Goal: Task Accomplishment & Management: Manage account settings

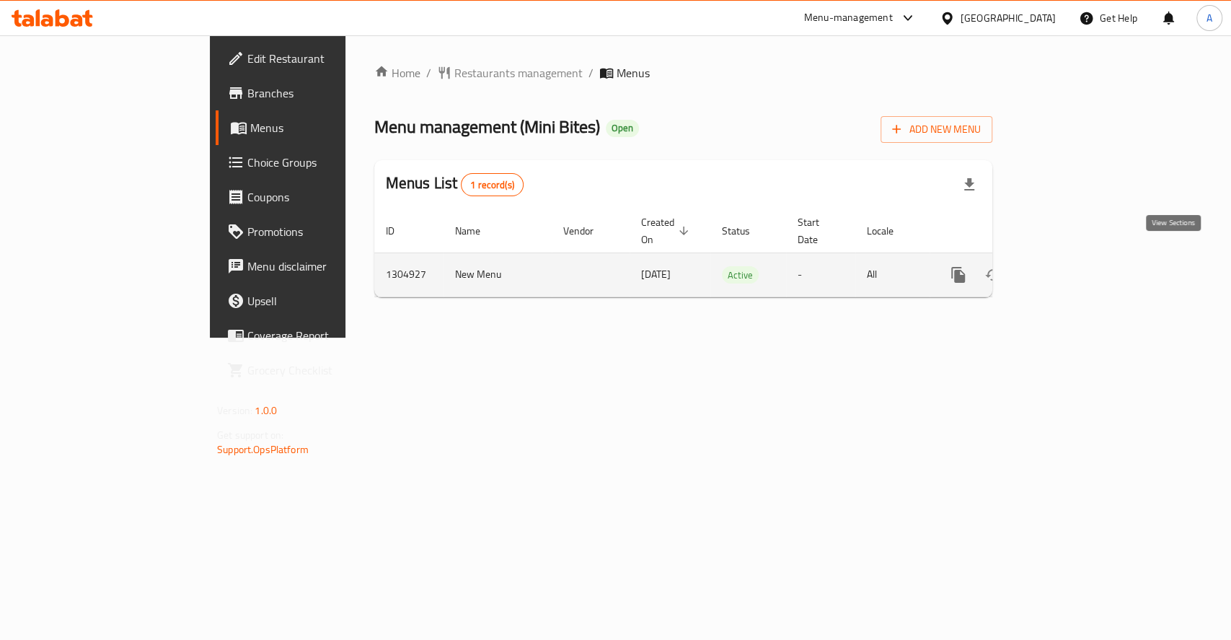
click at [1071, 266] on icon "enhanced table" at bounding box center [1062, 274] width 17 height 17
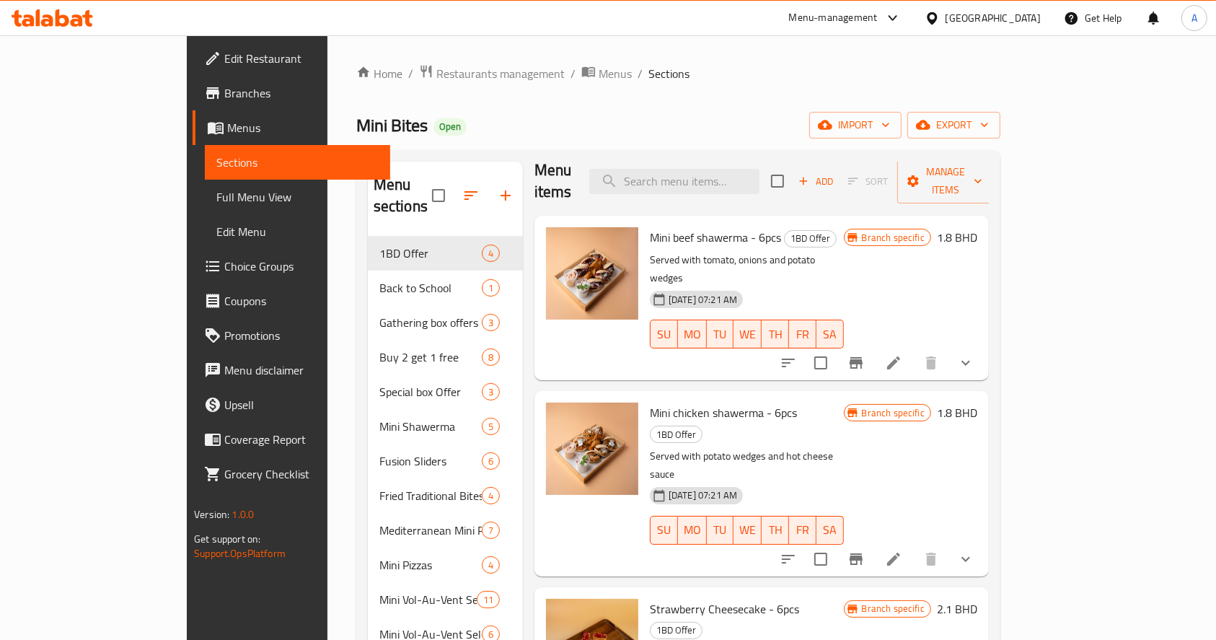
scroll to position [19, 0]
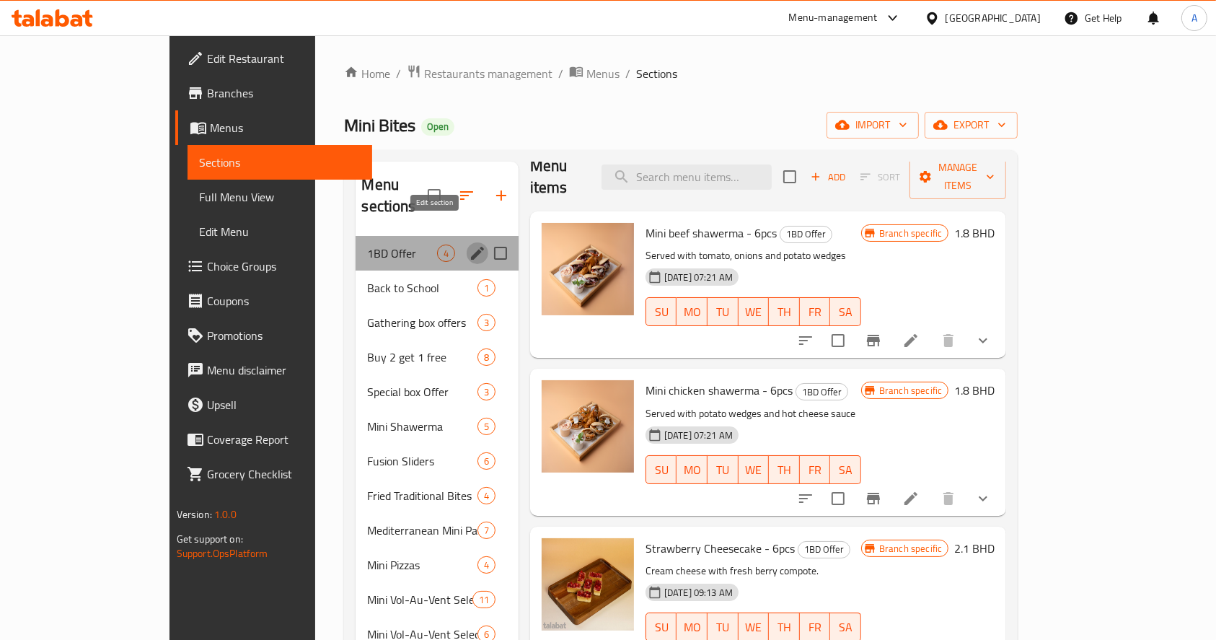
click at [471, 247] on icon "edit" at bounding box center [477, 253] width 13 height 13
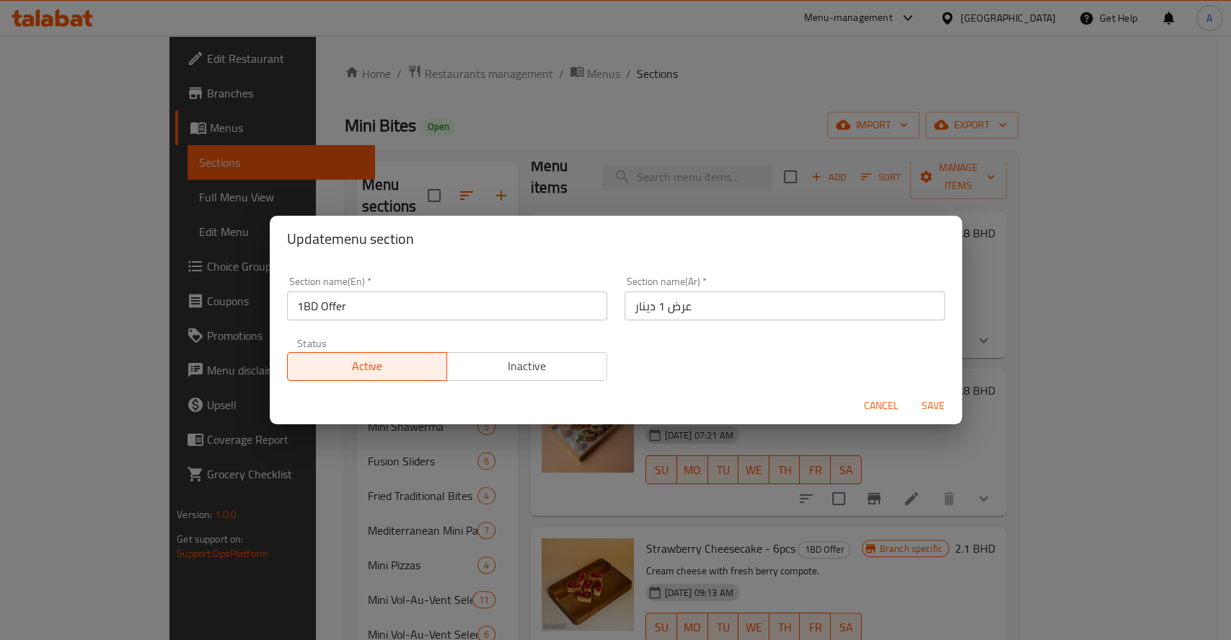
click at [667, 101] on div "Update menu section Section name(En)   * 1BD Offer Section name(En) * Section n…" at bounding box center [615, 320] width 1231 height 640
click at [873, 401] on span "Cancel" at bounding box center [881, 406] width 35 height 18
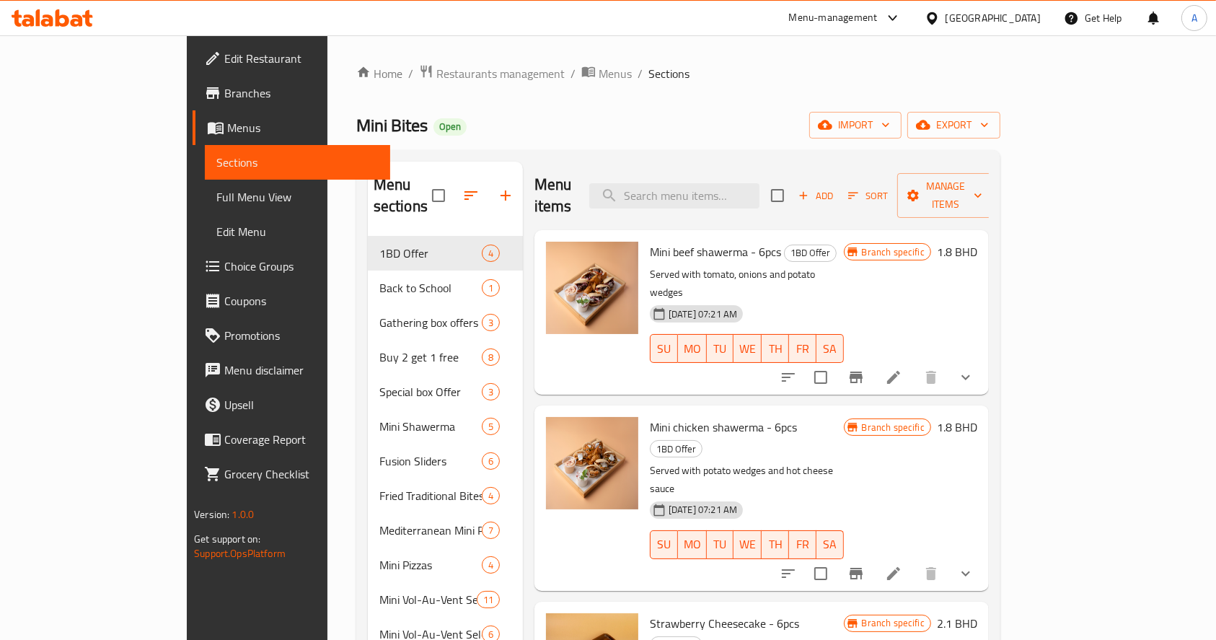
scroll to position [19, 0]
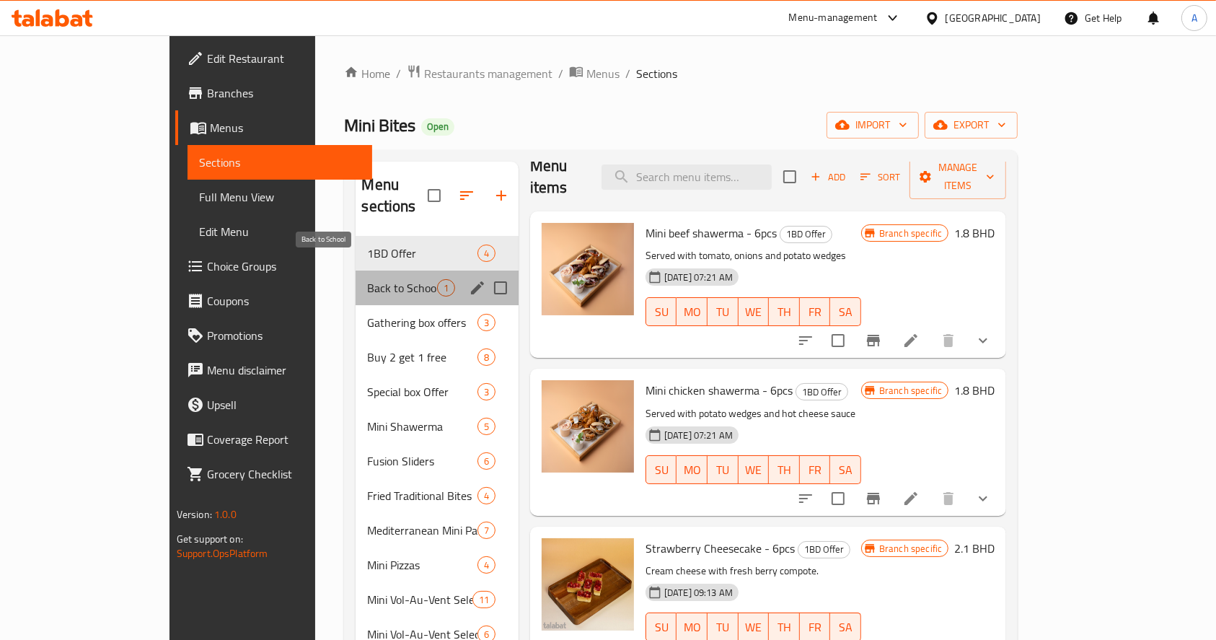
click at [367, 279] on span "Back to School" at bounding box center [401, 287] width 69 height 17
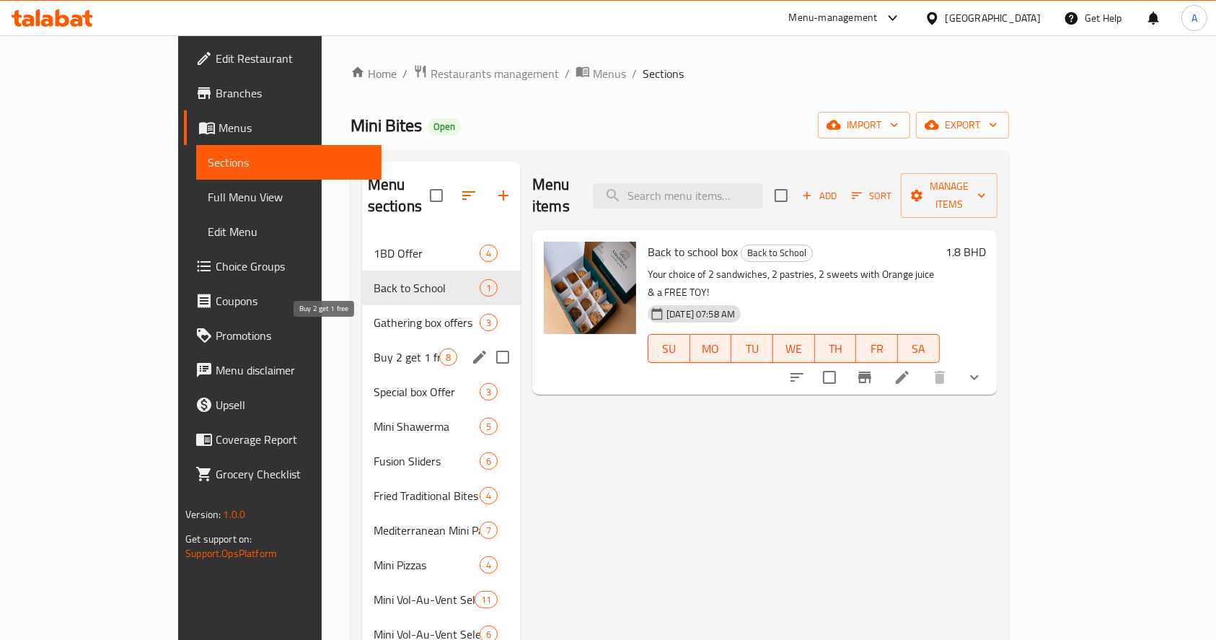
click at [374, 348] on span "Buy 2 get 1 free" at bounding box center [407, 356] width 66 height 17
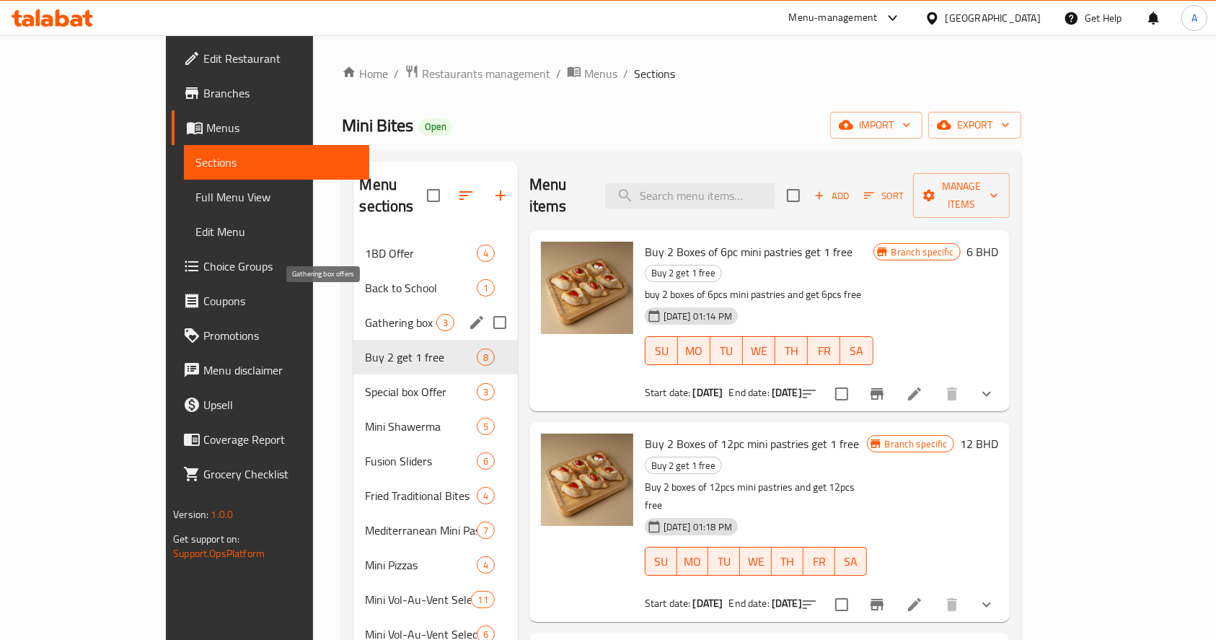
click at [365, 314] on span "Gathering box offers" at bounding box center [400, 322] width 71 height 17
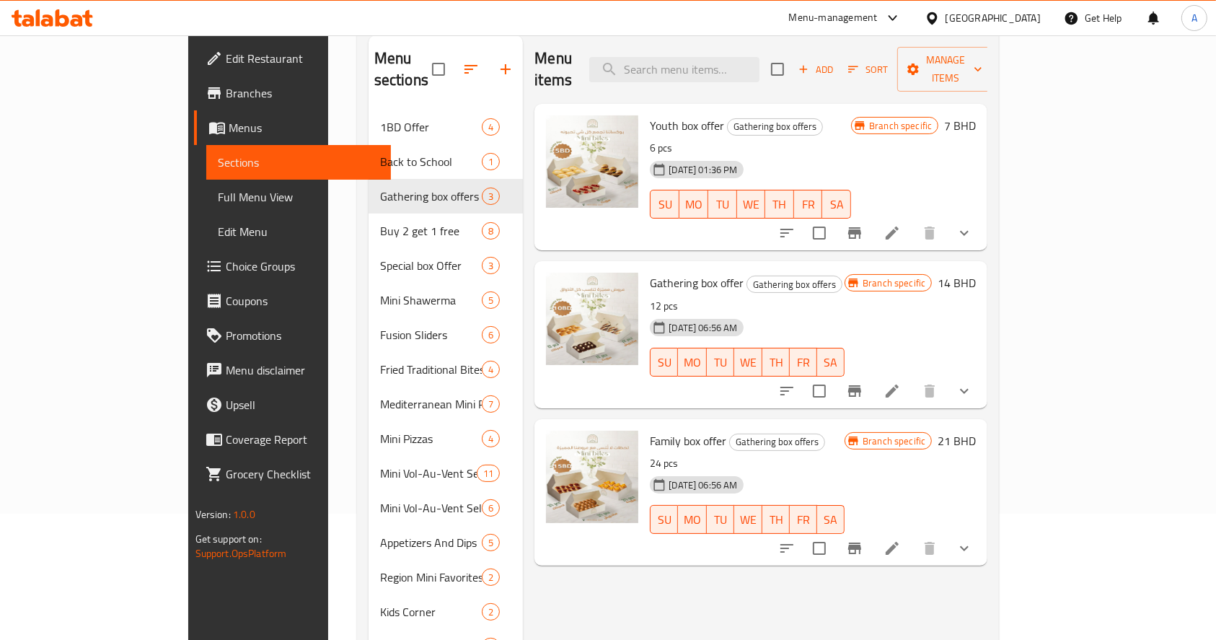
scroll to position [96, 0]
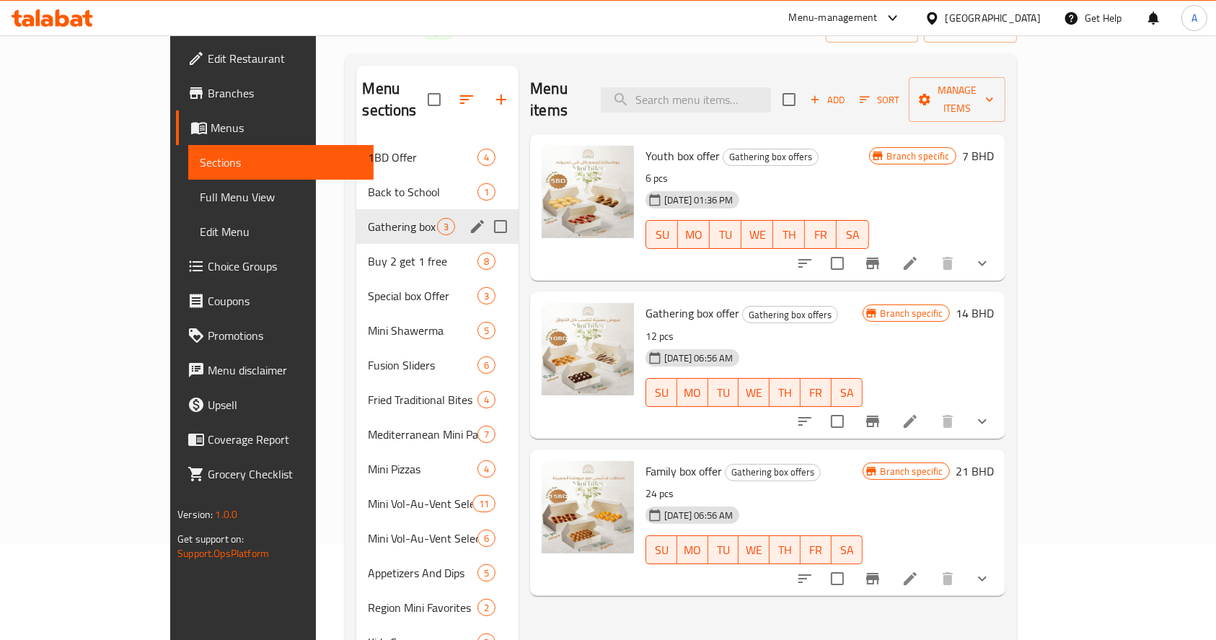
click at [469, 218] on icon "edit" at bounding box center [477, 226] width 17 height 17
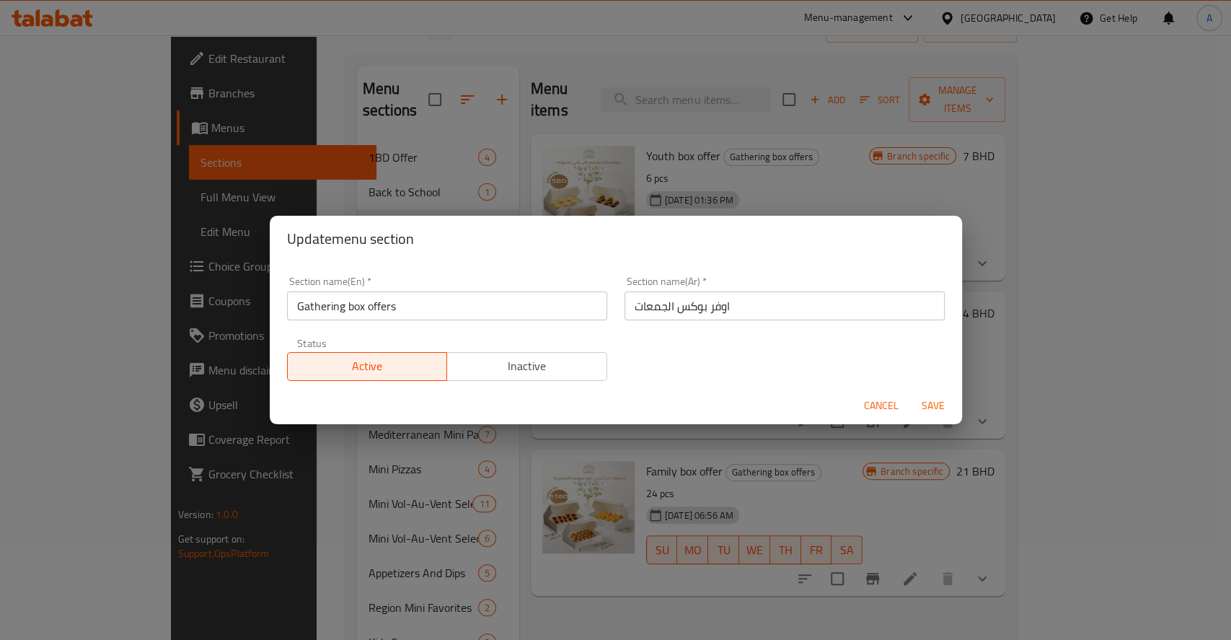
click at [562, 369] on span "Inactive" at bounding box center [527, 366] width 149 height 21
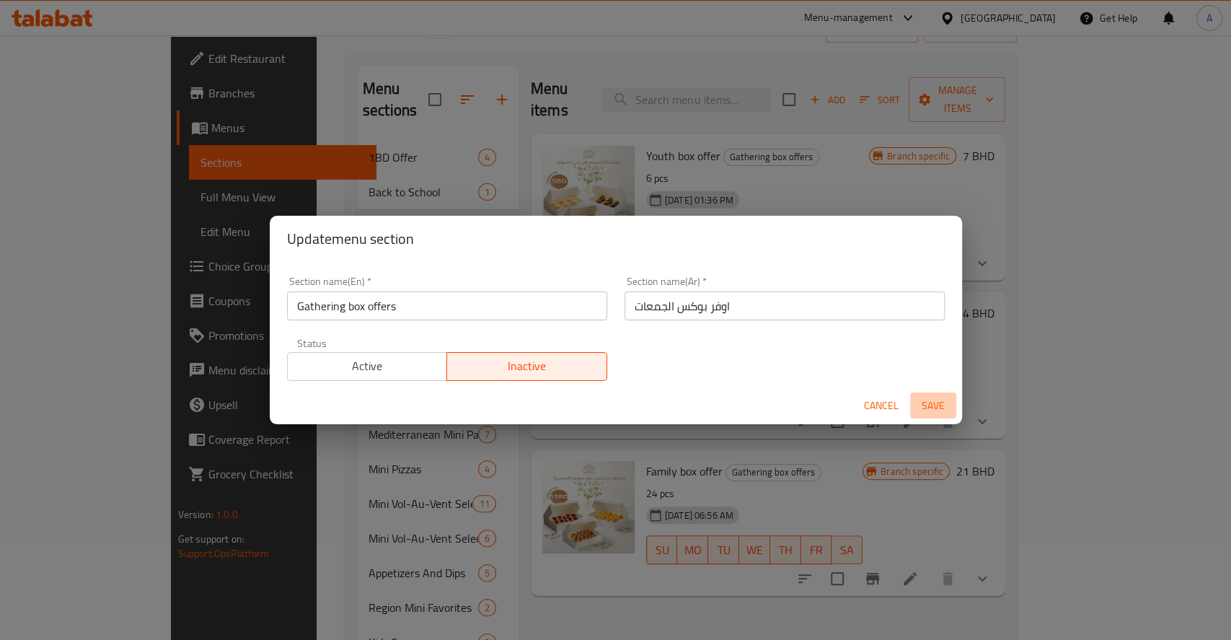
drag, startPoint x: 929, startPoint y: 397, endPoint x: 911, endPoint y: 418, distance: 27.1
click at [929, 397] on span "Save" at bounding box center [933, 406] width 35 height 18
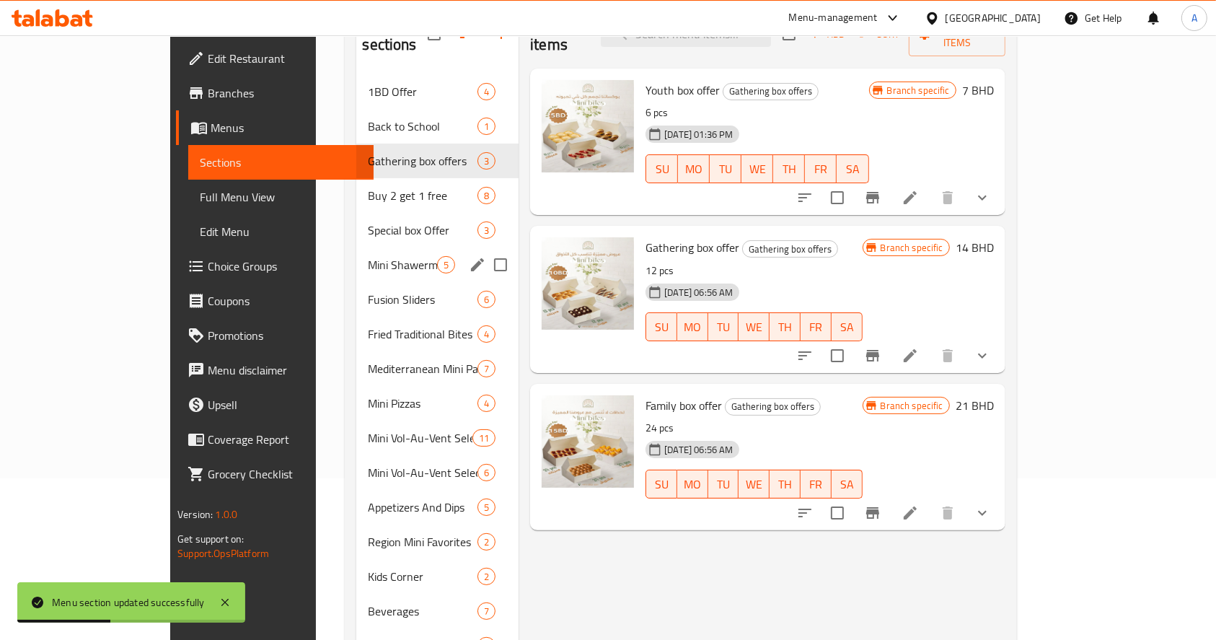
scroll to position [192, 0]
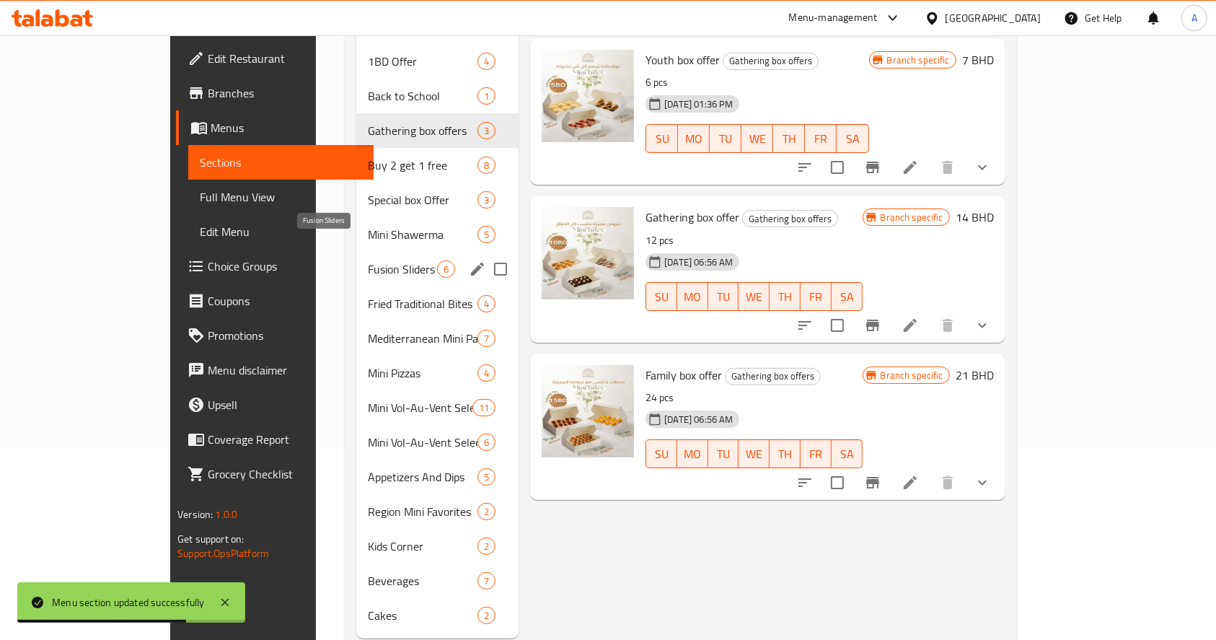
click at [368, 260] on span "Fusion Sliders" at bounding box center [402, 268] width 69 height 17
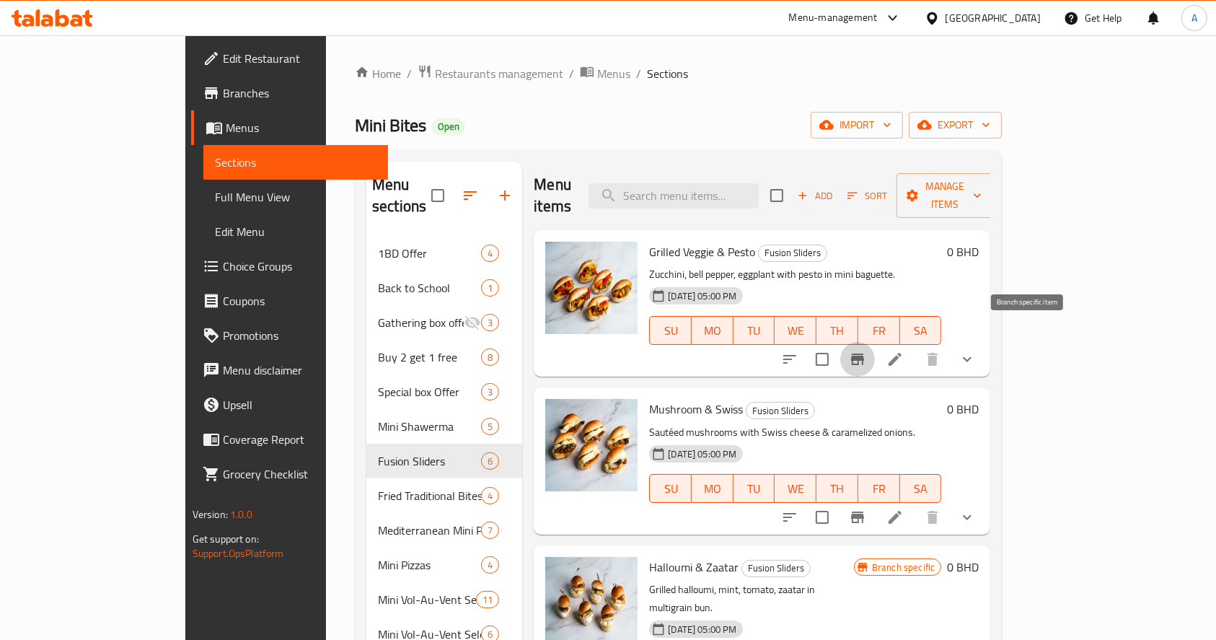
click at [875, 346] on button "Branch-specific-item" at bounding box center [857, 359] width 35 height 35
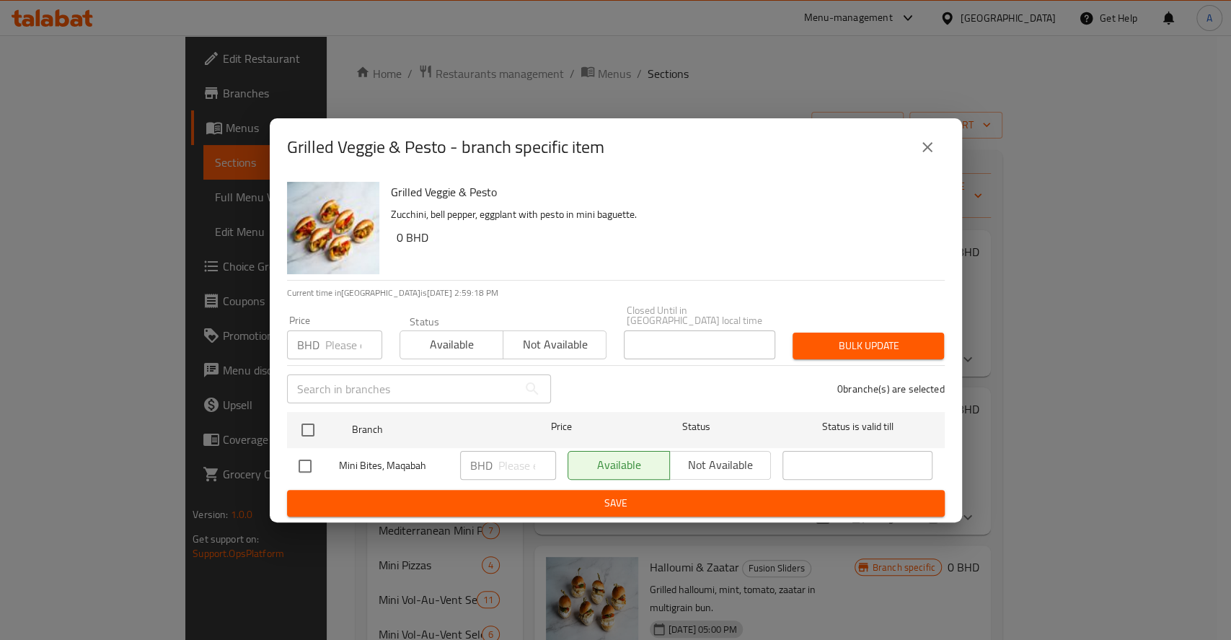
click at [909, 154] on div "Grilled Veggie & Pesto - branch specific item" at bounding box center [616, 147] width 658 height 35
click at [917, 136] on div "Grilled Veggie & Pesto - branch specific item" at bounding box center [616, 147] width 658 height 35
click at [931, 152] on icon "close" at bounding box center [927, 147] width 10 height 10
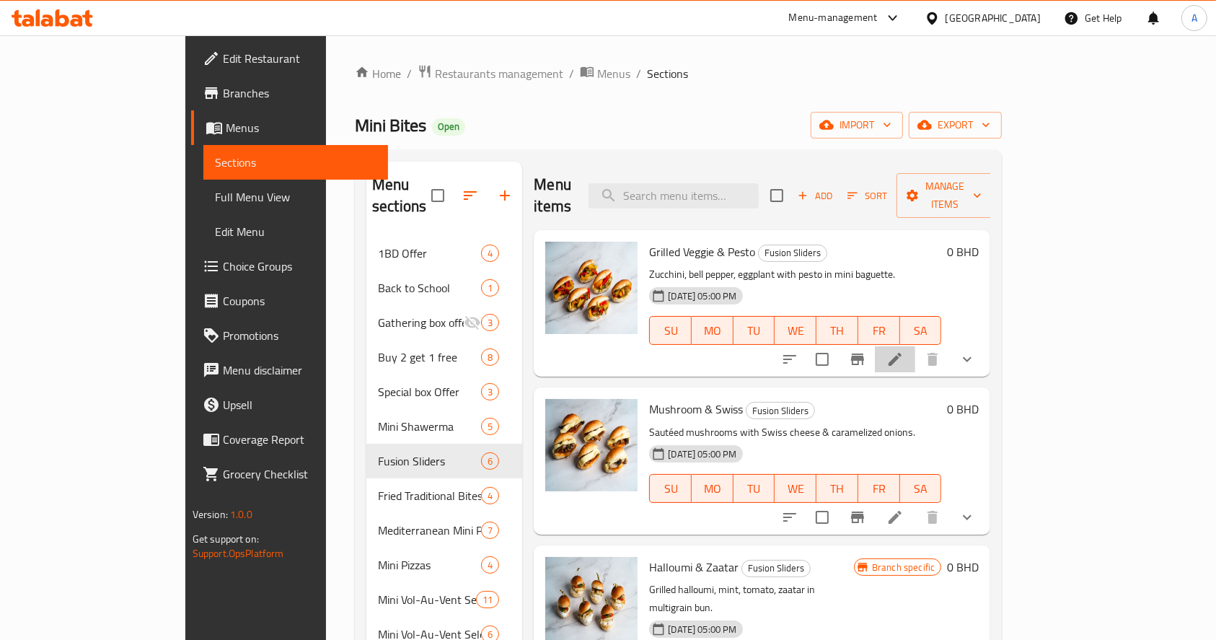
click at [915, 346] on li at bounding box center [895, 359] width 40 height 26
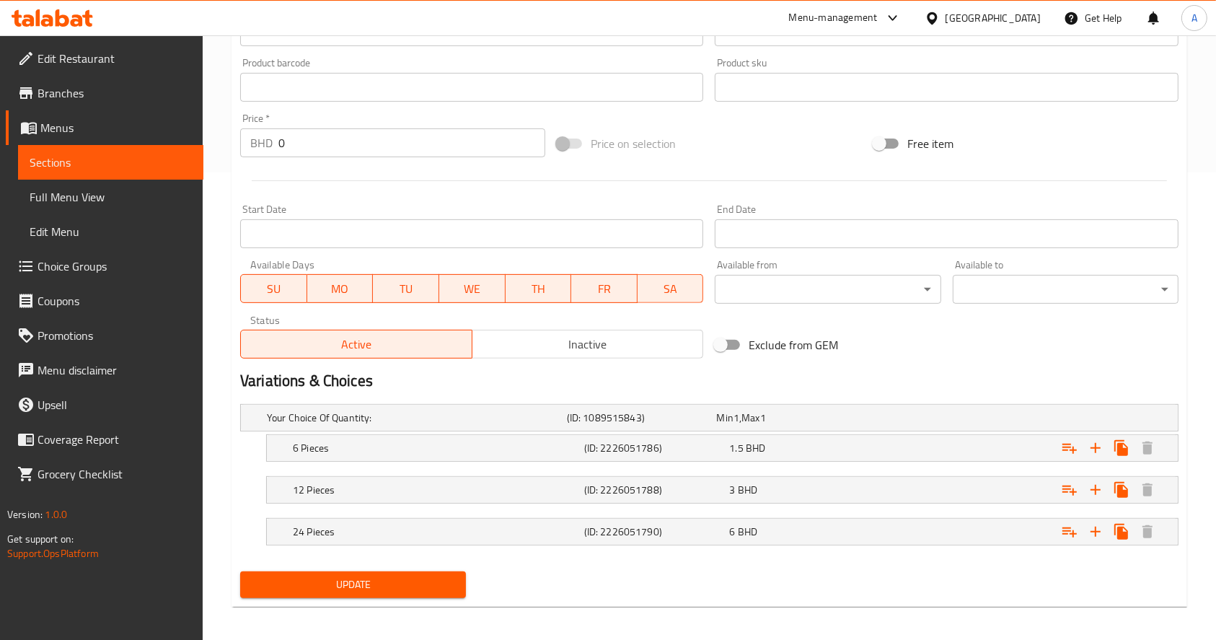
scroll to position [473, 0]
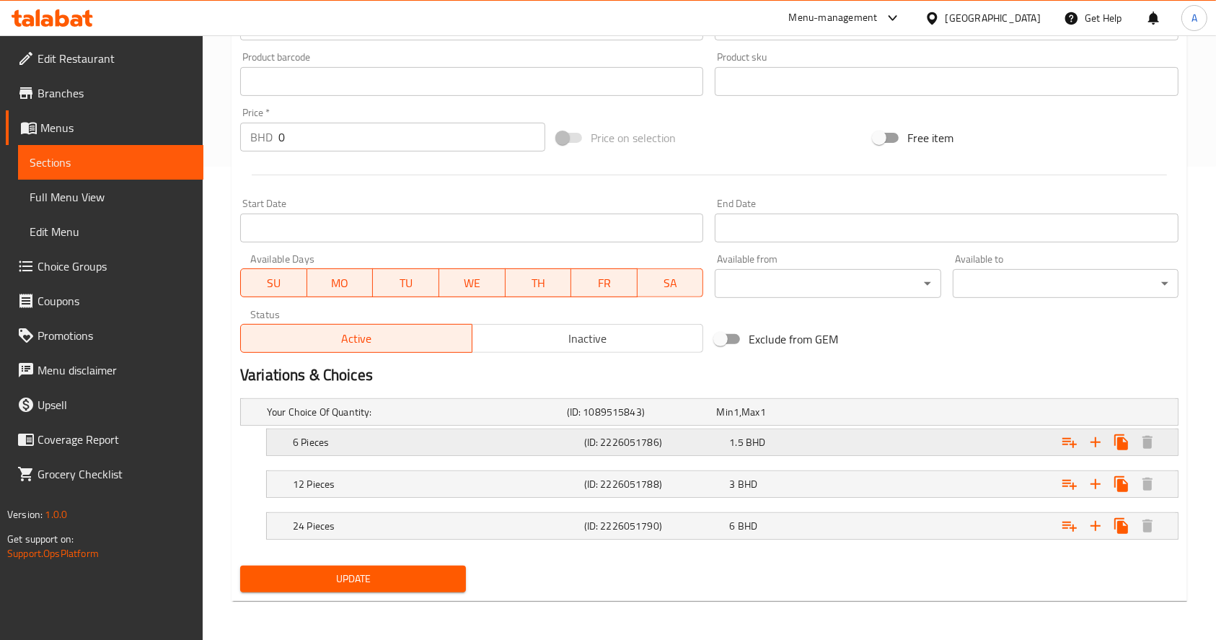
click at [500, 448] on div "6 Pieces" at bounding box center [435, 442] width 291 height 20
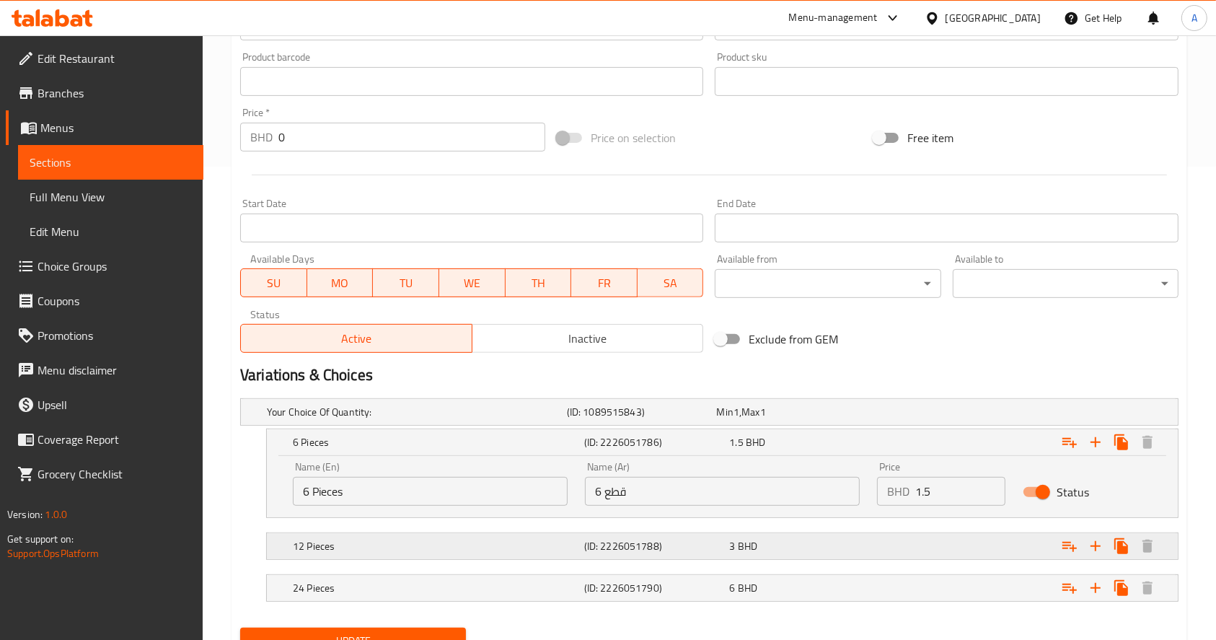
click at [798, 546] on div "3 BHD" at bounding box center [799, 546] width 140 height 14
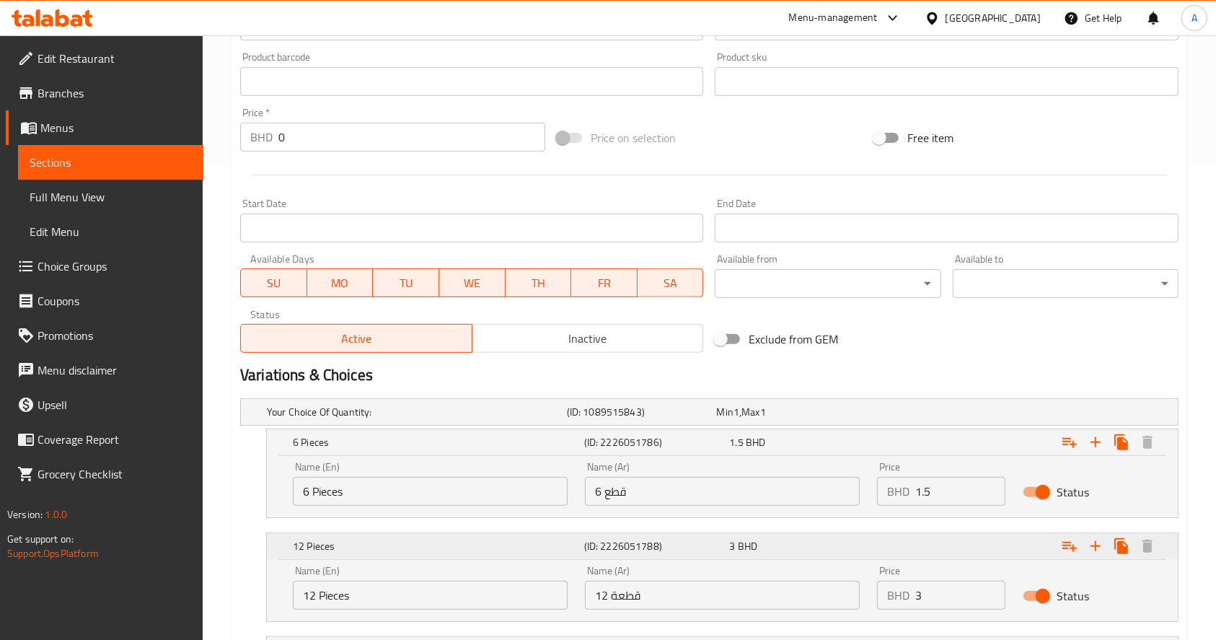
scroll to position [570, 0]
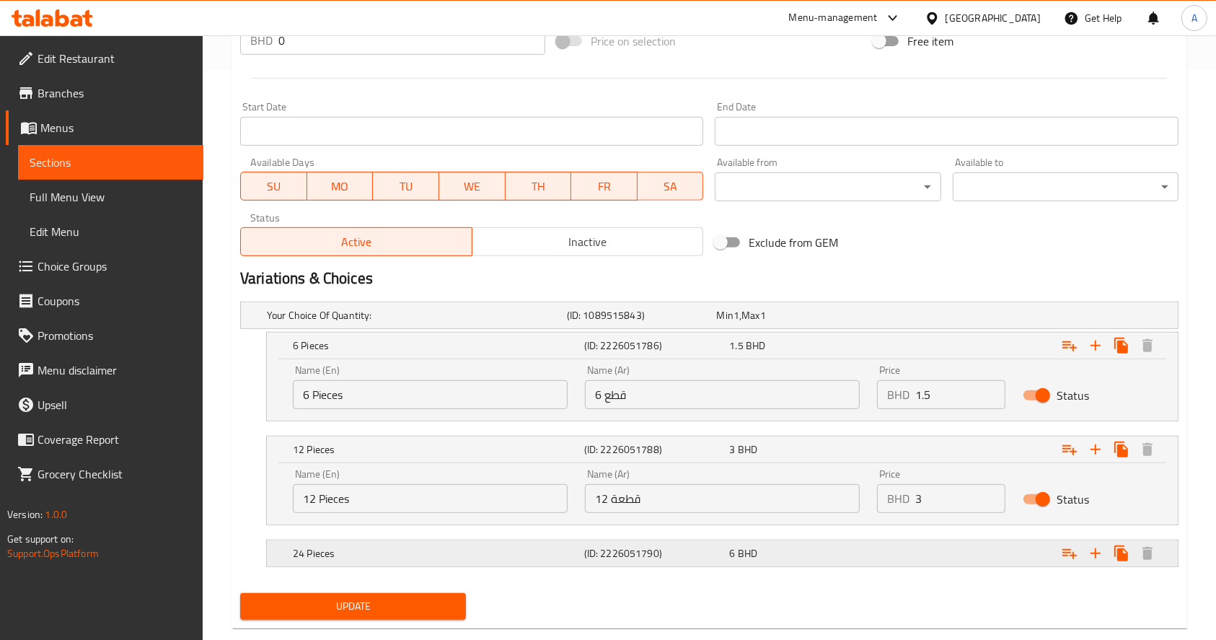
click at [798, 548] on div "6 BHD" at bounding box center [799, 553] width 140 height 14
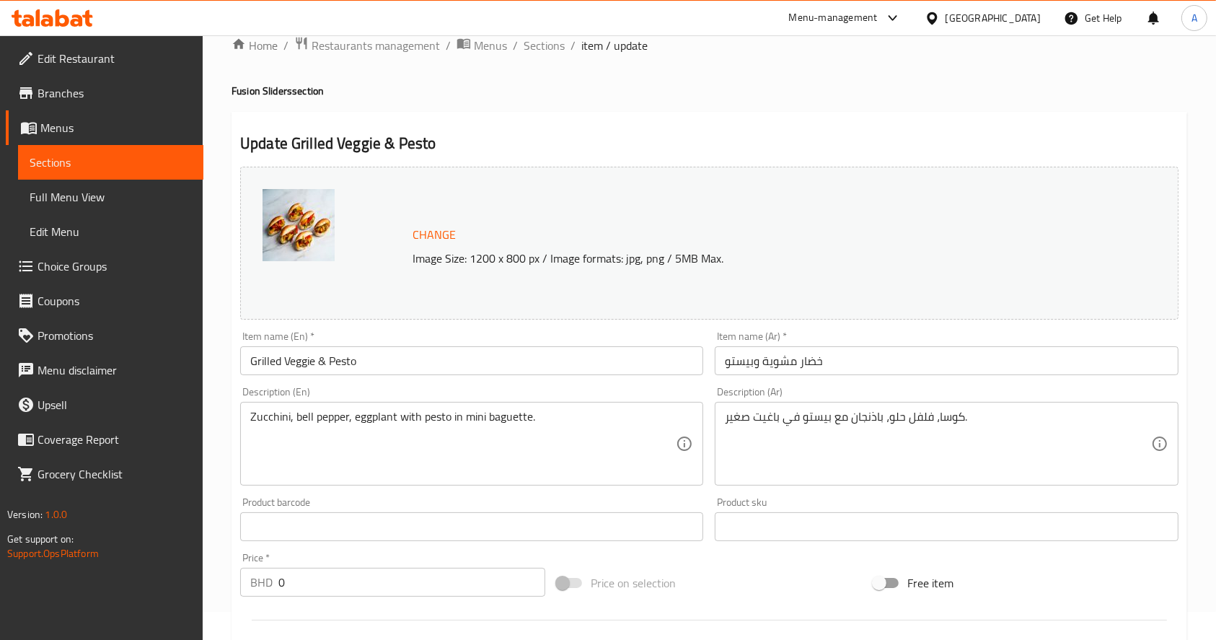
scroll to position [0, 0]
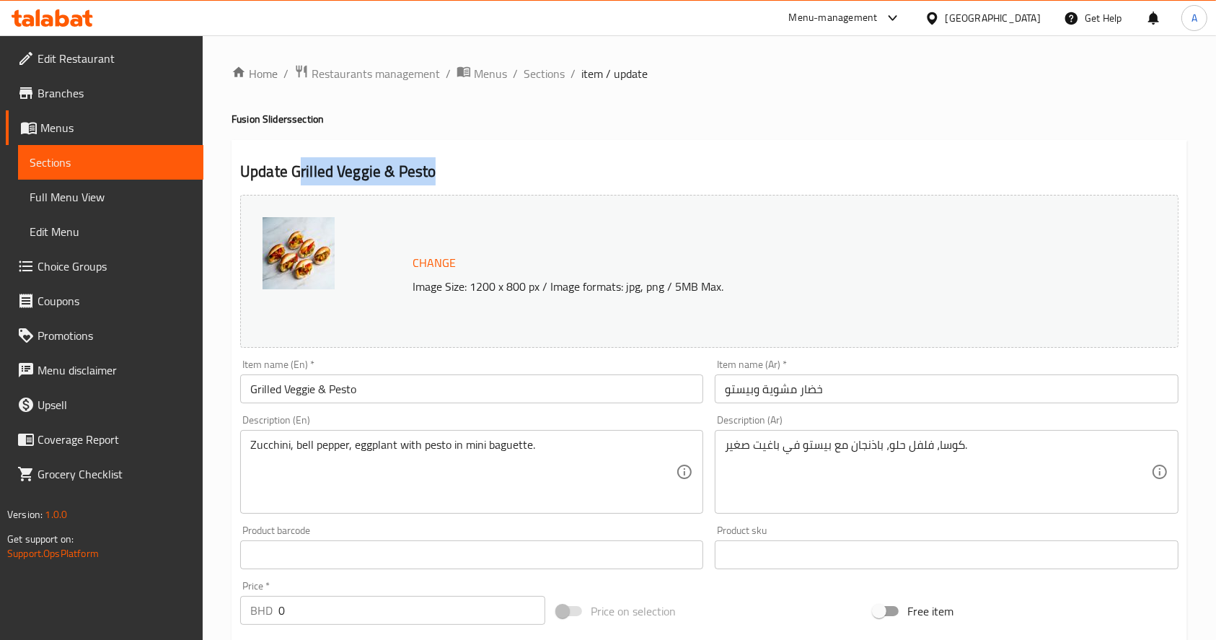
drag, startPoint x: 299, startPoint y: 170, endPoint x: 467, endPoint y: 175, distance: 168.8
click at [467, 175] on h2 "Update Grilled Veggie & Pesto" at bounding box center [709, 172] width 938 height 22
drag, startPoint x: 173, startPoint y: 159, endPoint x: 190, endPoint y: 170, distance: 20.2
click at [173, 159] on span "Sections" at bounding box center [111, 162] width 162 height 17
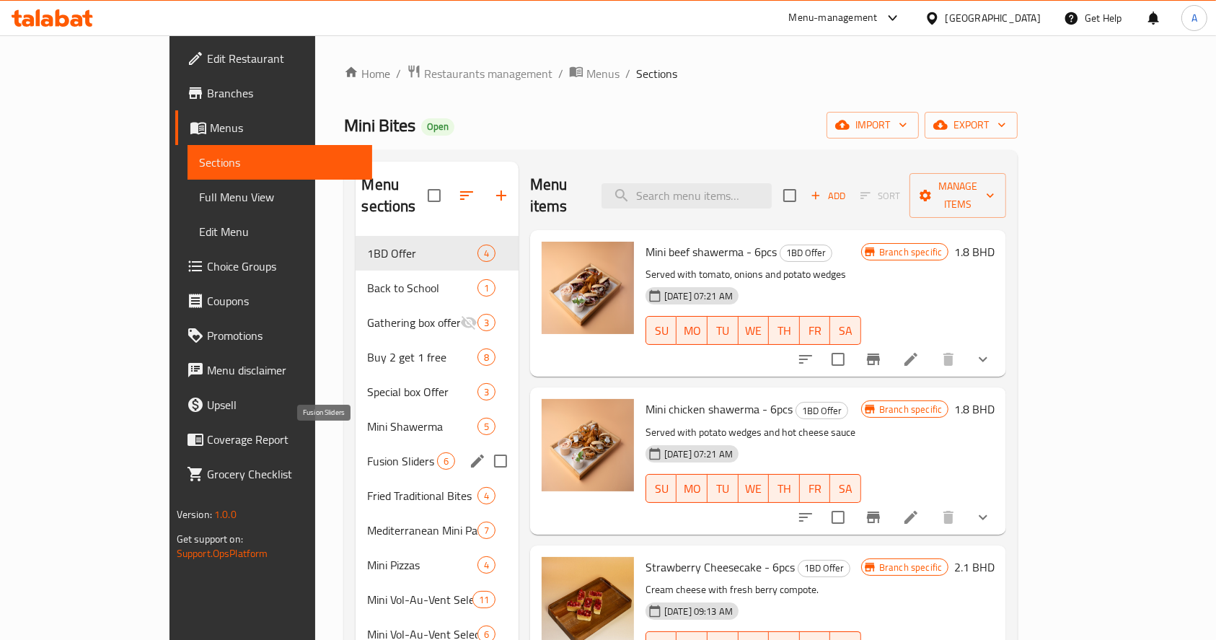
click at [367, 452] on span "Fusion Sliders" at bounding box center [401, 460] width 69 height 17
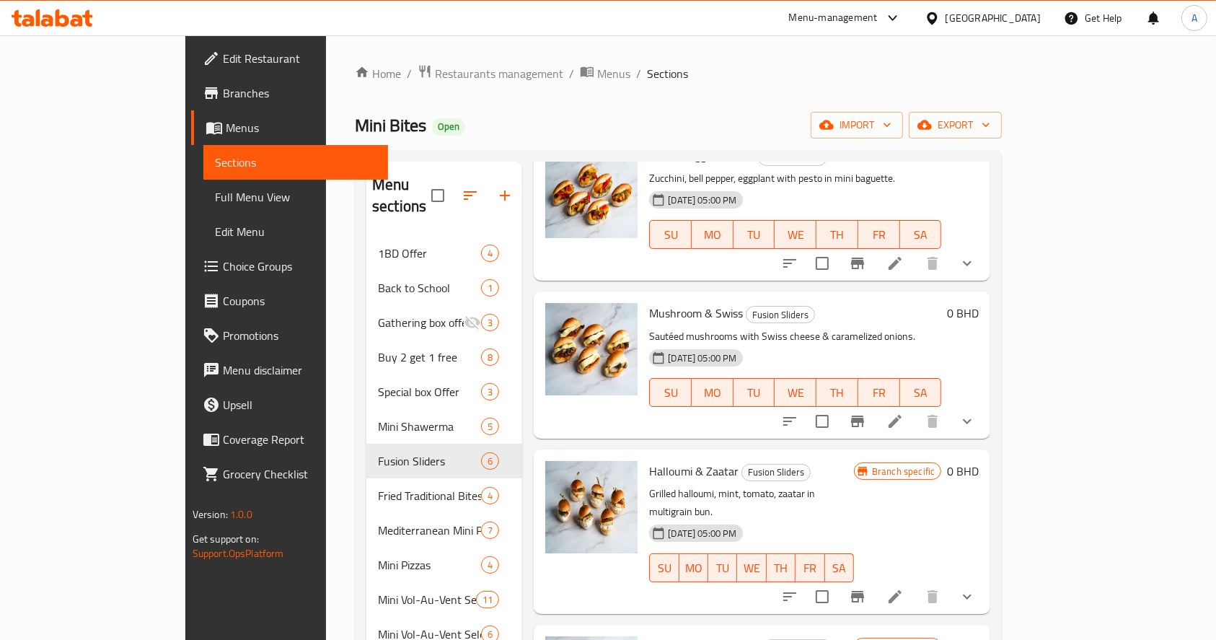
scroll to position [192, 0]
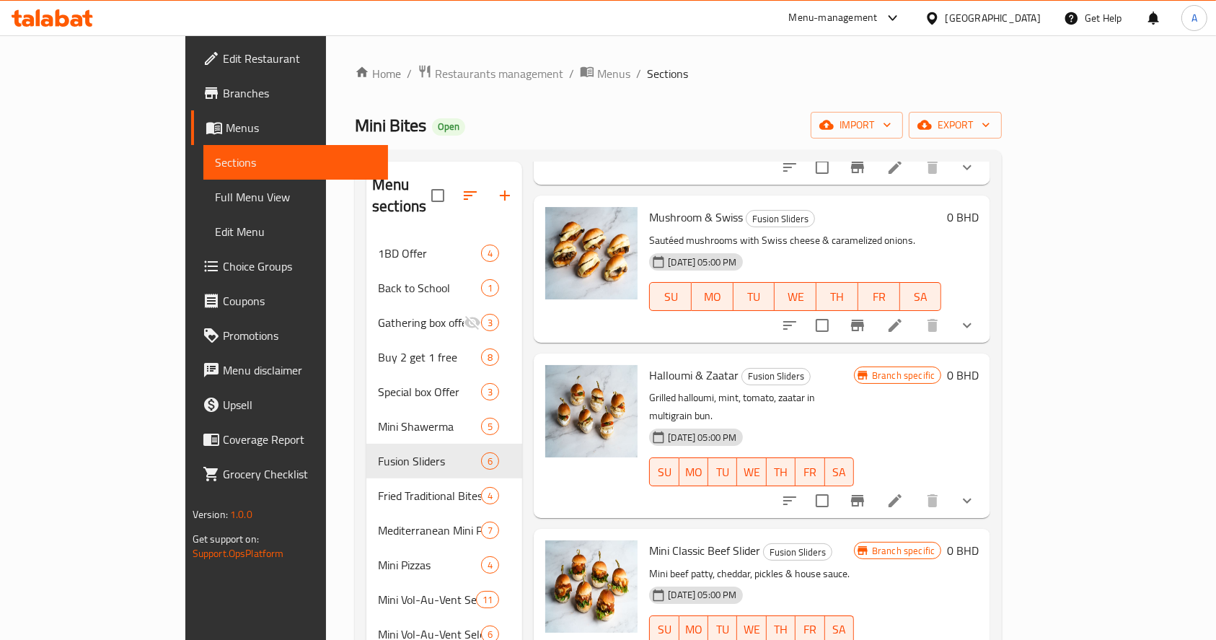
click at [901, 494] on icon at bounding box center [895, 500] width 13 height 13
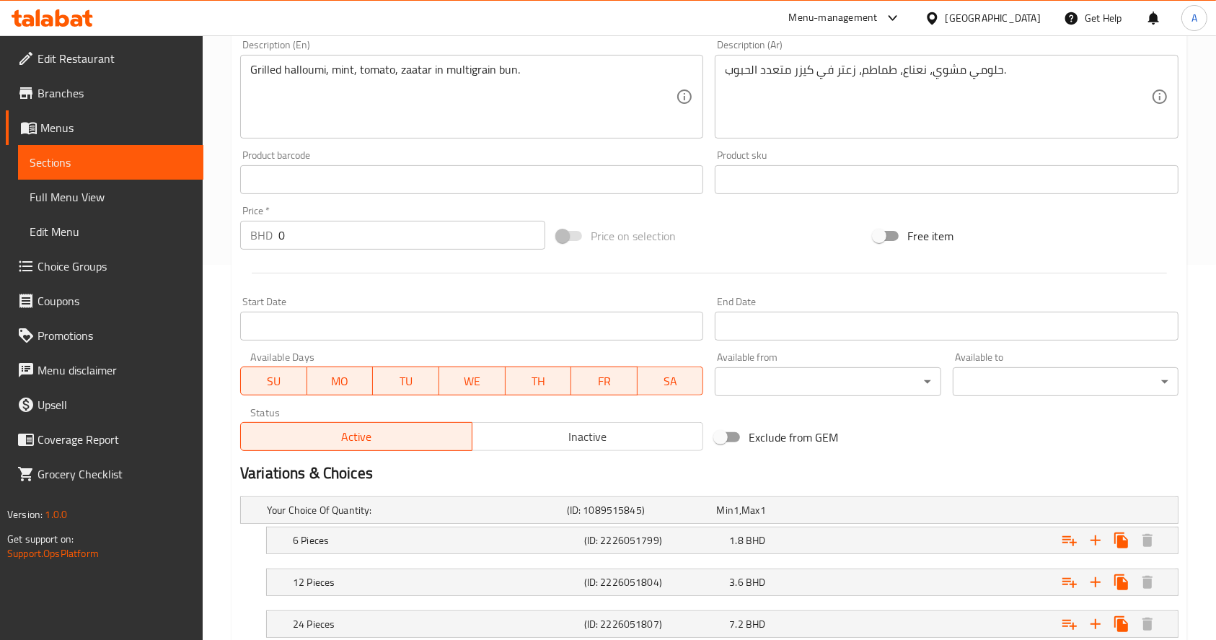
scroll to position [473, 0]
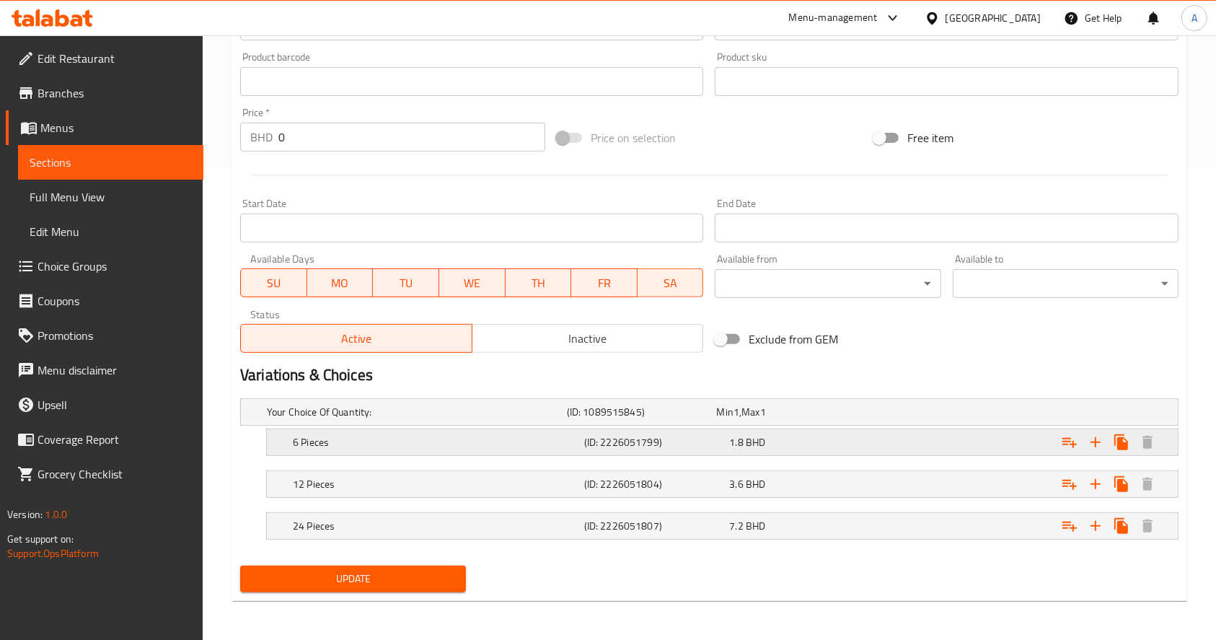
click at [647, 436] on h5 "(ID: 2226051799)" at bounding box center [654, 442] width 140 height 14
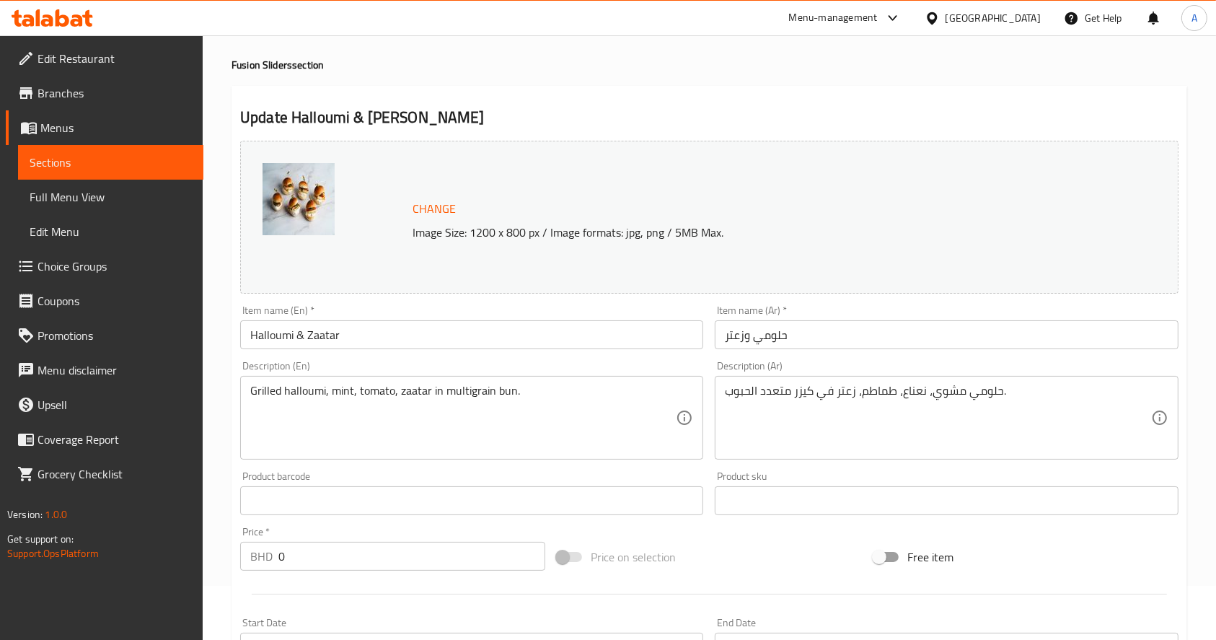
scroll to position [0, 0]
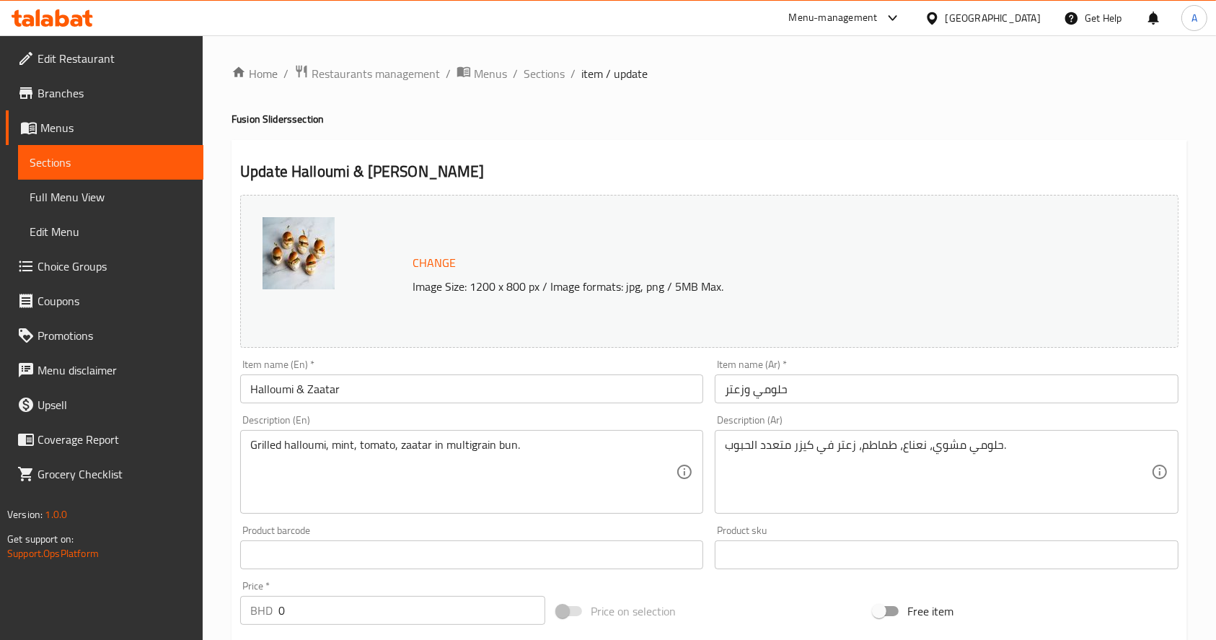
drag, startPoint x: 158, startPoint y: 160, endPoint x: 180, endPoint y: 160, distance: 22.4
click at [158, 160] on span "Sections" at bounding box center [111, 162] width 162 height 17
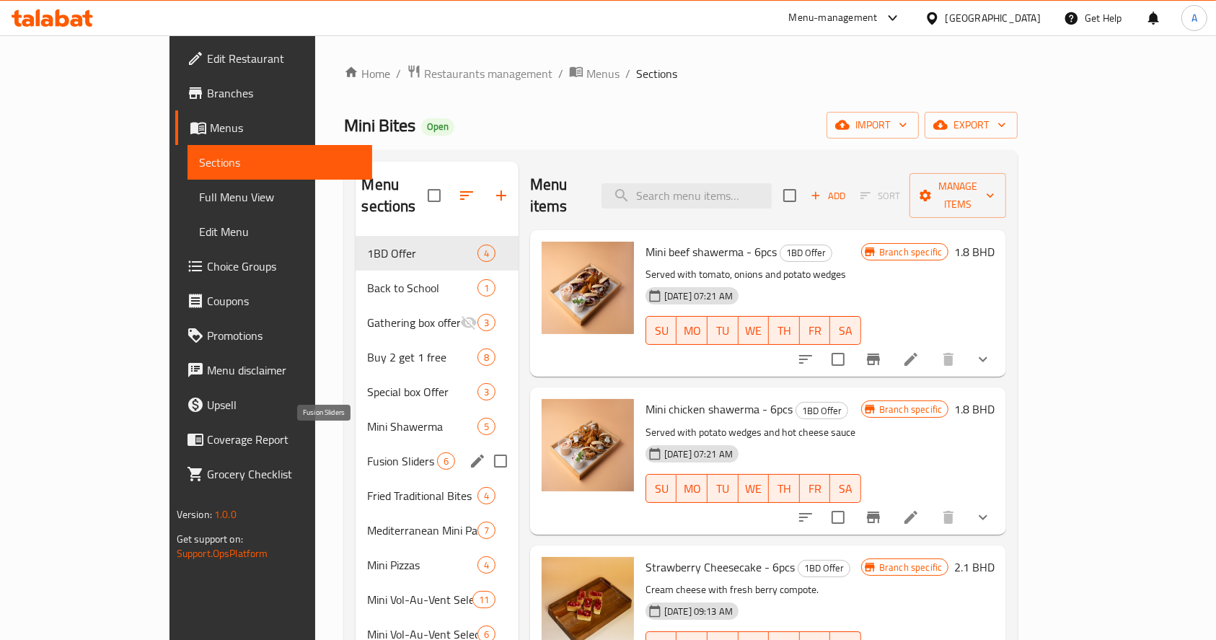
click at [367, 452] on span "Fusion Sliders" at bounding box center [401, 460] width 69 height 17
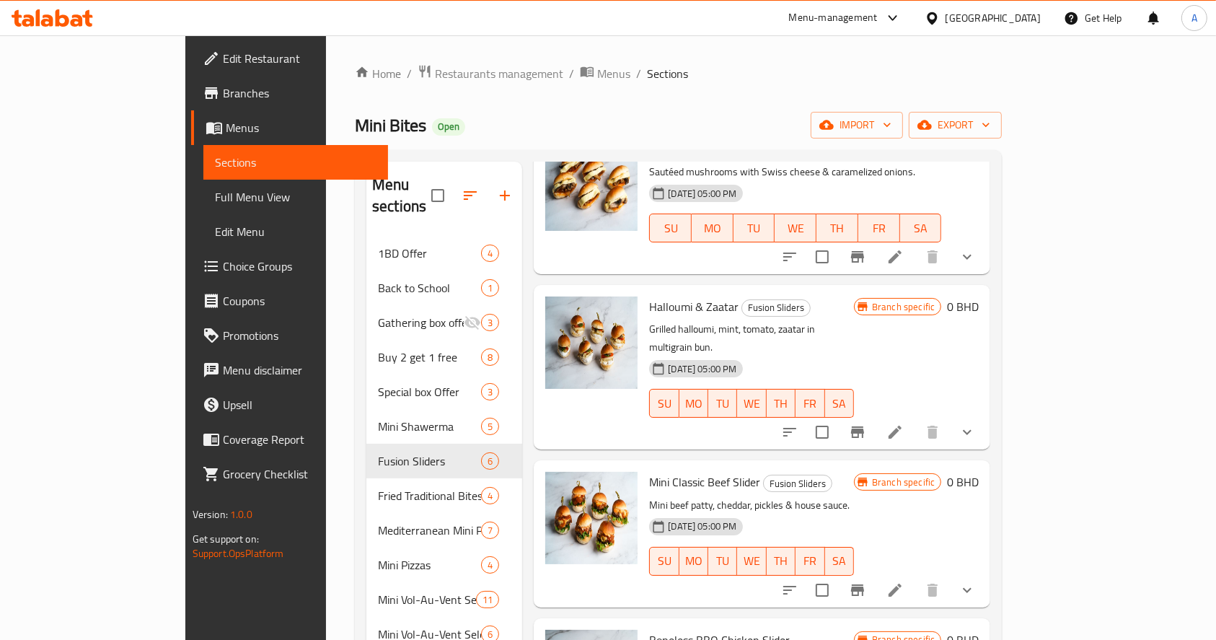
scroll to position [288, 0]
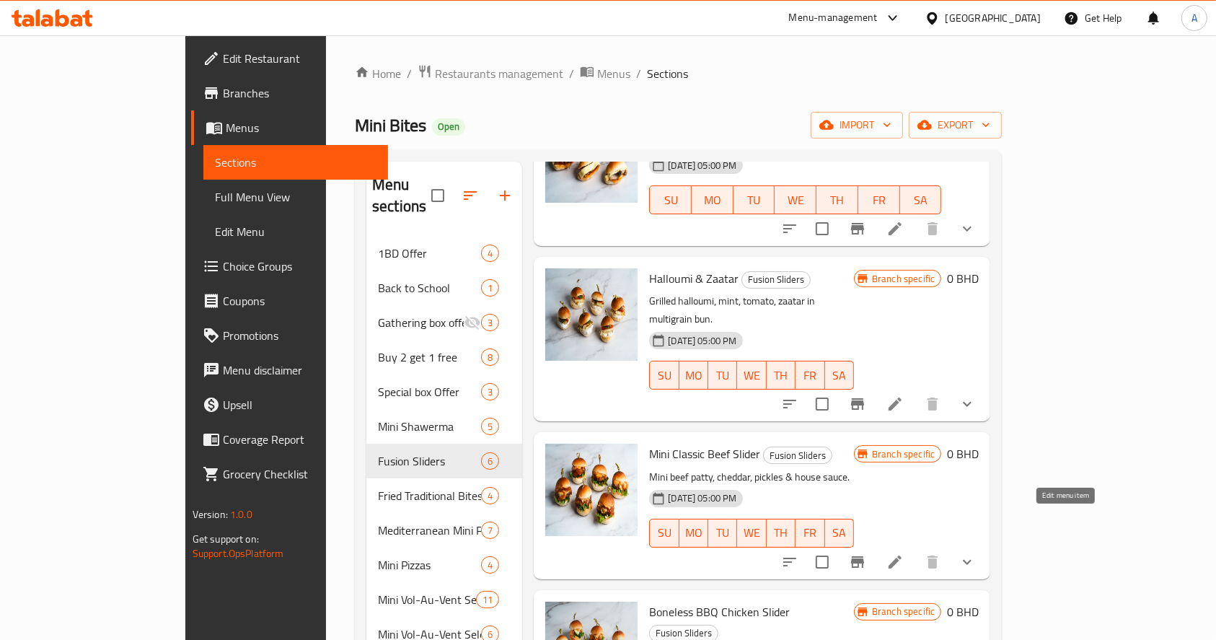
click at [904, 553] on icon at bounding box center [894, 561] width 17 height 17
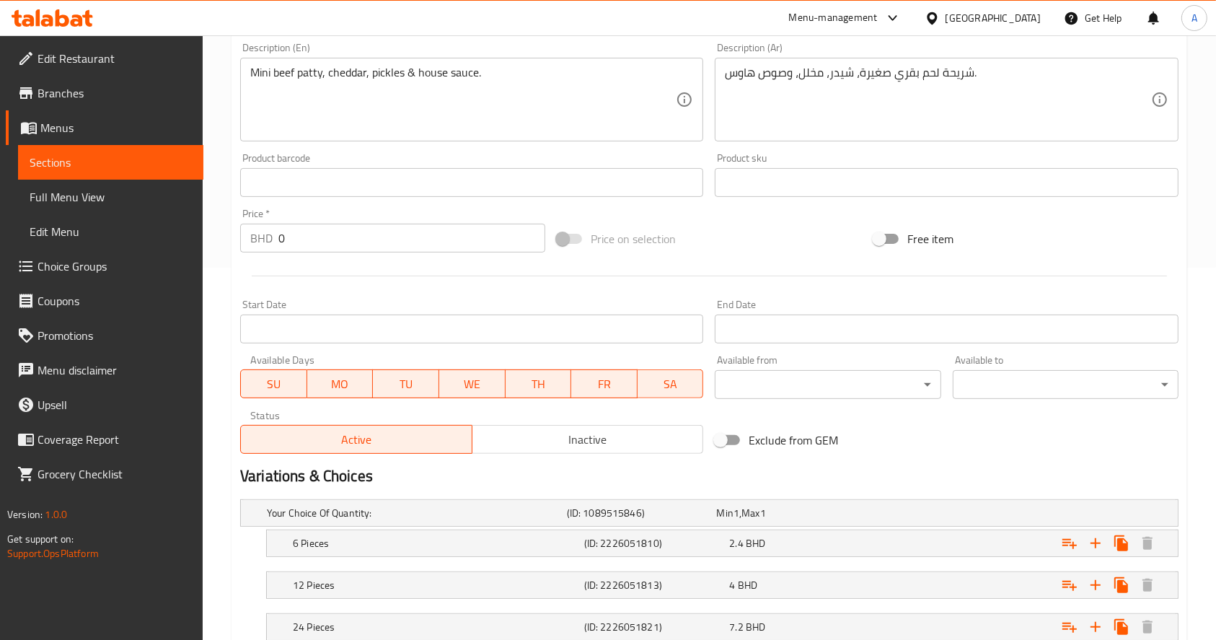
scroll to position [473, 0]
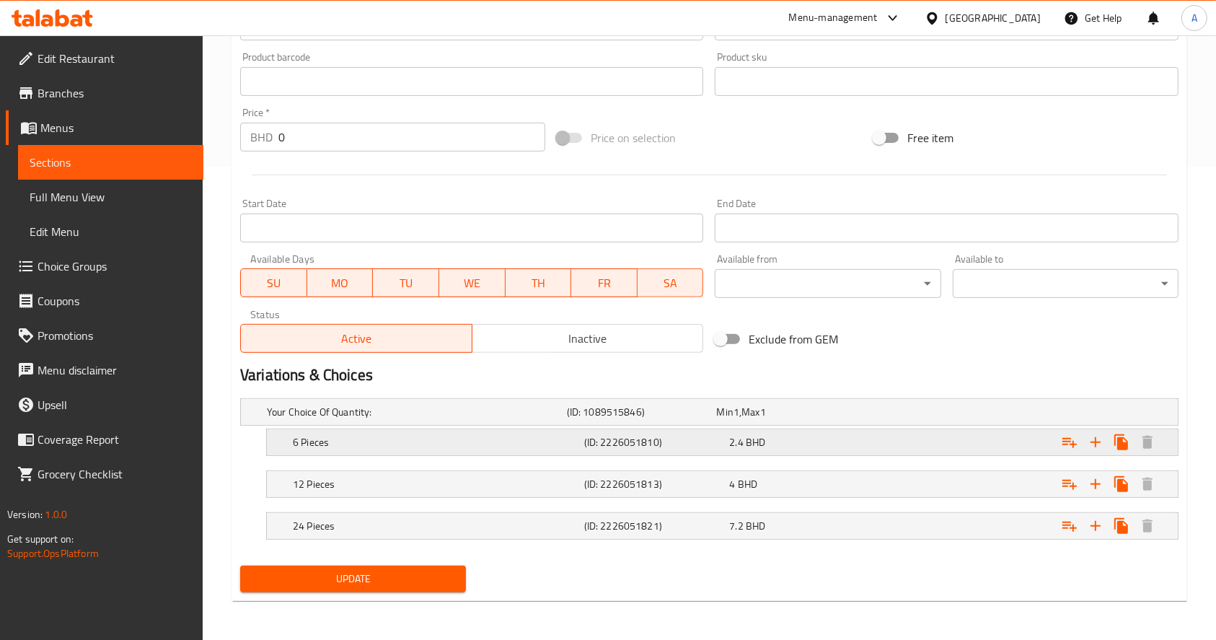
click at [766, 437] on div "2.4 BHD" at bounding box center [799, 442] width 140 height 14
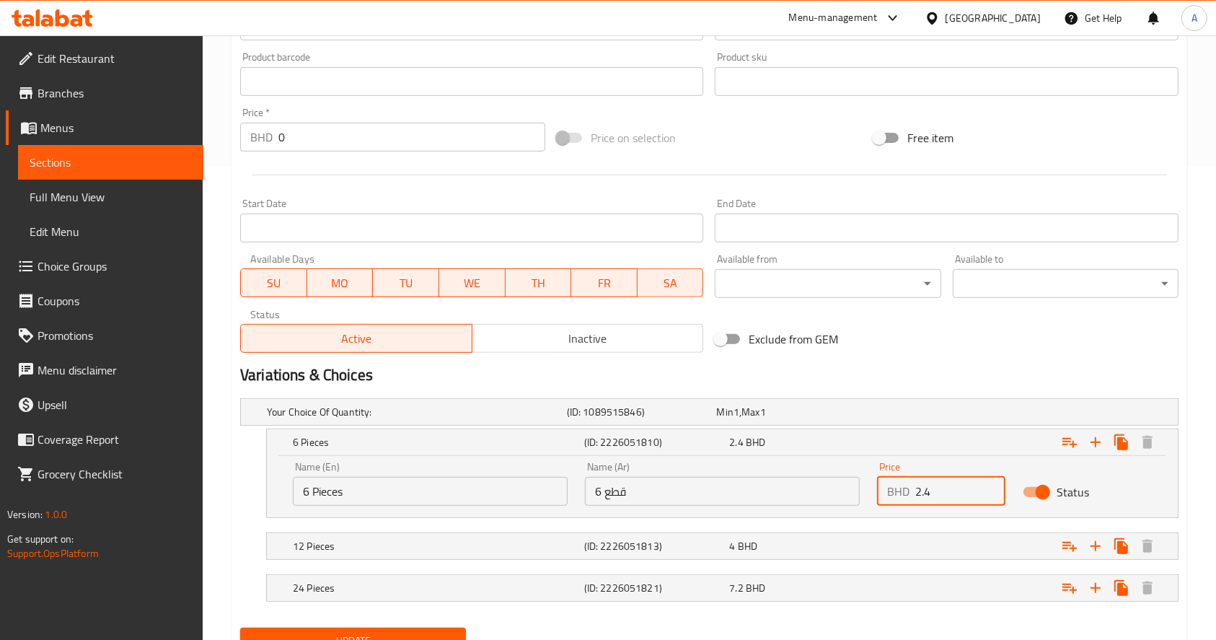
click at [953, 496] on input "2.4" at bounding box center [960, 491] width 90 height 29
drag, startPoint x: 952, startPoint y: 497, endPoint x: 886, endPoint y: 490, distance: 66.7
click at [886, 490] on div "BHD 2.4 Price" at bounding box center [941, 491] width 128 height 29
type input "2"
type input ".8"
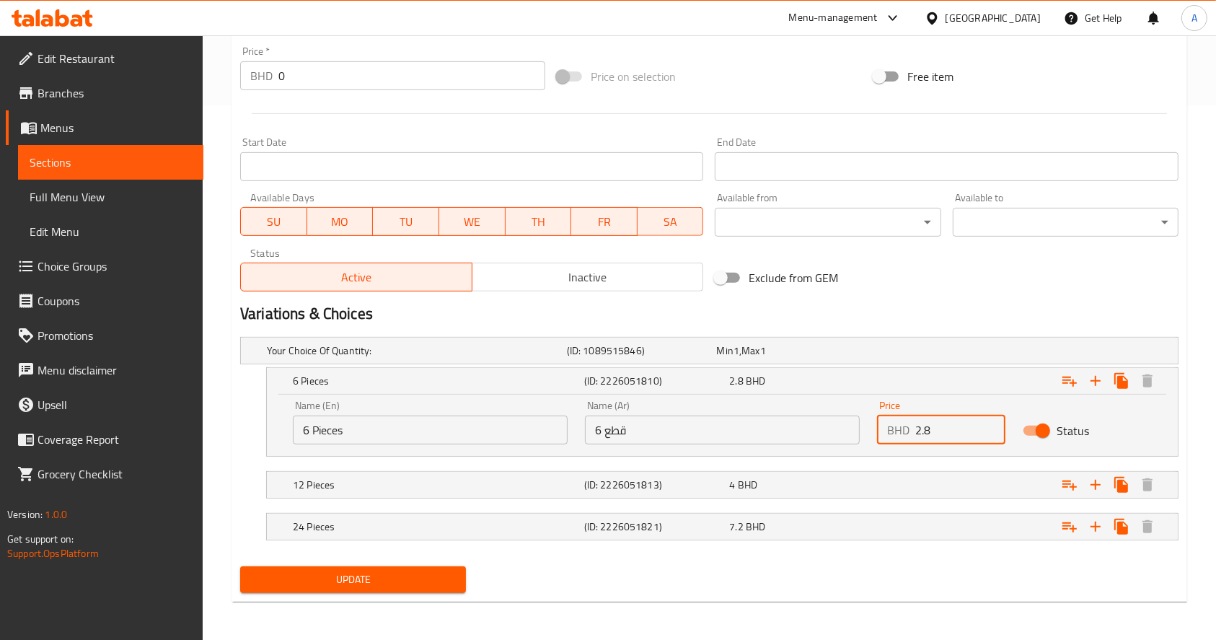
scroll to position [535, 0]
type input "2.8"
click at [854, 474] on div "4 BHD" at bounding box center [799, 484] width 146 height 20
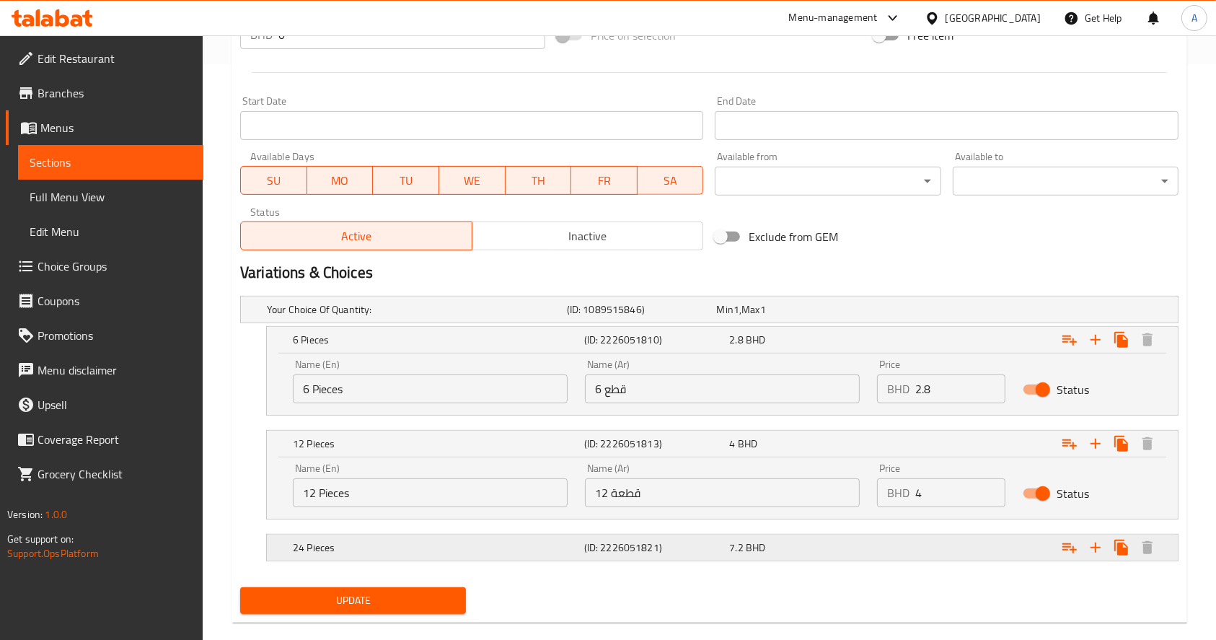
scroll to position [597, 0]
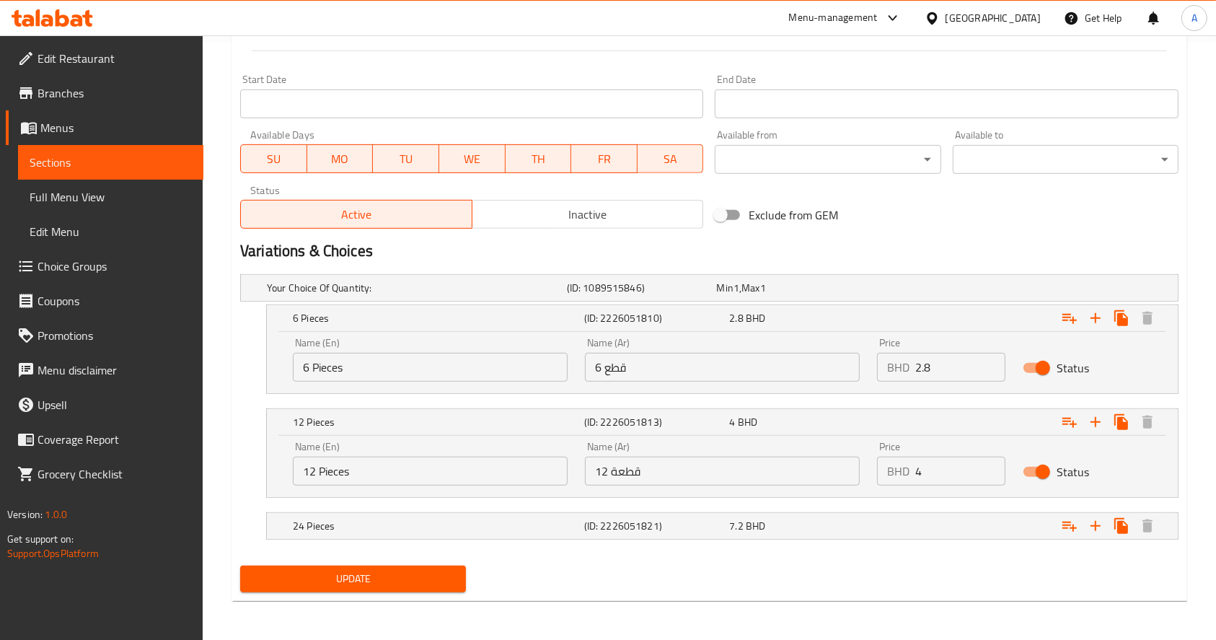
click at [961, 446] on div "Price BHD 4 Price" at bounding box center [941, 463] width 128 height 44
click at [961, 470] on input "4" at bounding box center [960, 471] width 90 height 29
type input "4.8"
click at [812, 528] on div "7.2 BHD" at bounding box center [799, 526] width 140 height 14
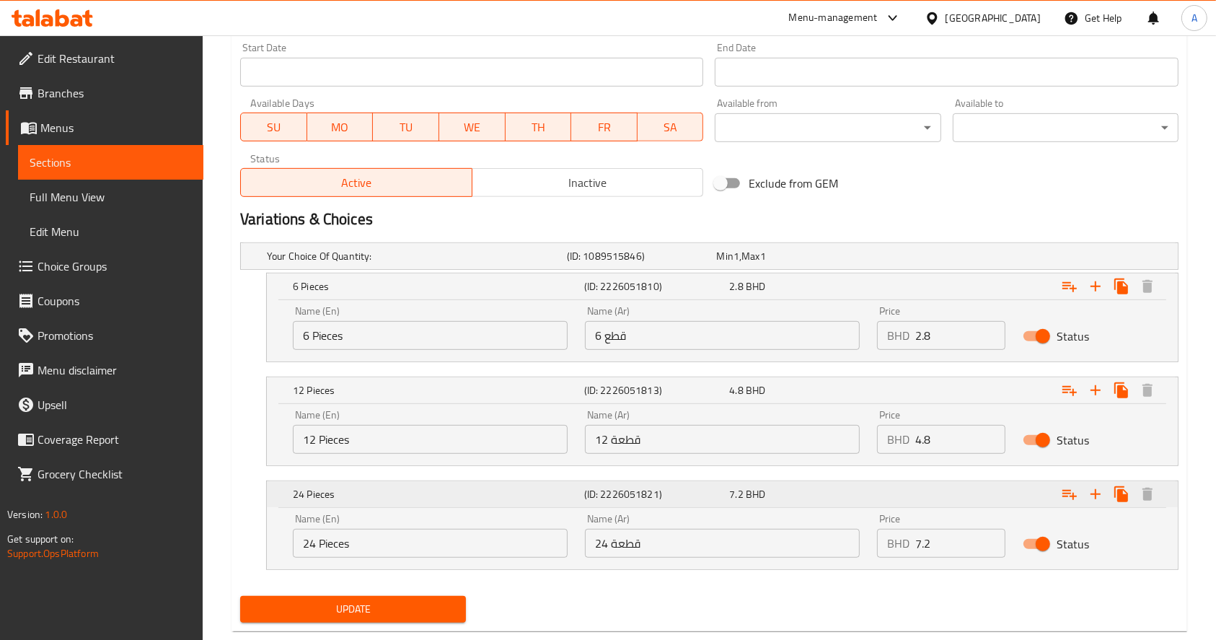
scroll to position [659, 0]
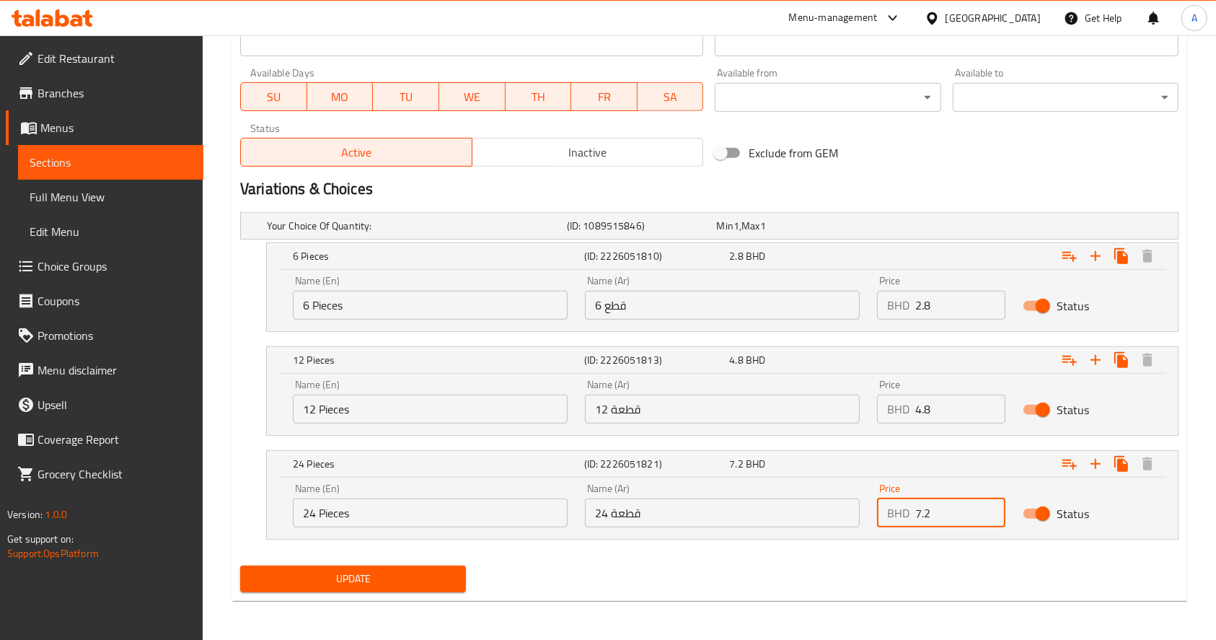
drag, startPoint x: 944, startPoint y: 511, endPoint x: 891, endPoint y: 512, distance: 53.4
click at [891, 512] on div "BHD 7.2 Price" at bounding box center [941, 512] width 128 height 29
type input "8"
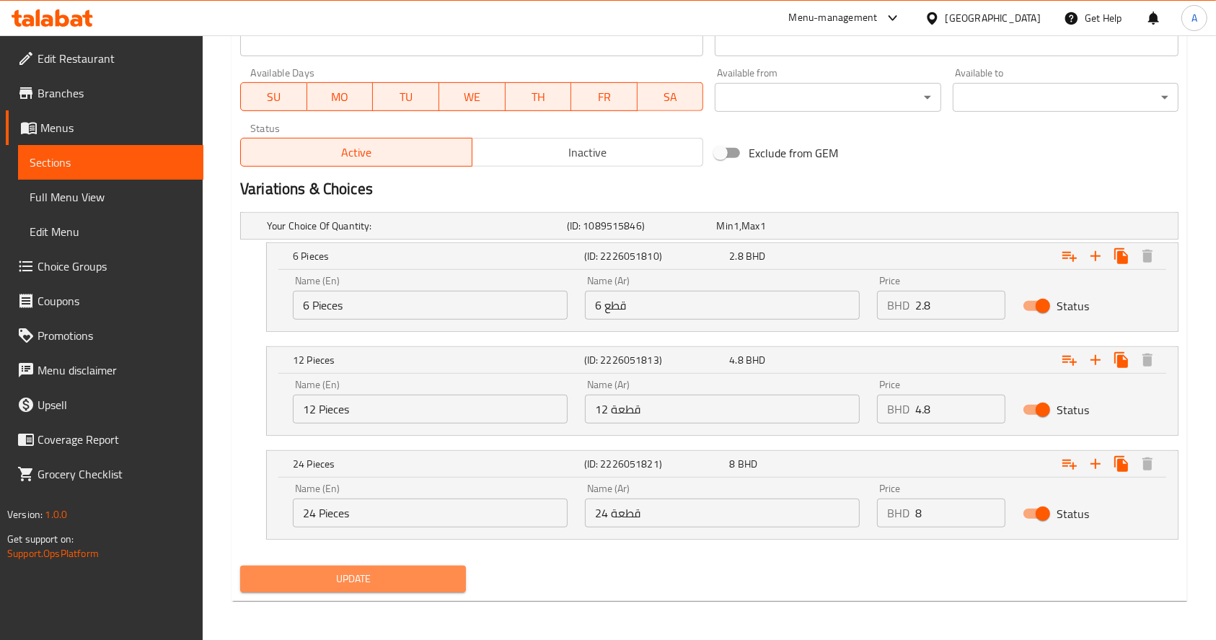
click at [405, 579] on span "Update" at bounding box center [353, 579] width 203 height 18
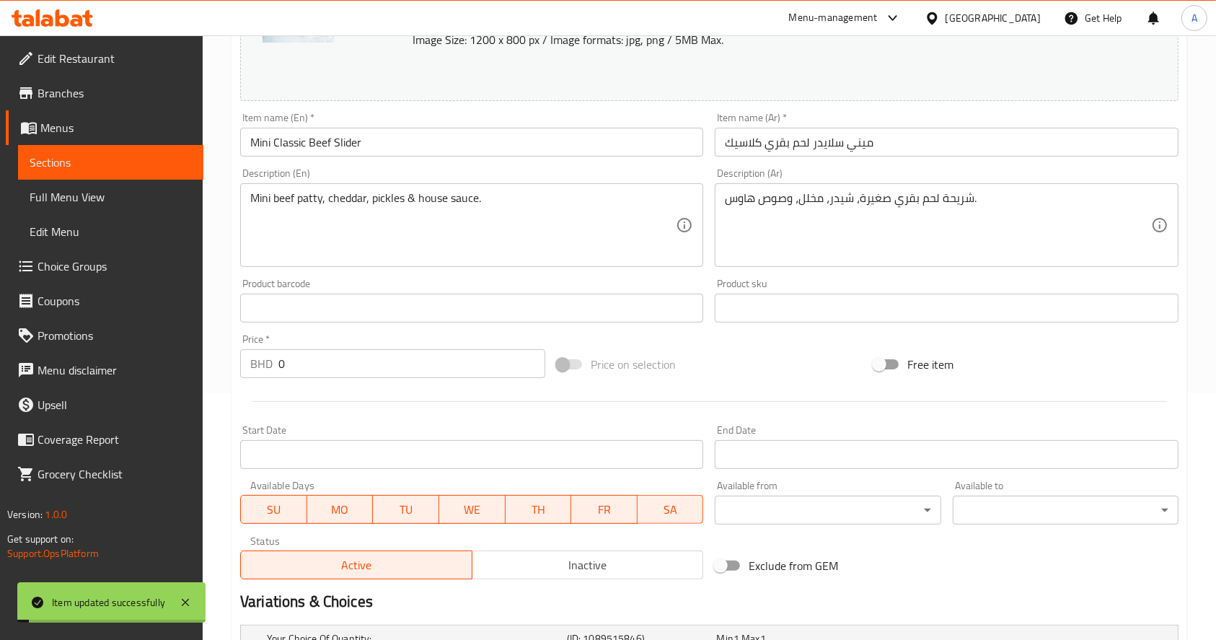
scroll to position [179, 0]
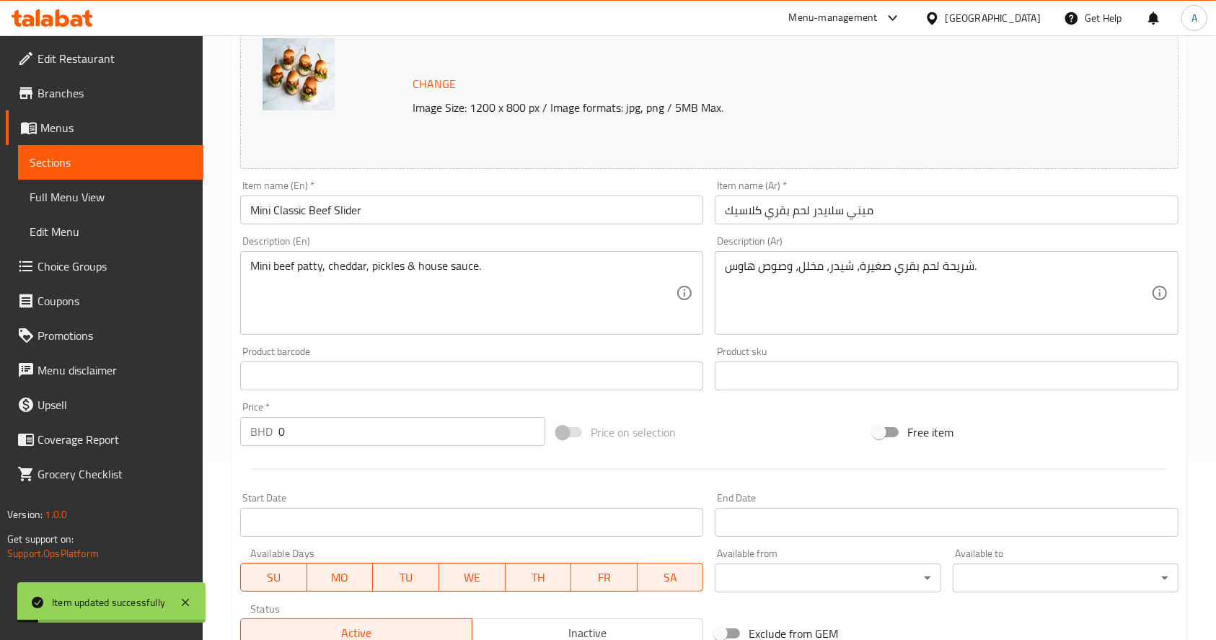
drag, startPoint x: 130, startPoint y: 159, endPoint x: 138, endPoint y: 169, distance: 12.8
click at [130, 159] on span "Sections" at bounding box center [111, 162] width 162 height 17
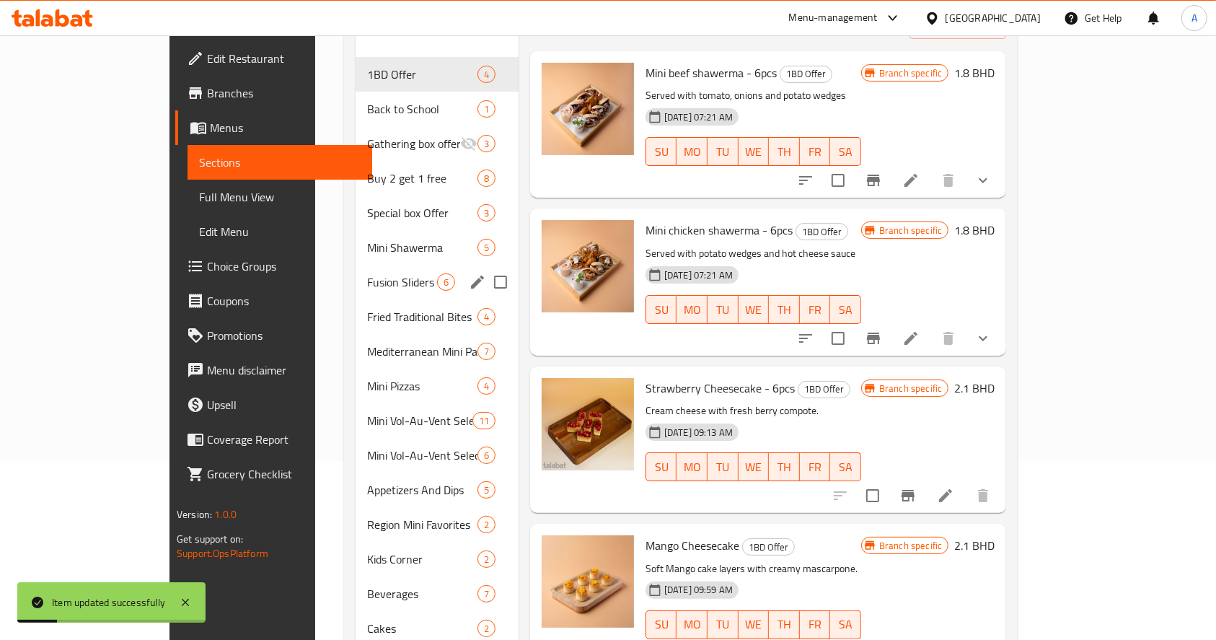
click at [356, 265] on div "Fusion Sliders 6" at bounding box center [437, 282] width 162 height 35
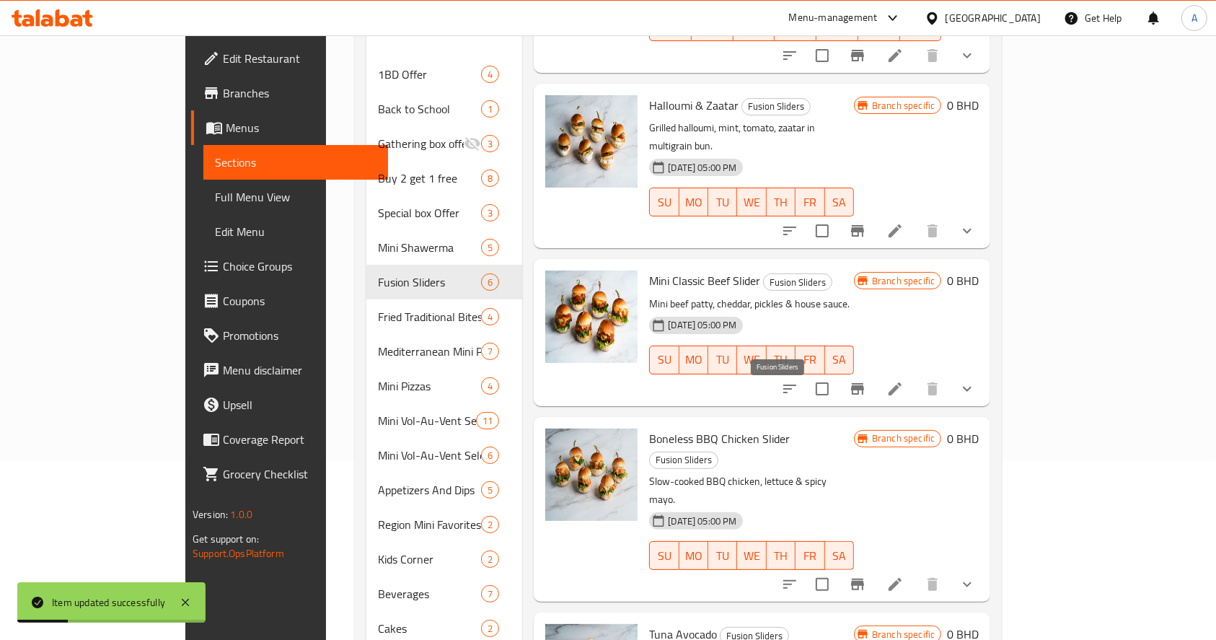
scroll to position [288, 0]
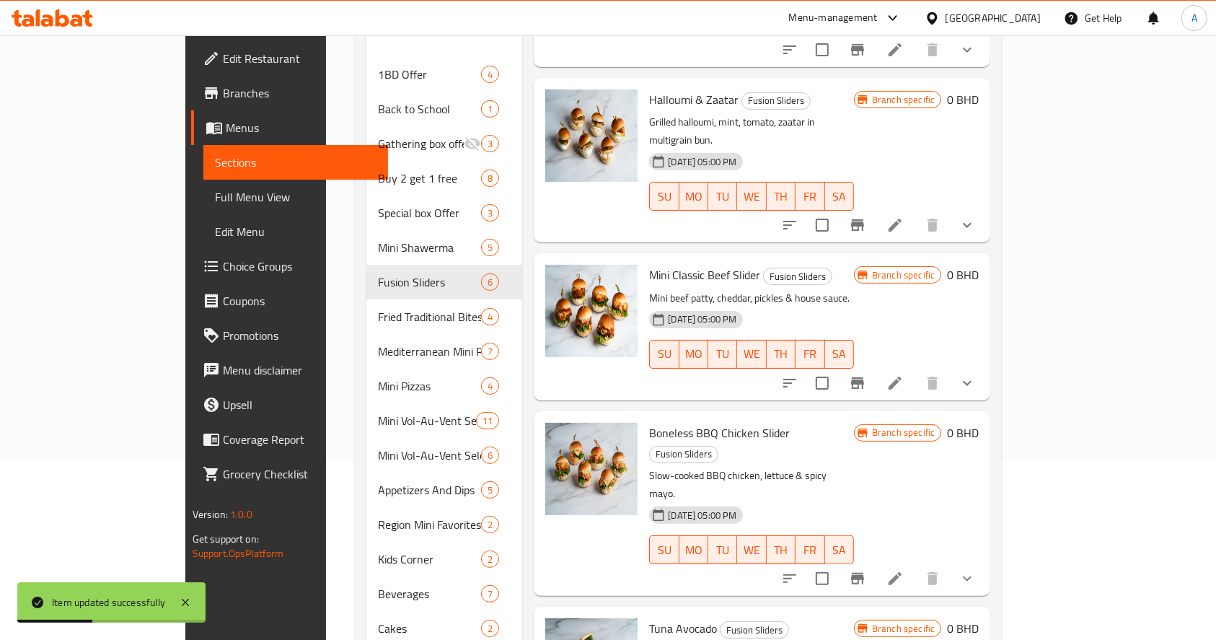
click at [904, 570] on icon at bounding box center [894, 578] width 17 height 17
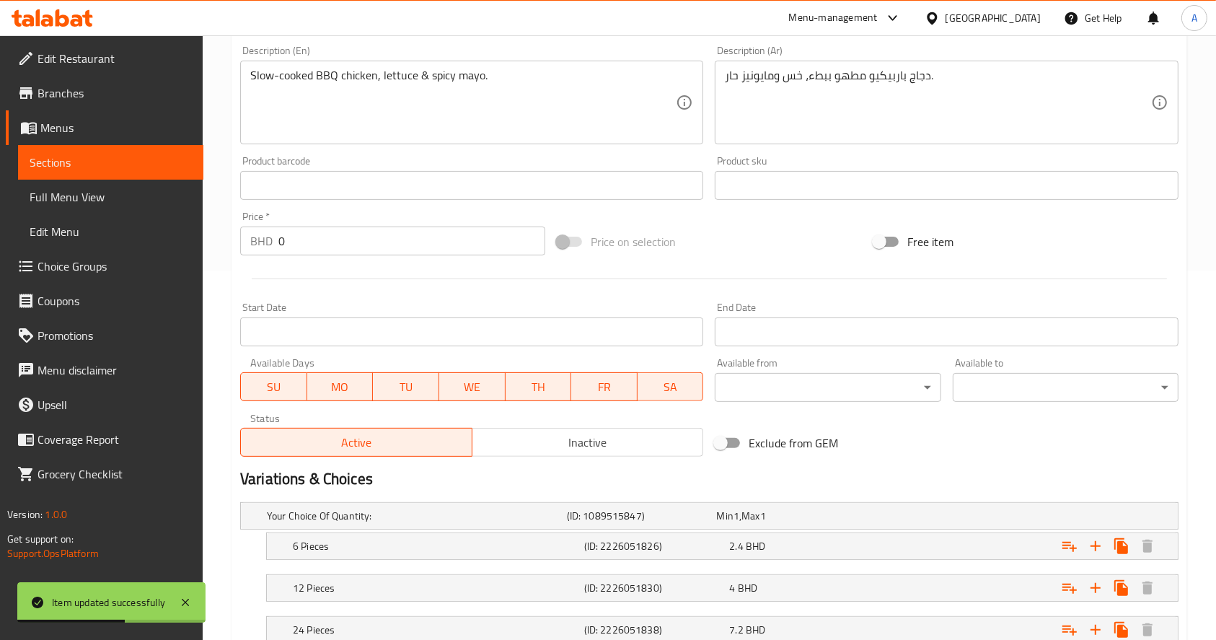
scroll to position [473, 0]
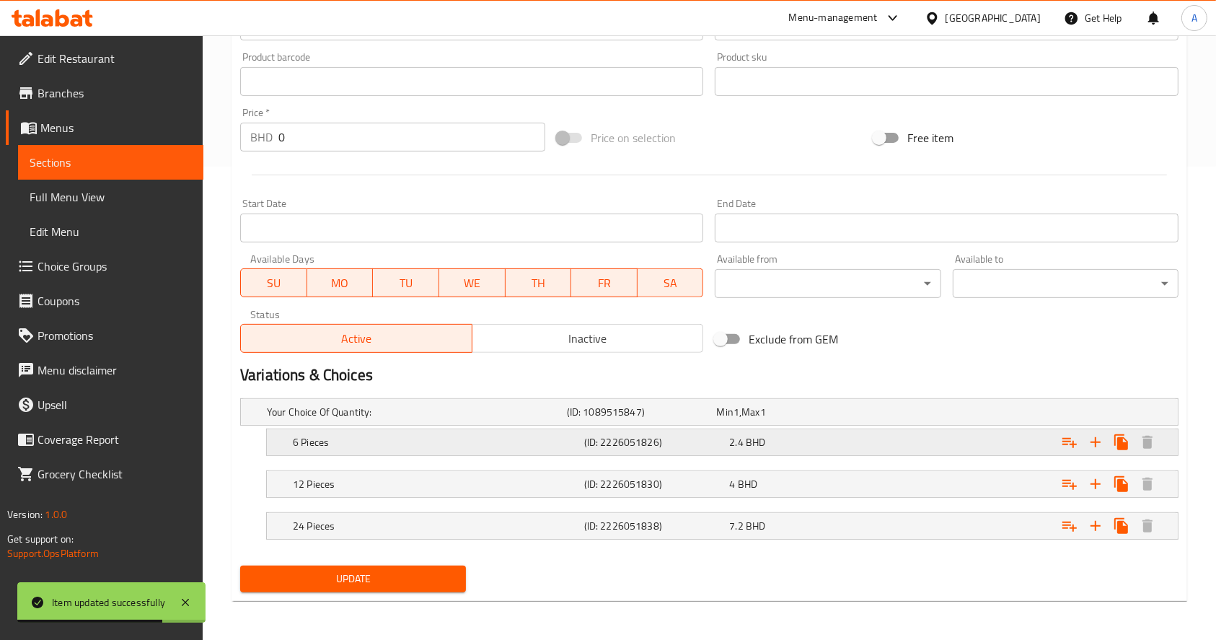
click at [825, 439] on div "2.4 BHD" at bounding box center [799, 442] width 140 height 14
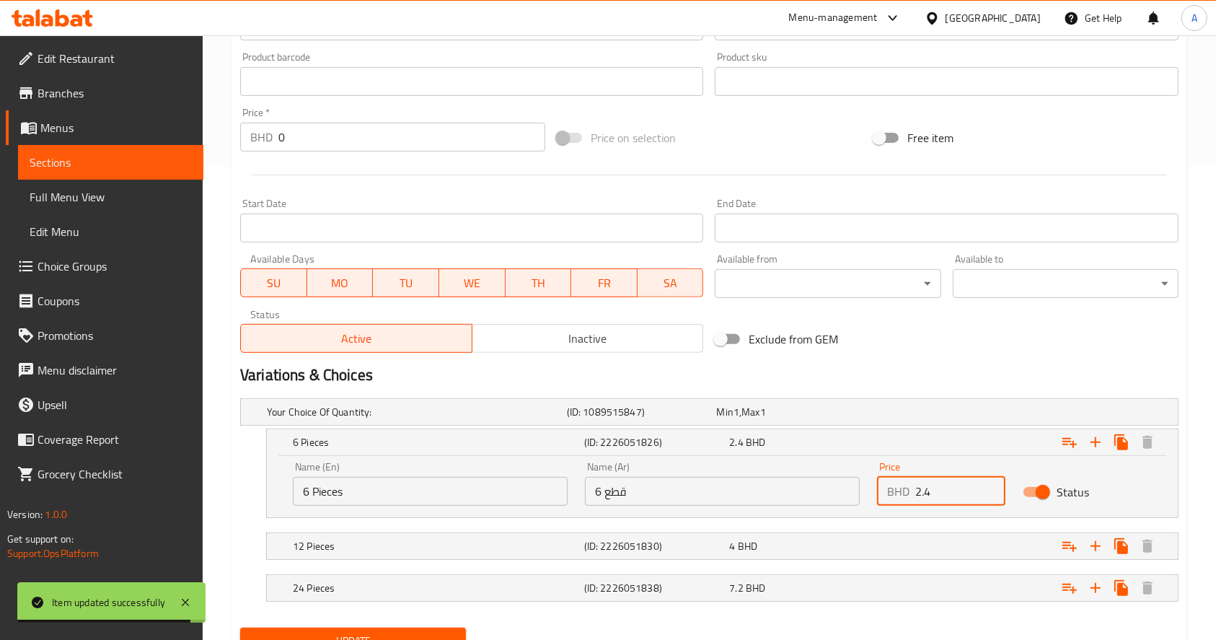
drag, startPoint x: 943, startPoint y: 492, endPoint x: 901, endPoint y: 494, distance: 41.9
click at [901, 494] on div "BHD 2.4 Price" at bounding box center [941, 491] width 128 height 29
type input "2.8"
click at [863, 549] on div "4 BHD" at bounding box center [799, 546] width 146 height 20
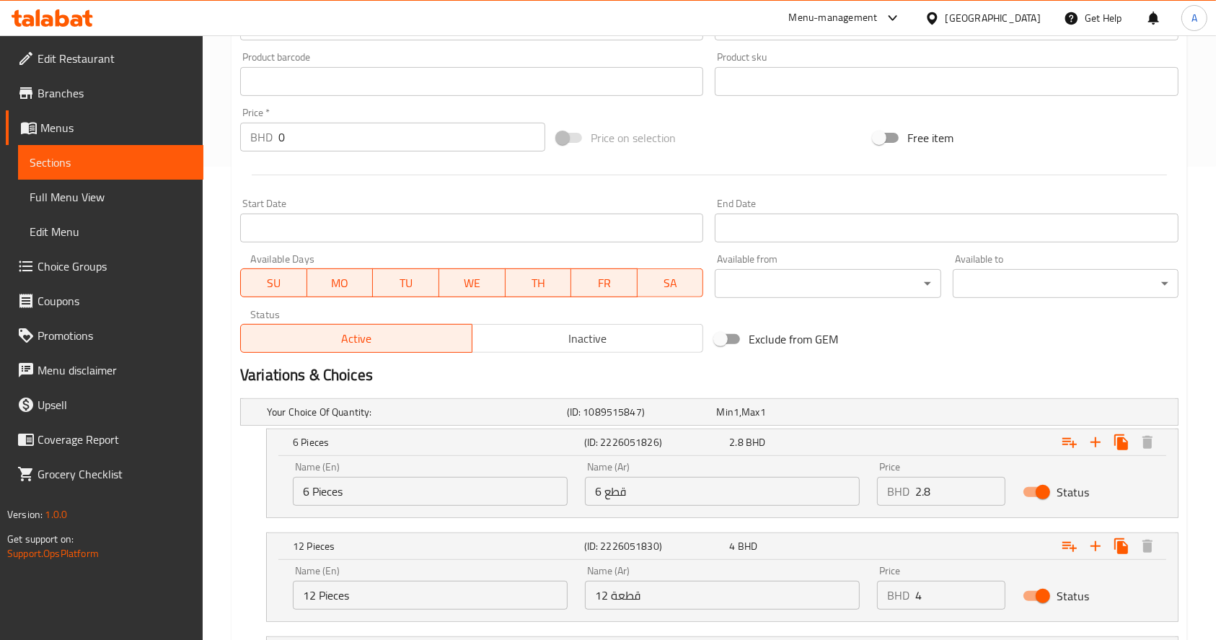
click at [958, 603] on input "4" at bounding box center [960, 595] width 90 height 29
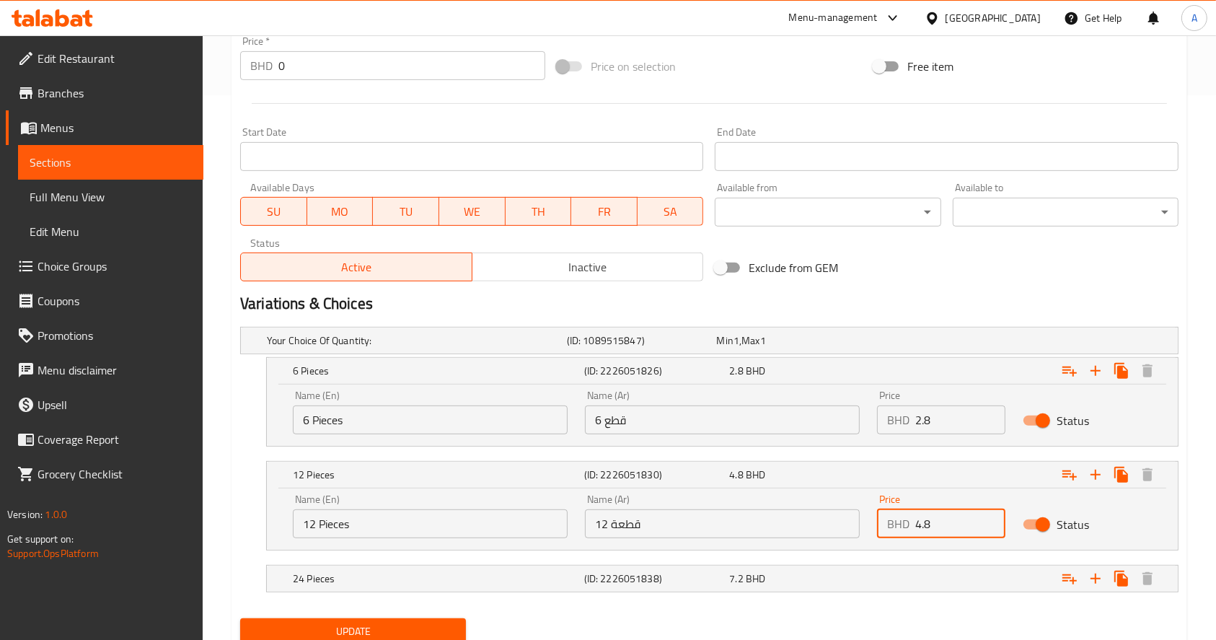
scroll to position [597, 0]
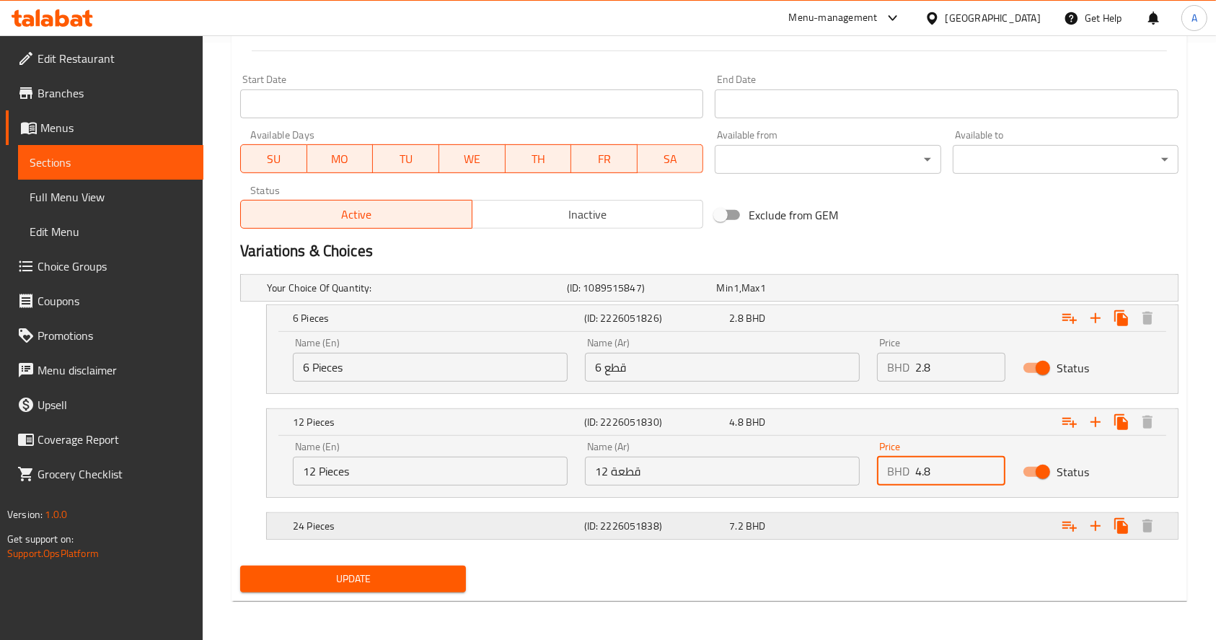
type input "4.8"
click at [922, 534] on div "Expand" at bounding box center [1017, 526] width 291 height 32
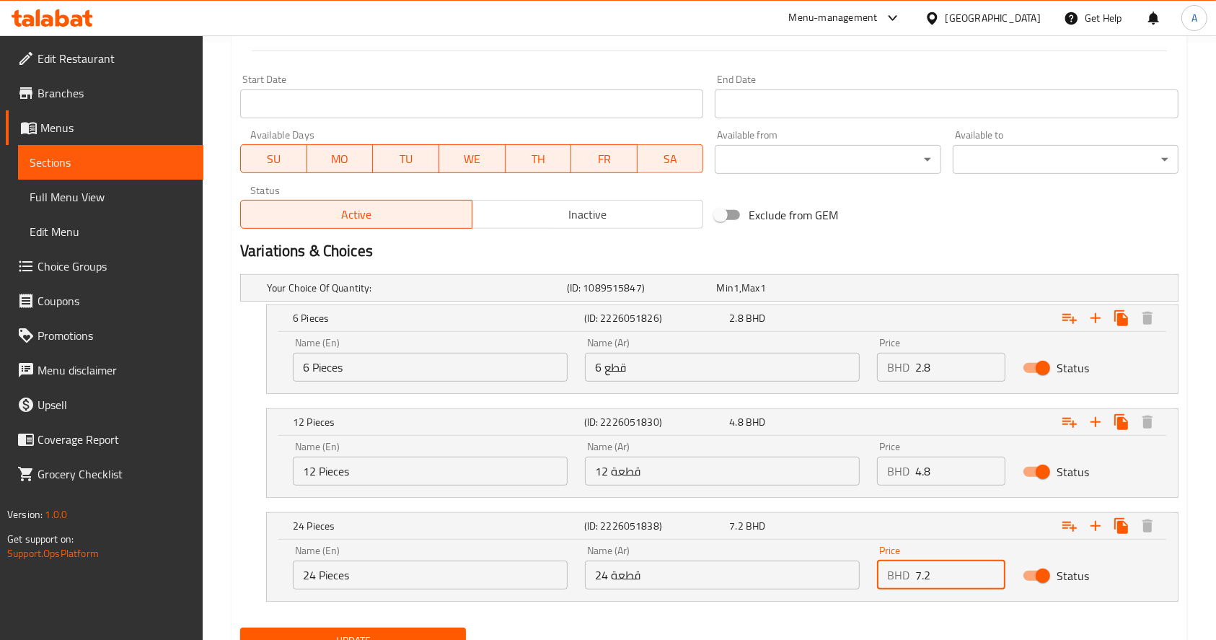
drag, startPoint x: 950, startPoint y: 578, endPoint x: 883, endPoint y: 578, distance: 67.1
click at [883, 578] on div "BHD 7.2 Price" at bounding box center [941, 574] width 128 height 29
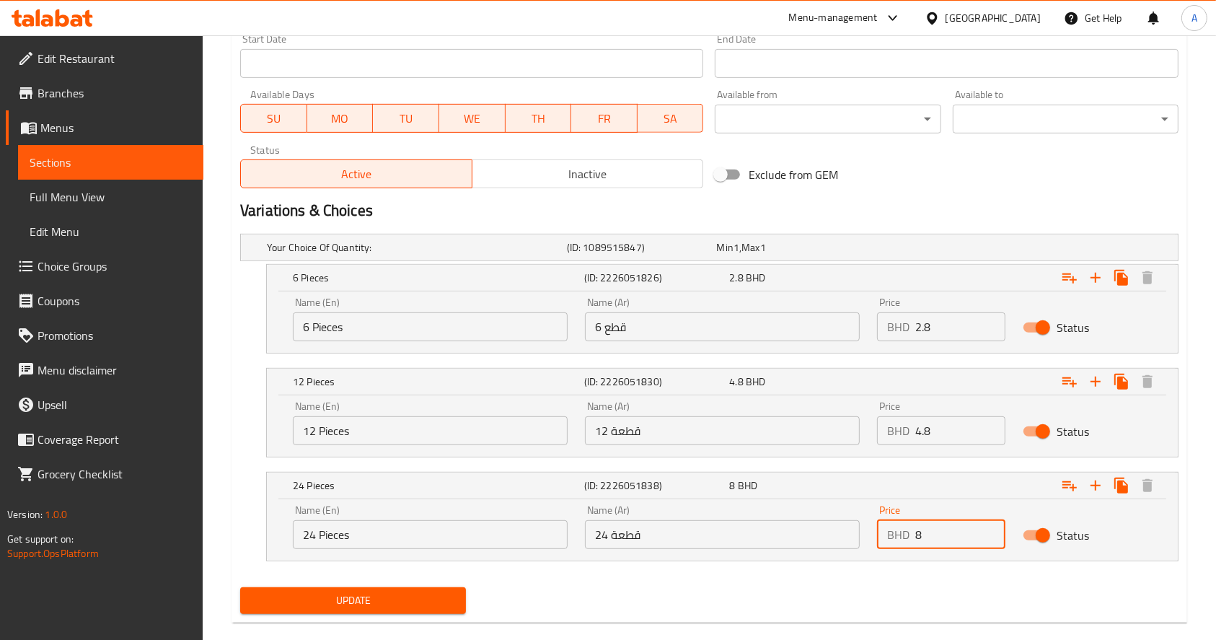
scroll to position [659, 0]
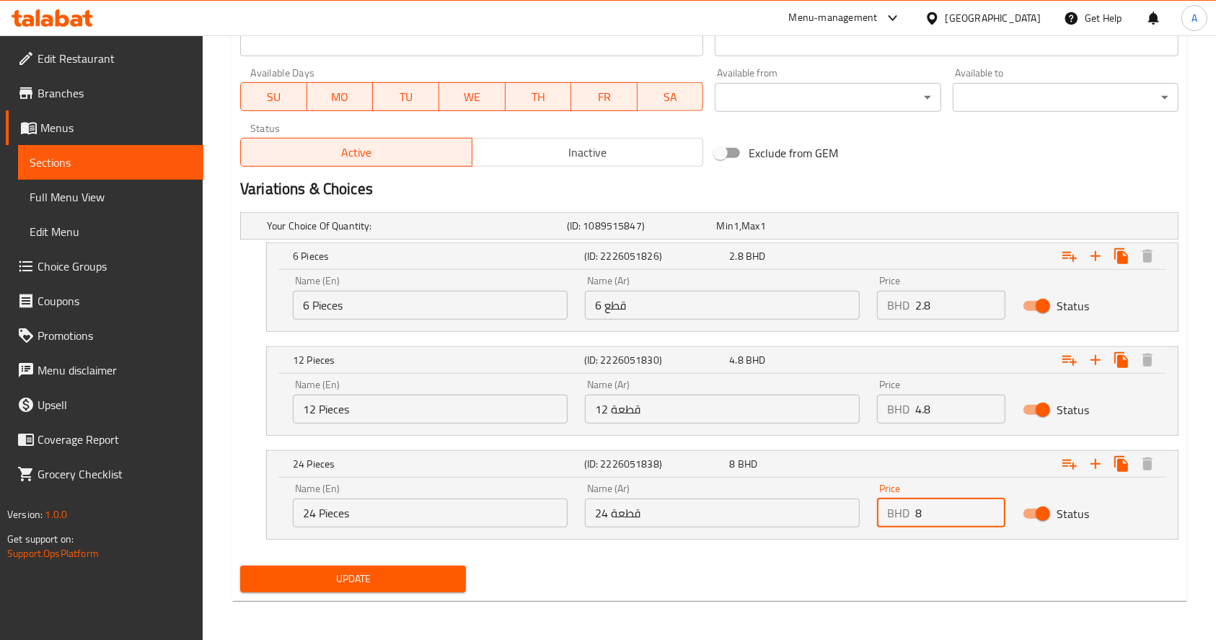
type input "8"
click at [315, 551] on nav at bounding box center [709, 548] width 938 height 12
click at [315, 570] on span "Update" at bounding box center [353, 579] width 203 height 18
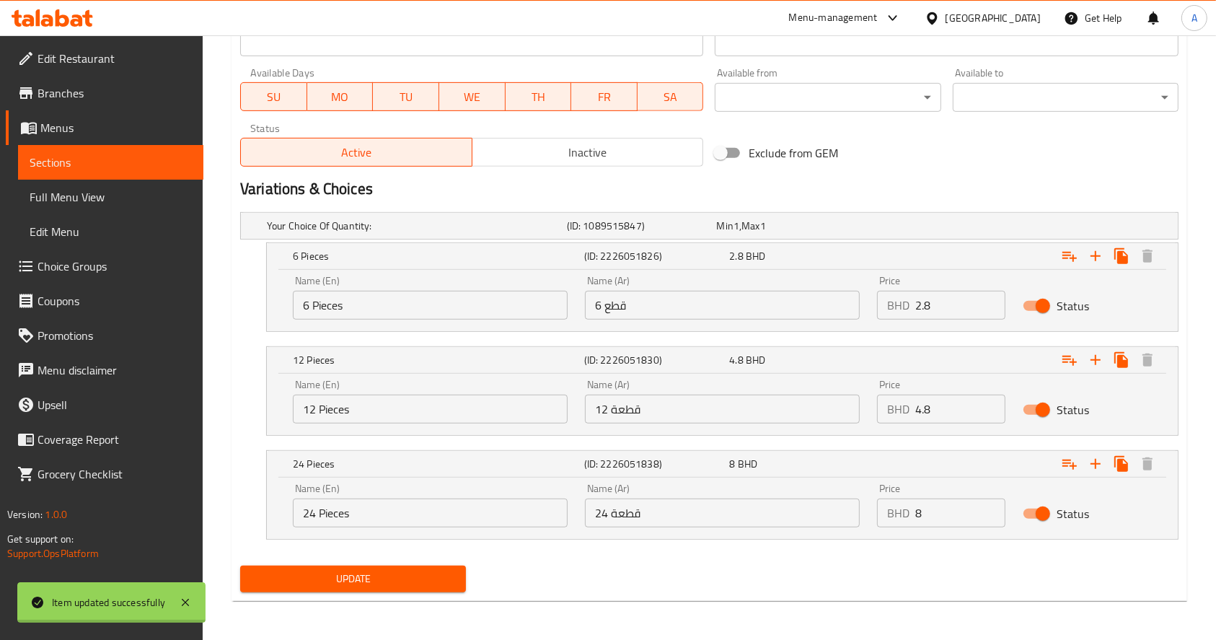
scroll to position [82, 0]
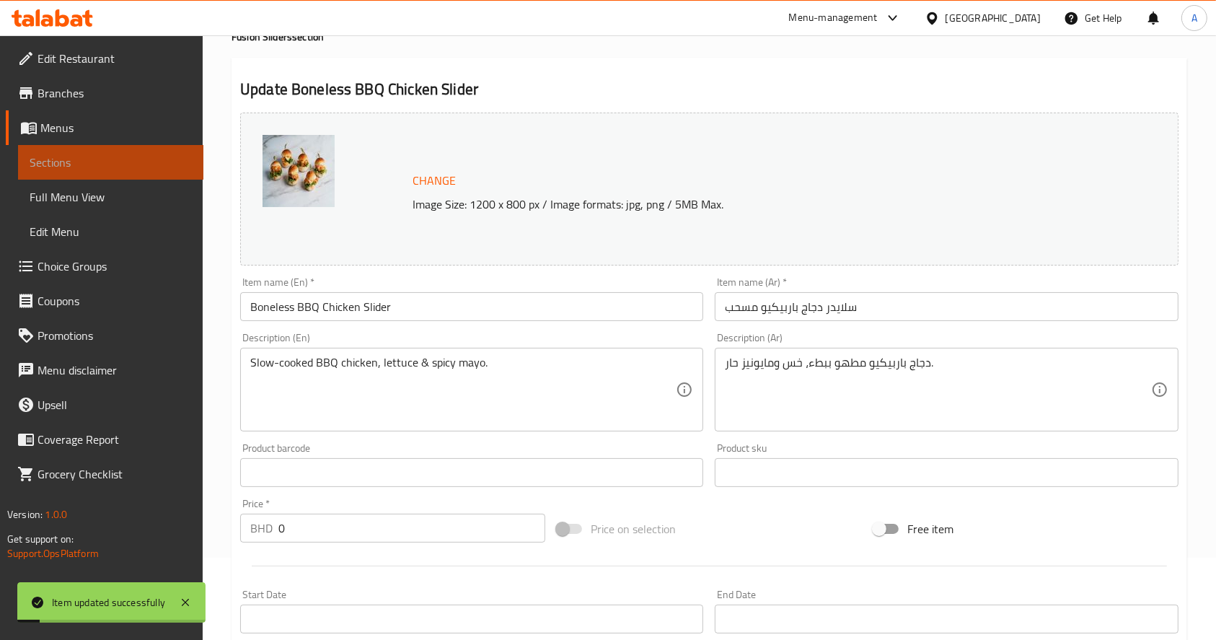
click at [132, 171] on link "Sections" at bounding box center [110, 162] width 185 height 35
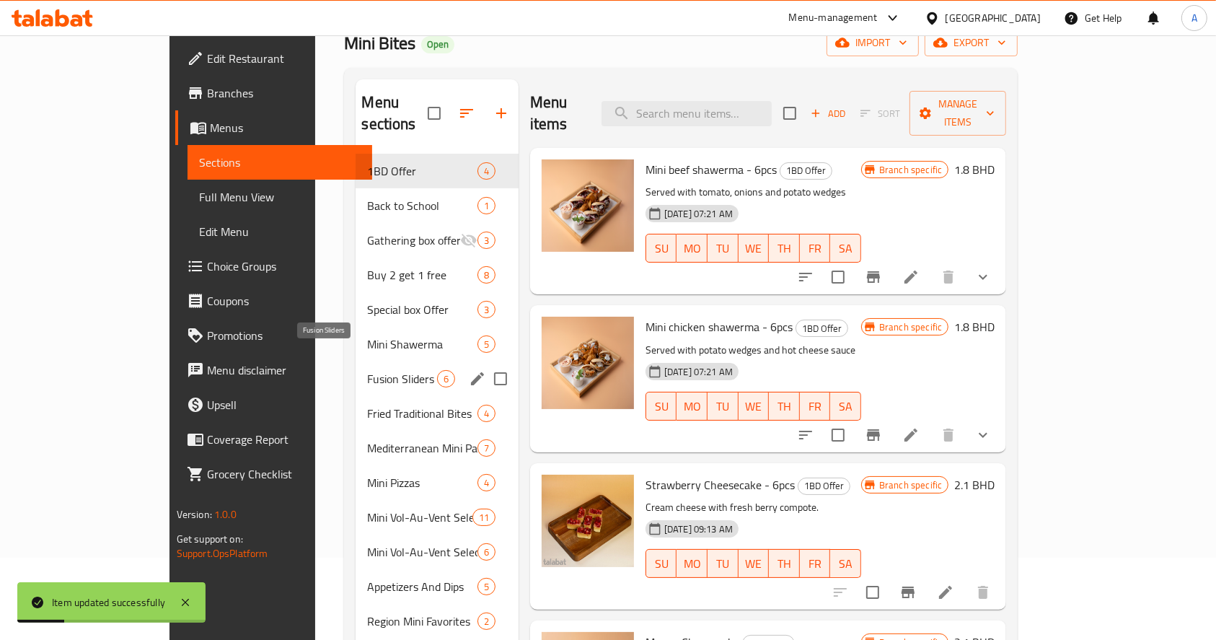
click at [367, 370] on span "Fusion Sliders" at bounding box center [401, 378] width 69 height 17
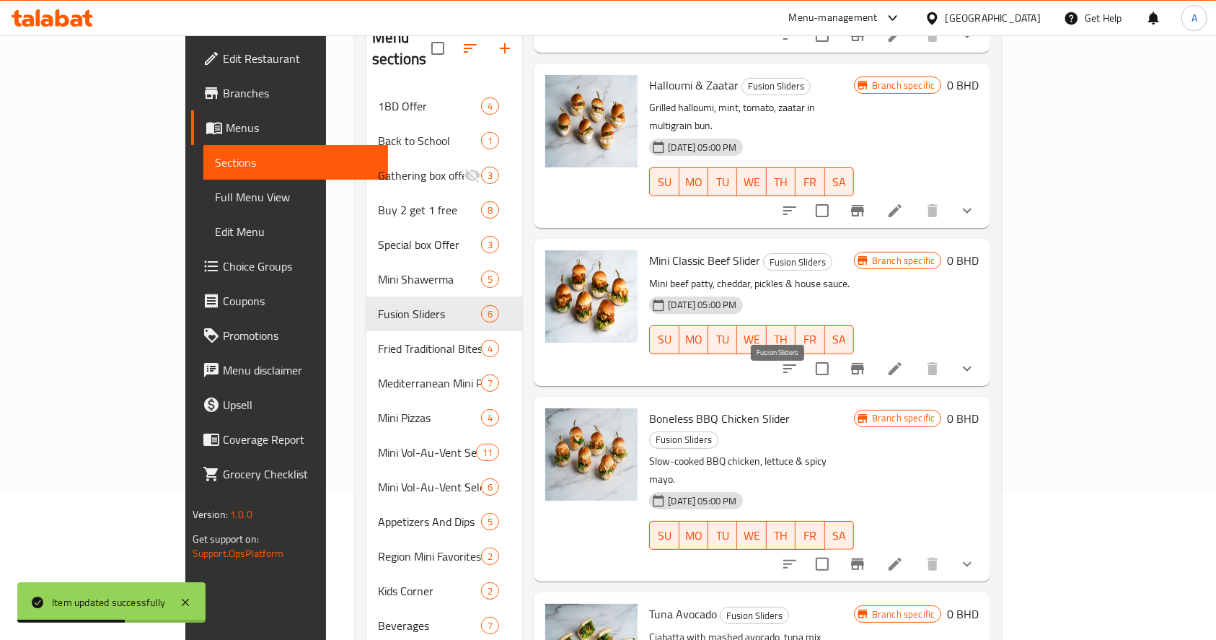
scroll to position [208, 0]
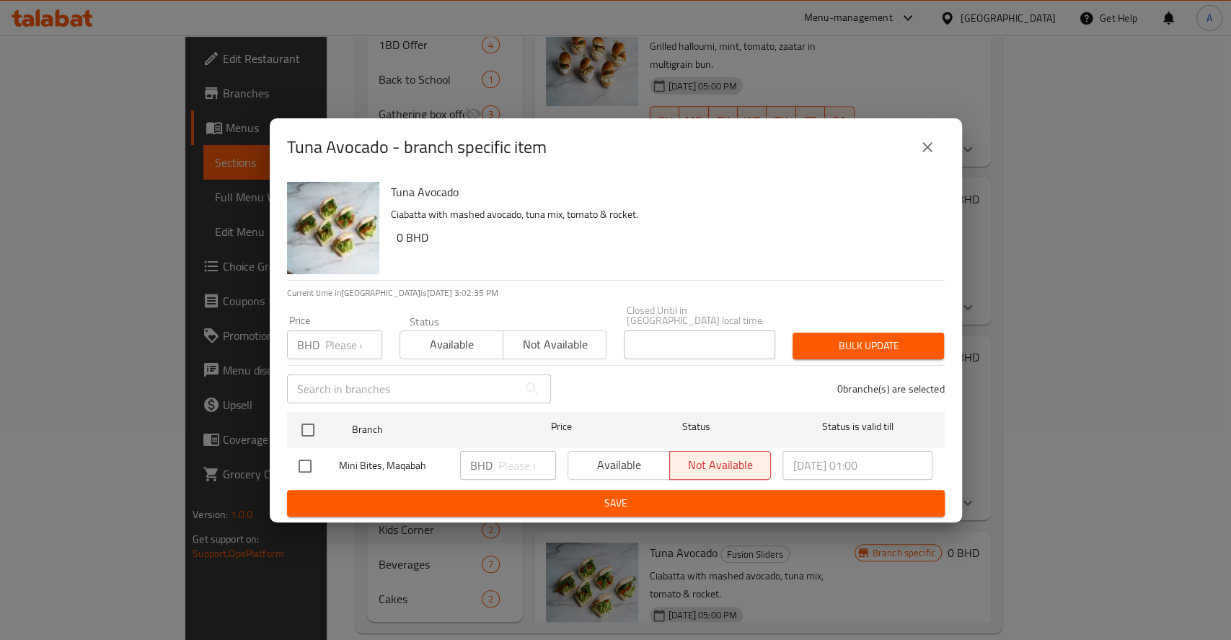
click at [923, 156] on icon "close" at bounding box center [927, 146] width 17 height 17
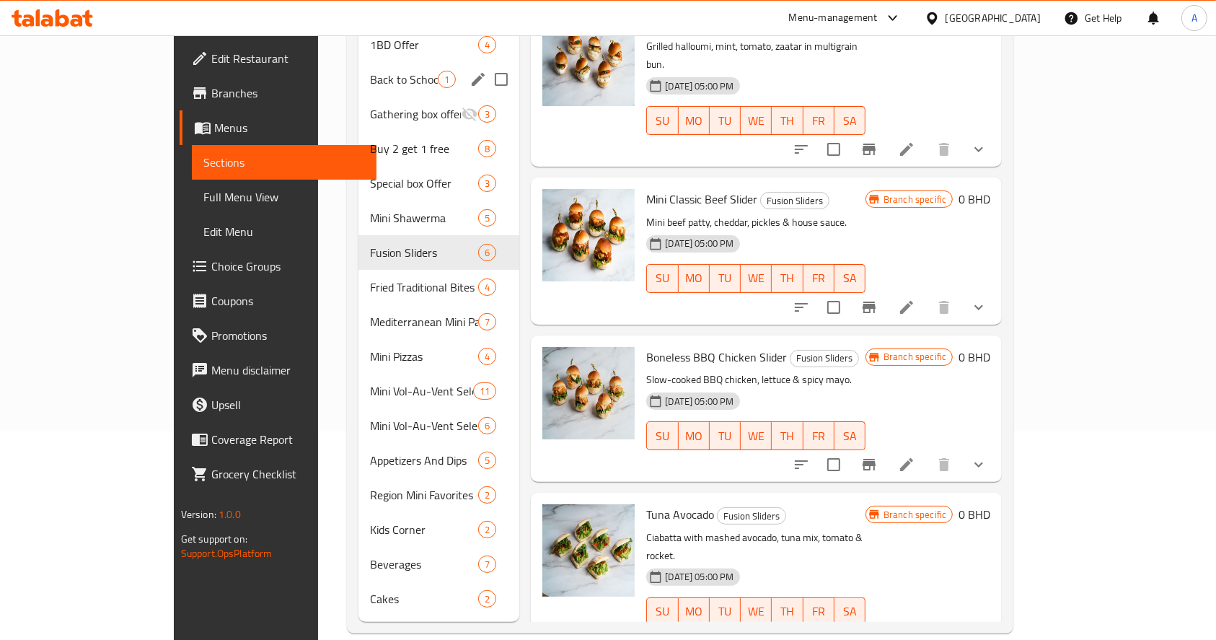
click at [358, 71] on div "Back to School 1" at bounding box center [438, 79] width 161 height 35
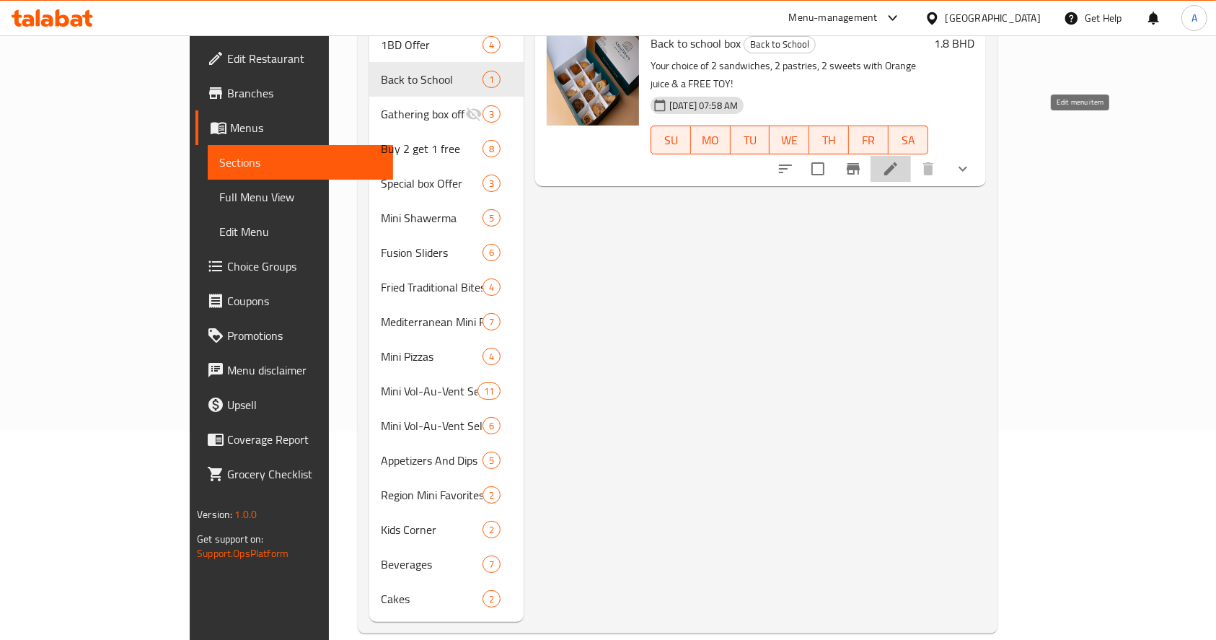
click at [899, 160] on icon at bounding box center [890, 168] width 17 height 17
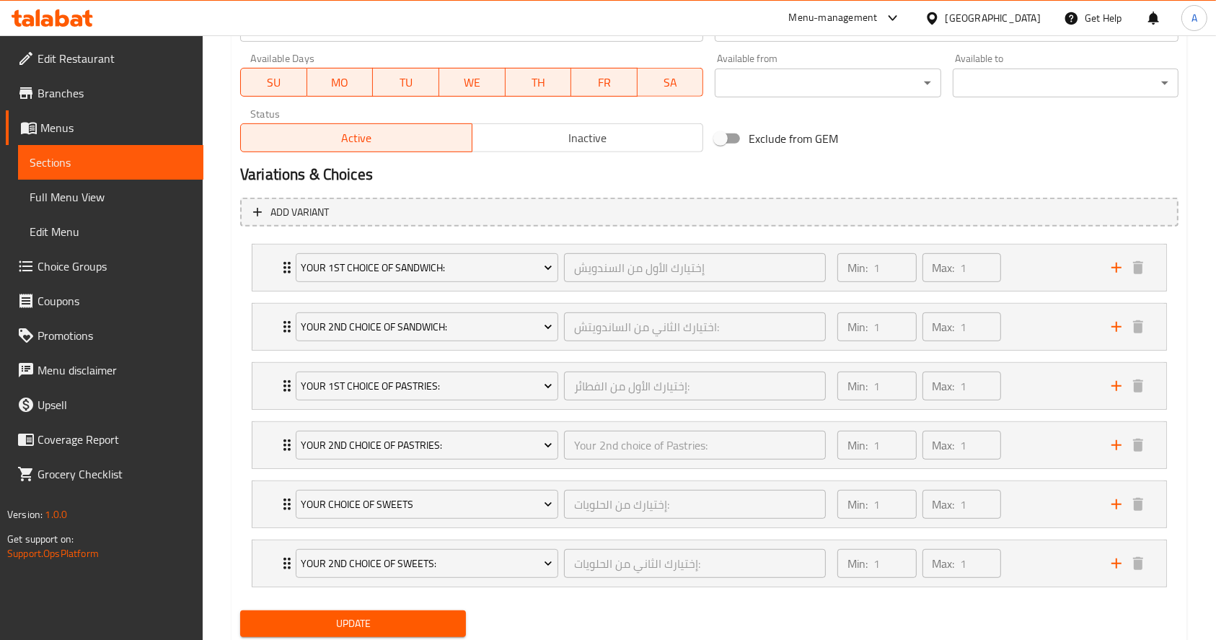
scroll to position [718, 0]
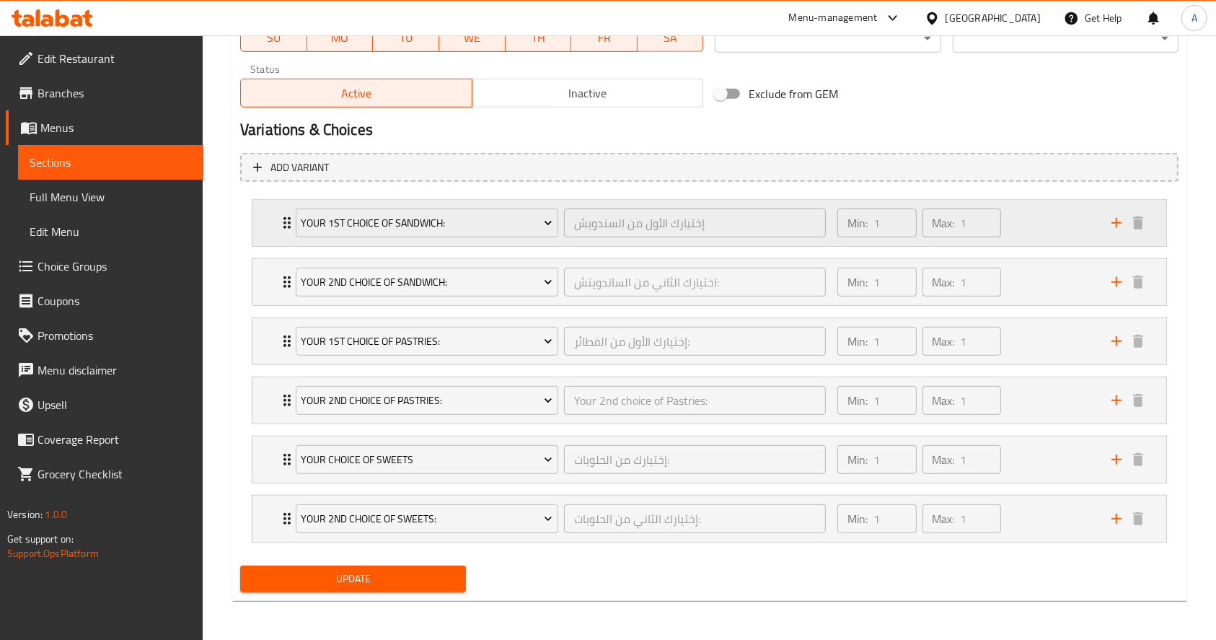
click at [275, 218] on div "Your 1st choice of Sandwich: إختيارك الأول من السندويش ​ Min: 1 ​ Max: 1 ​" at bounding box center [709, 223] width 914 height 46
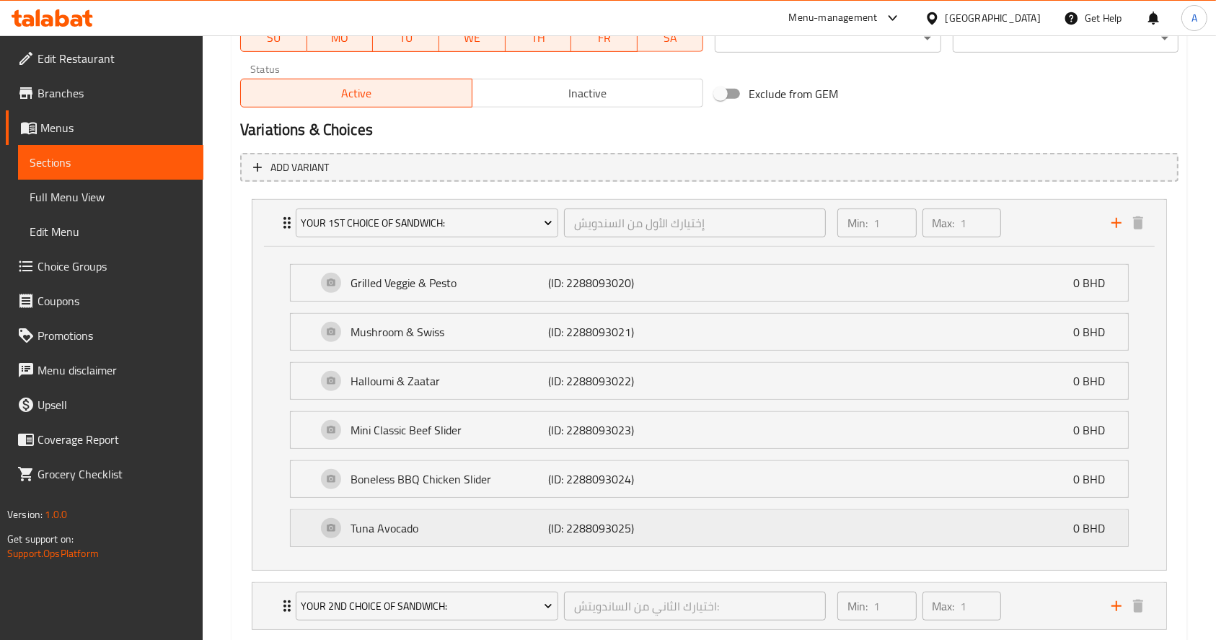
click at [666, 536] on div "Tuna Avocado (ID: 2288093025) 0 BHD" at bounding box center [714, 528] width 794 height 36
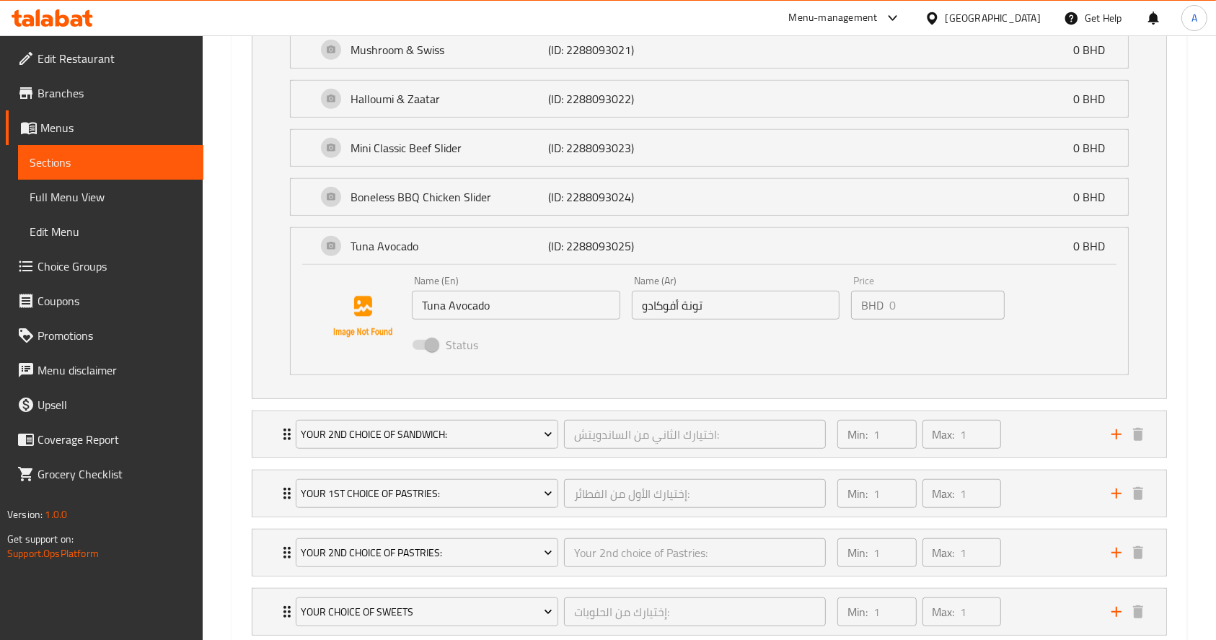
scroll to position [1152, 0]
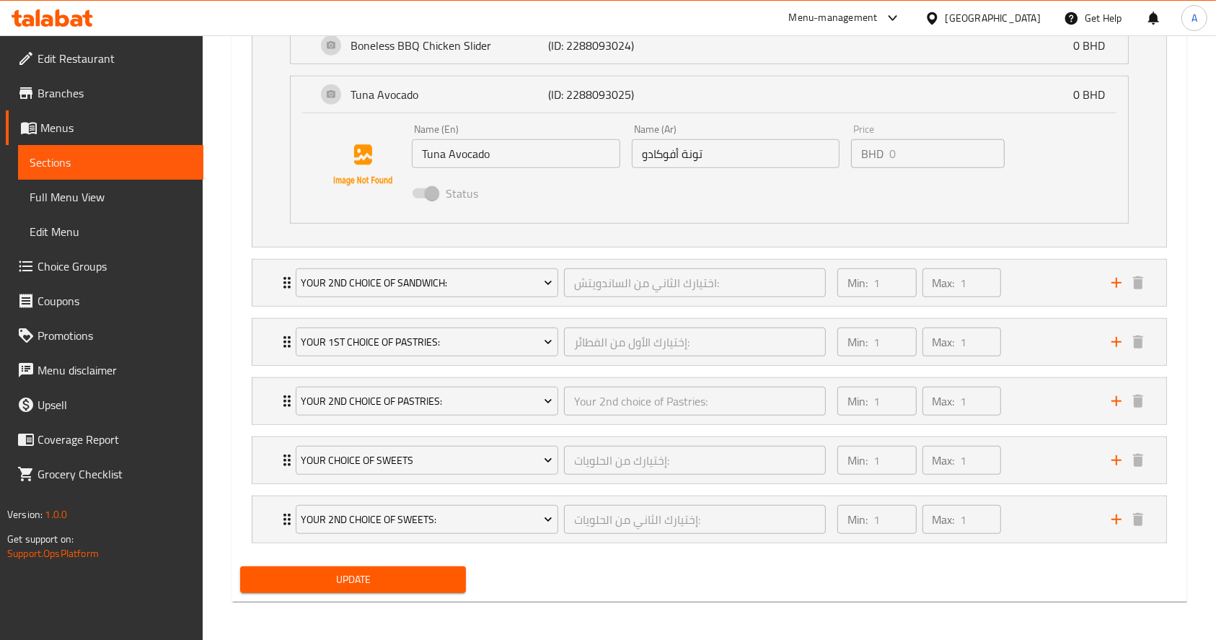
click at [429, 183] on span at bounding box center [425, 193] width 42 height 27
click at [428, 188] on span at bounding box center [425, 193] width 25 height 10
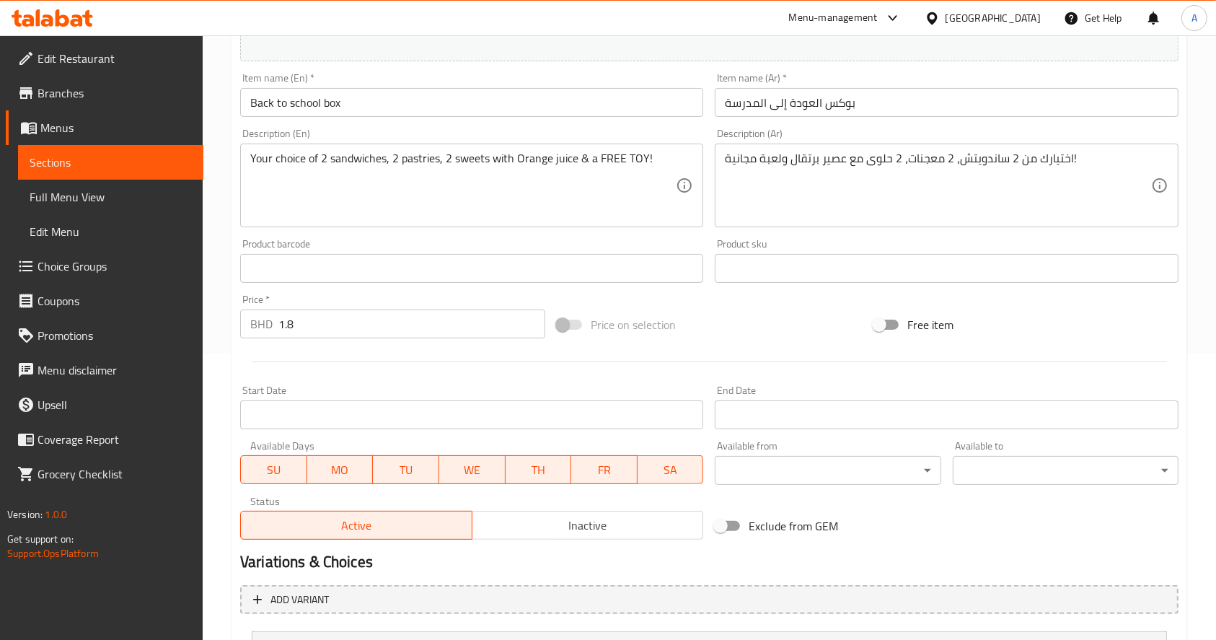
scroll to position [0, 0]
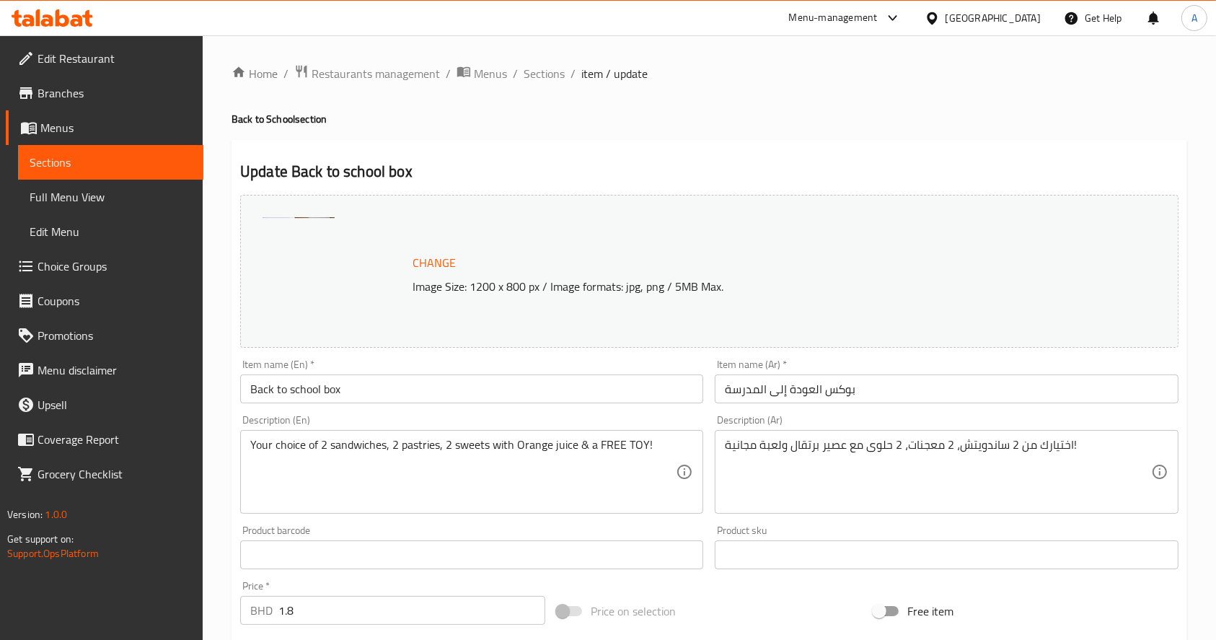
click at [112, 158] on span "Sections" at bounding box center [111, 162] width 162 height 17
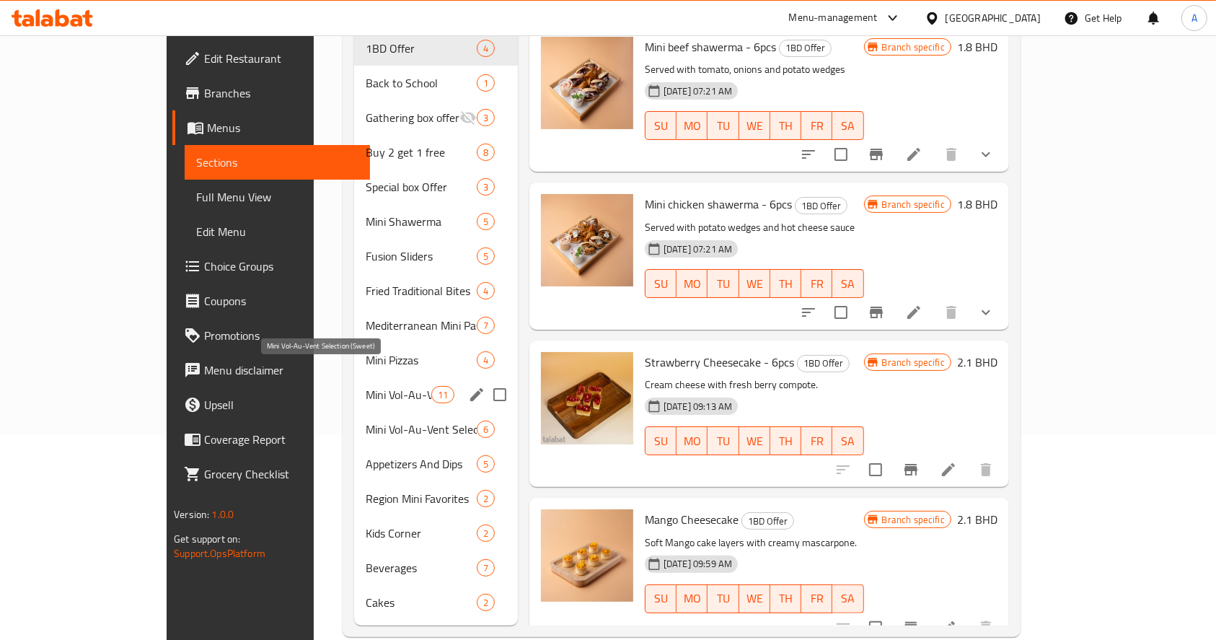
scroll to position [208, 0]
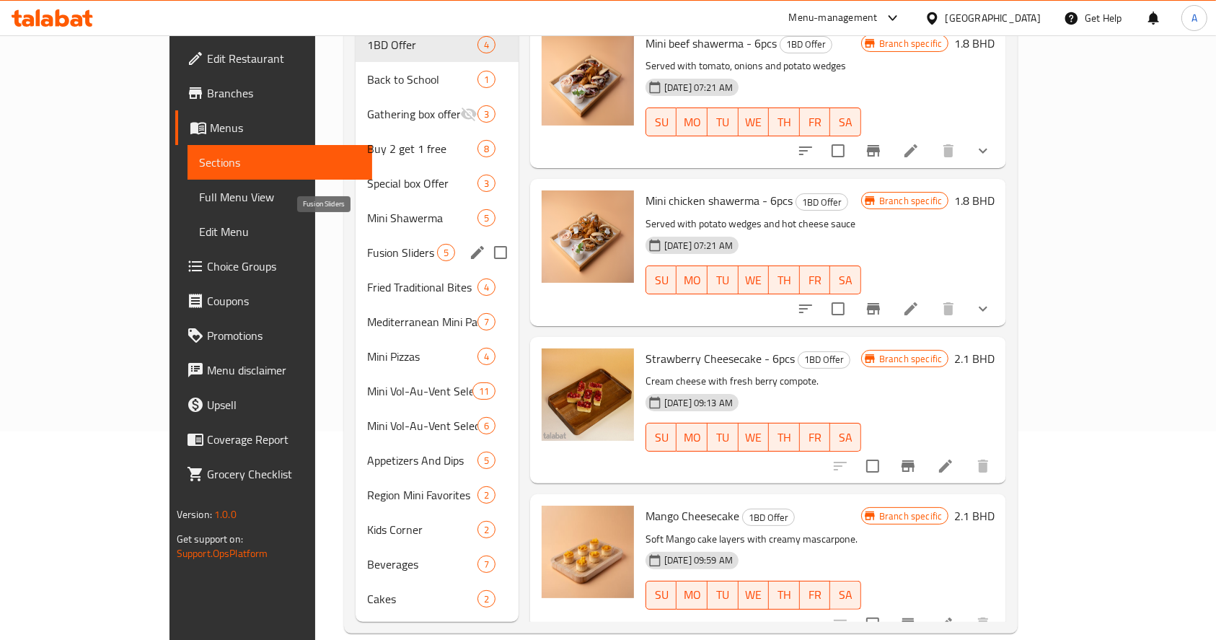
click at [367, 244] on span "Fusion Sliders" at bounding box center [401, 252] width 69 height 17
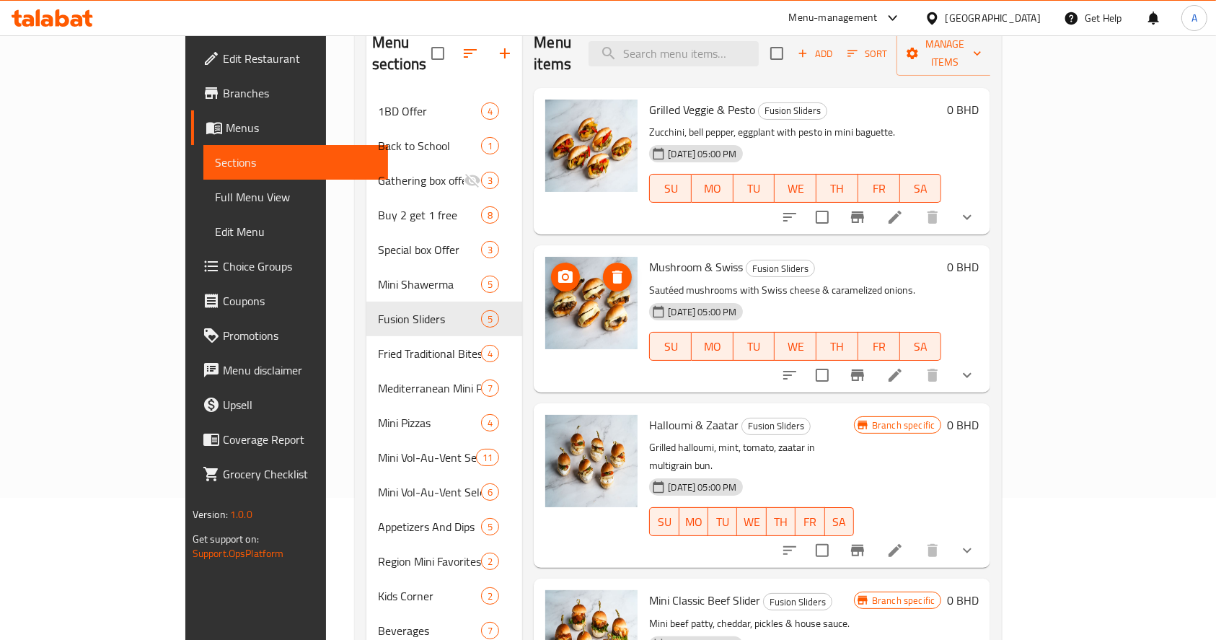
scroll to position [113, 0]
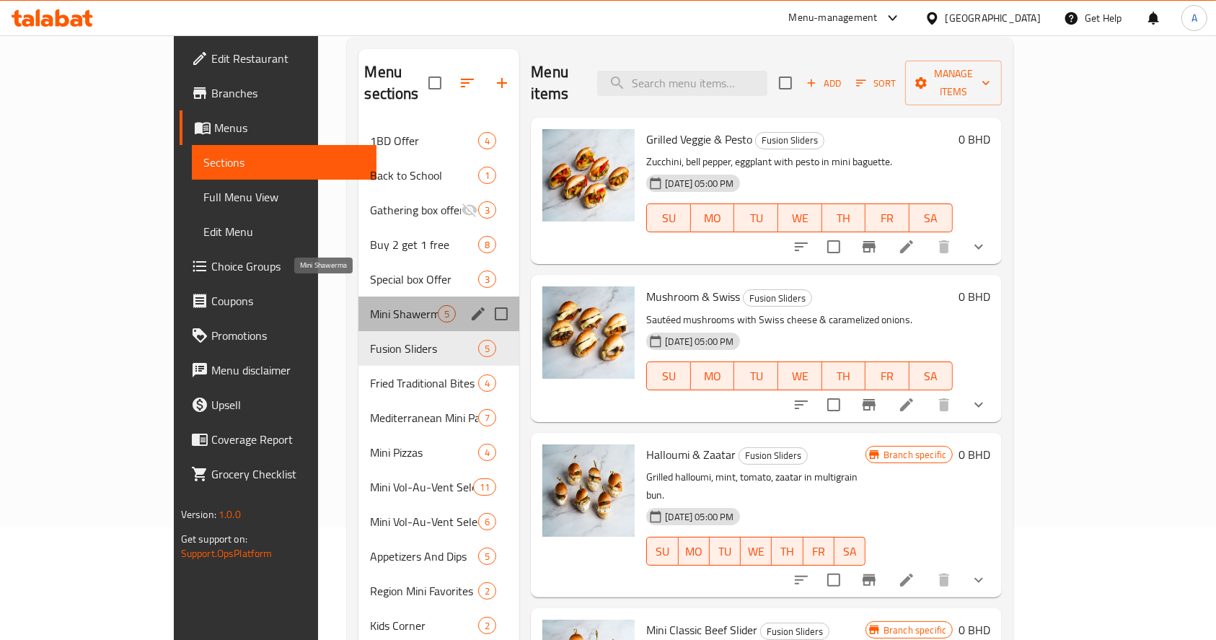
click at [370, 305] on span "Mini Shawerma" at bounding box center [404, 313] width 68 height 17
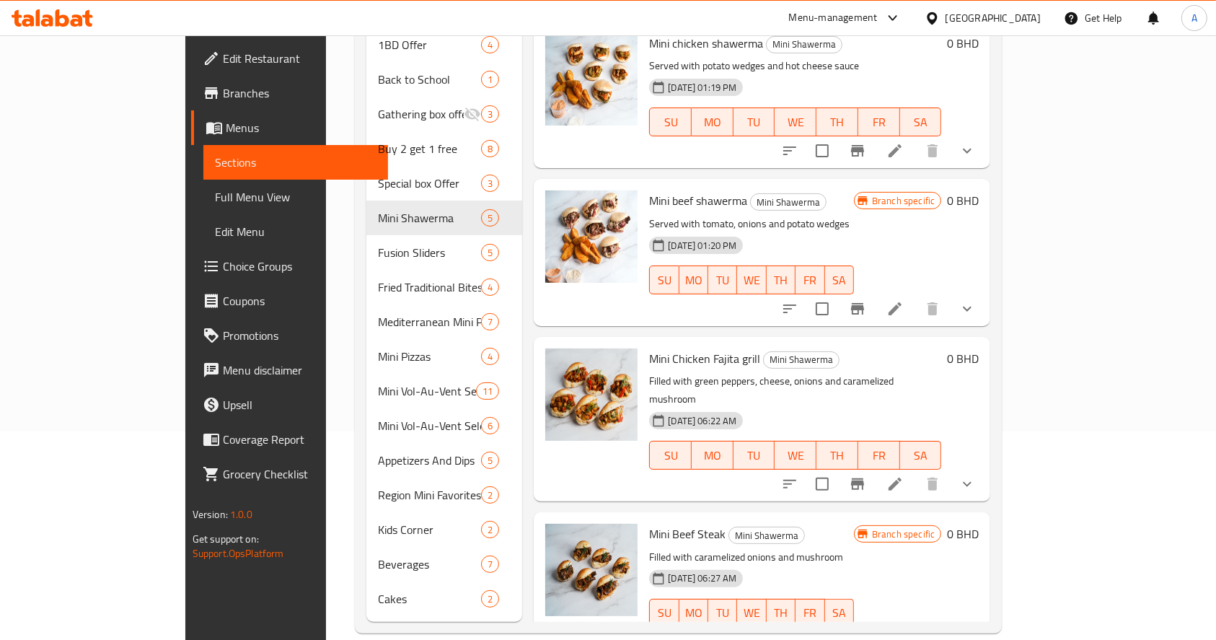
scroll to position [177, 0]
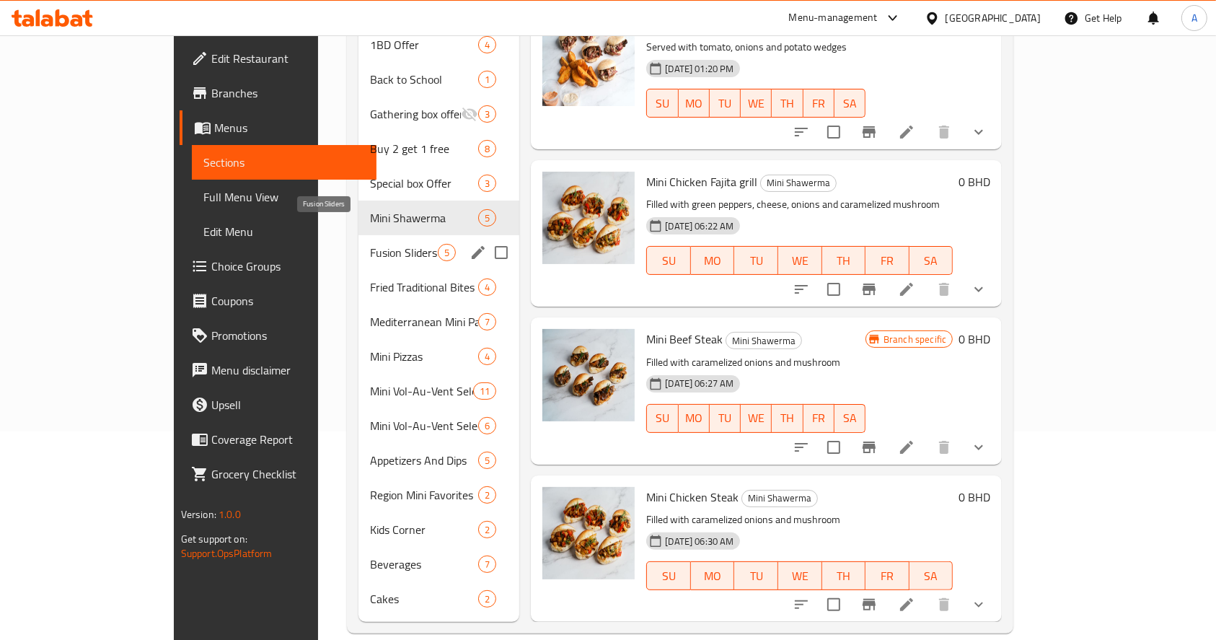
click at [370, 244] on span "Fusion Sliders" at bounding box center [404, 252] width 68 height 17
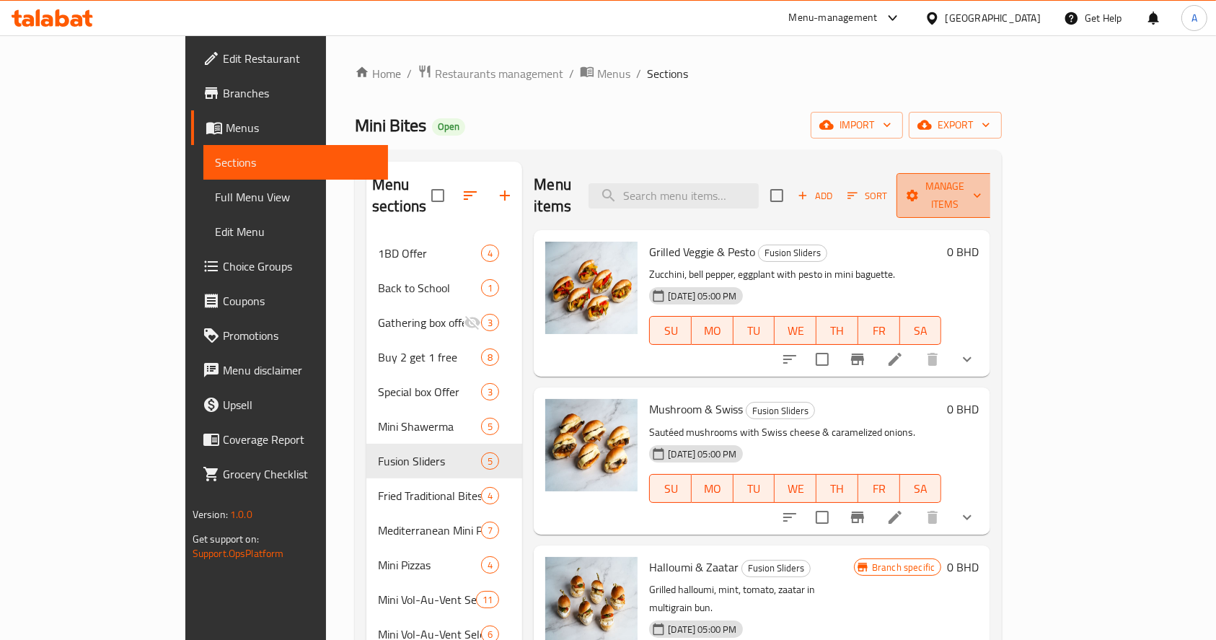
click at [982, 190] on span "Manage items" at bounding box center [945, 195] width 74 height 36
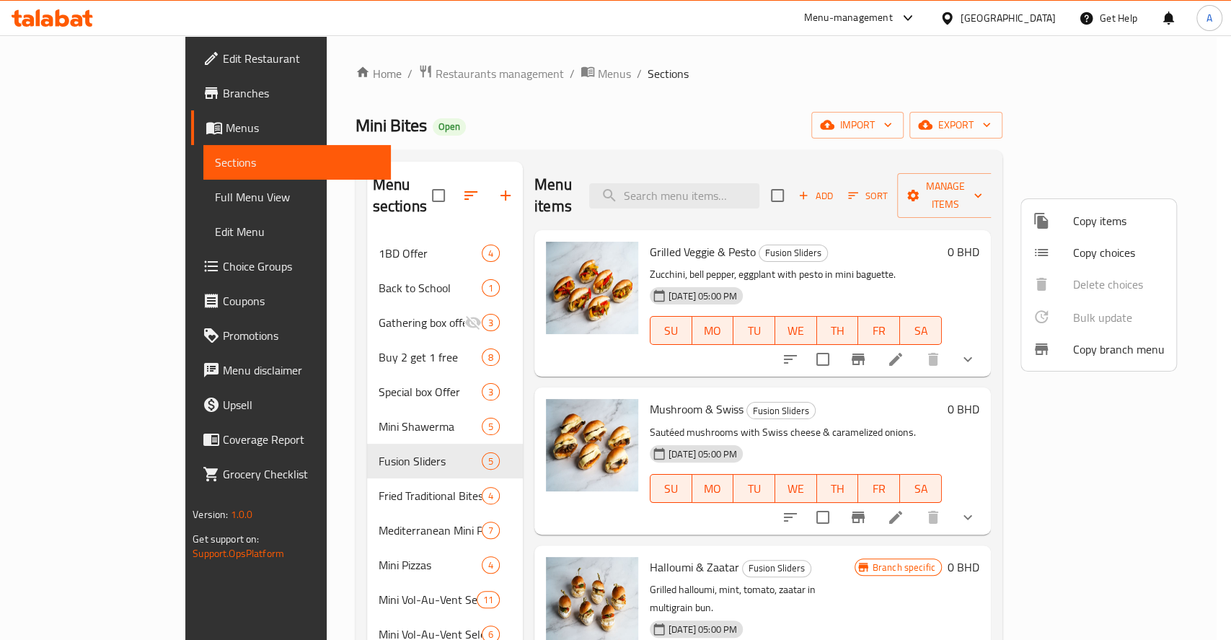
click at [1056, 232] on li "Copy items" at bounding box center [1098, 221] width 155 height 32
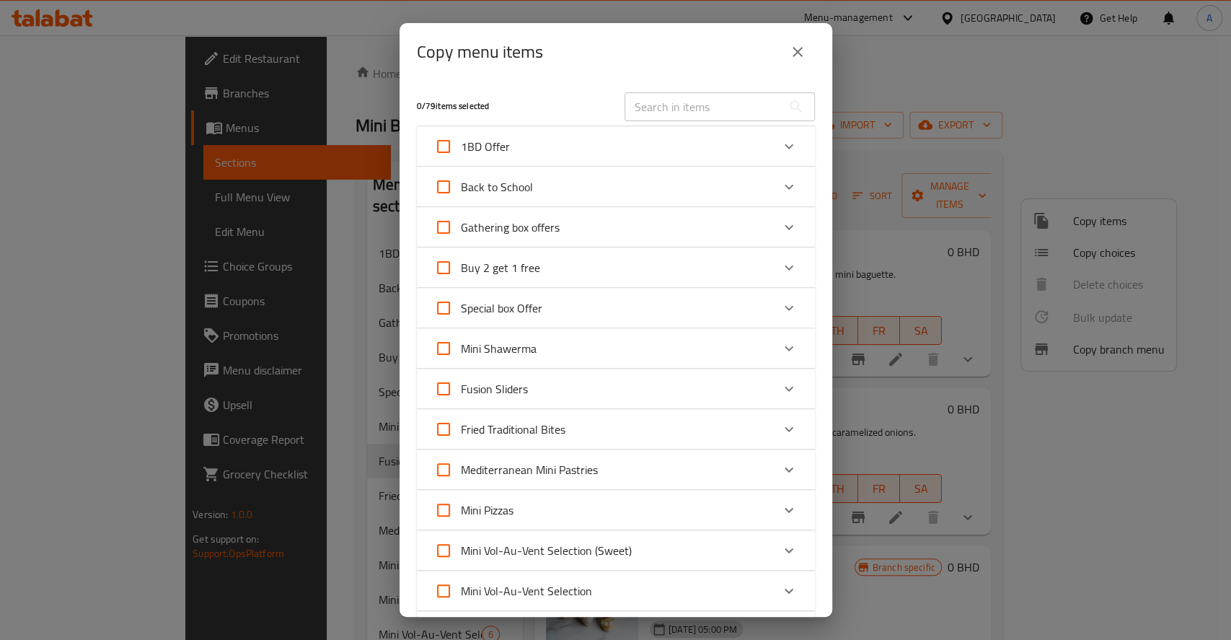
click at [503, 349] on span "Mini Shawerma" at bounding box center [499, 349] width 76 height 22
click at [461, 349] on input "Mini Shawerma" at bounding box center [443, 348] width 35 height 35
checkbox input "true"
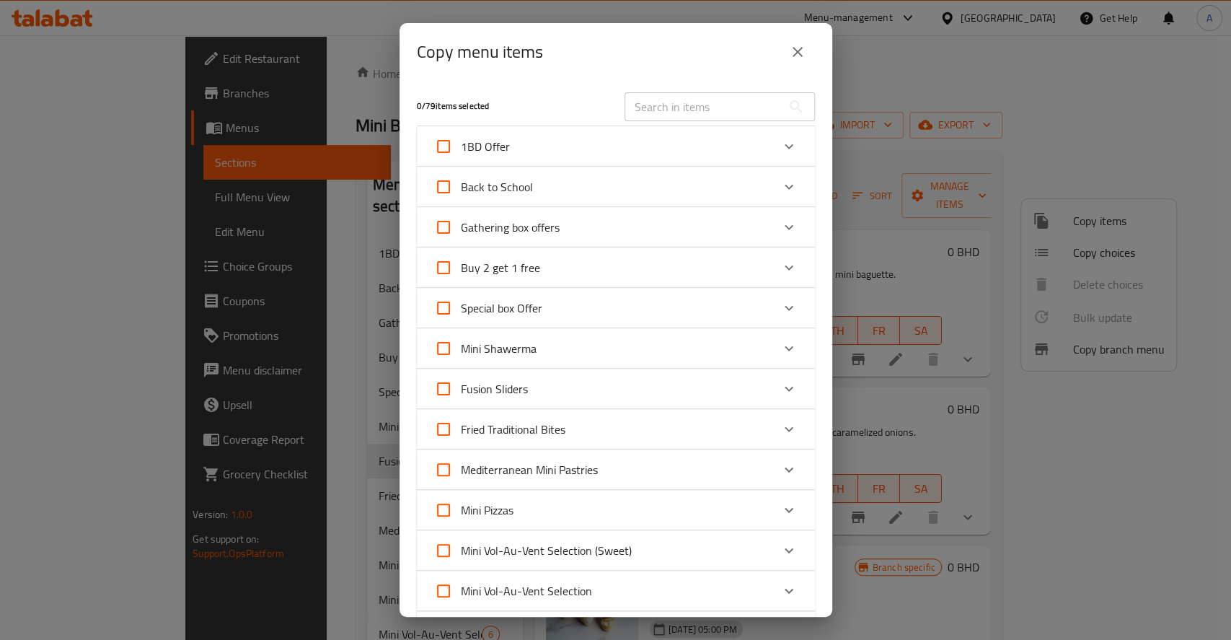
checkbox input "true"
click at [557, 340] on div "Mini Shawerma" at bounding box center [603, 348] width 338 height 35
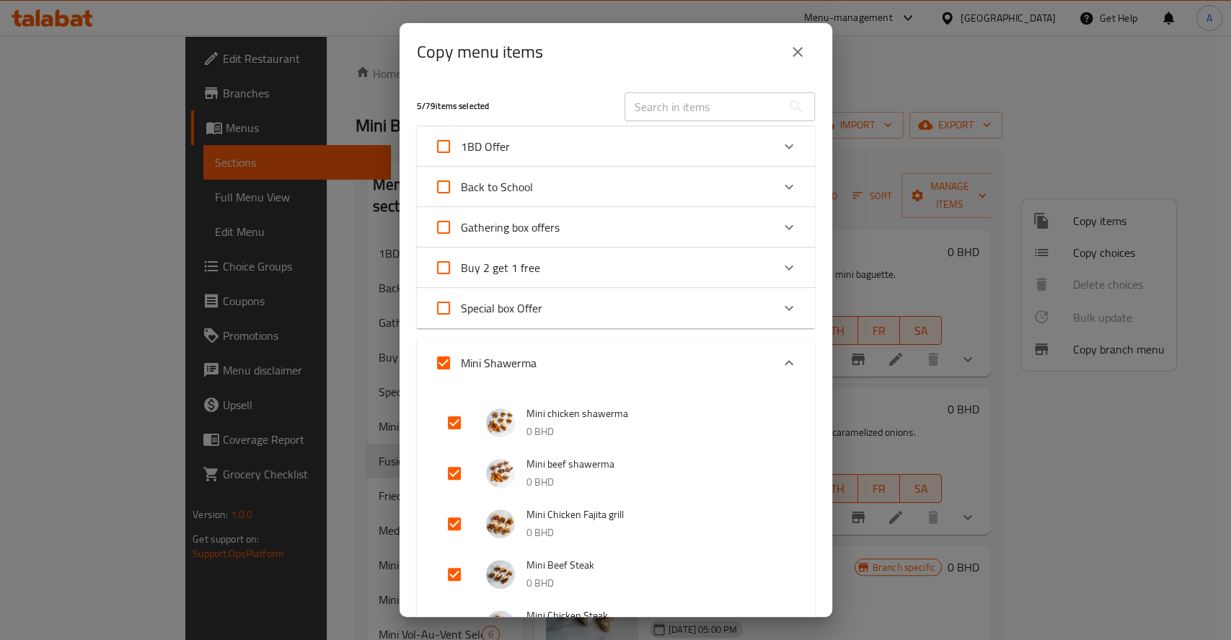
click at [433, 365] on input "Mini Shawerma" at bounding box center [443, 362] width 35 height 35
checkbox input "false"
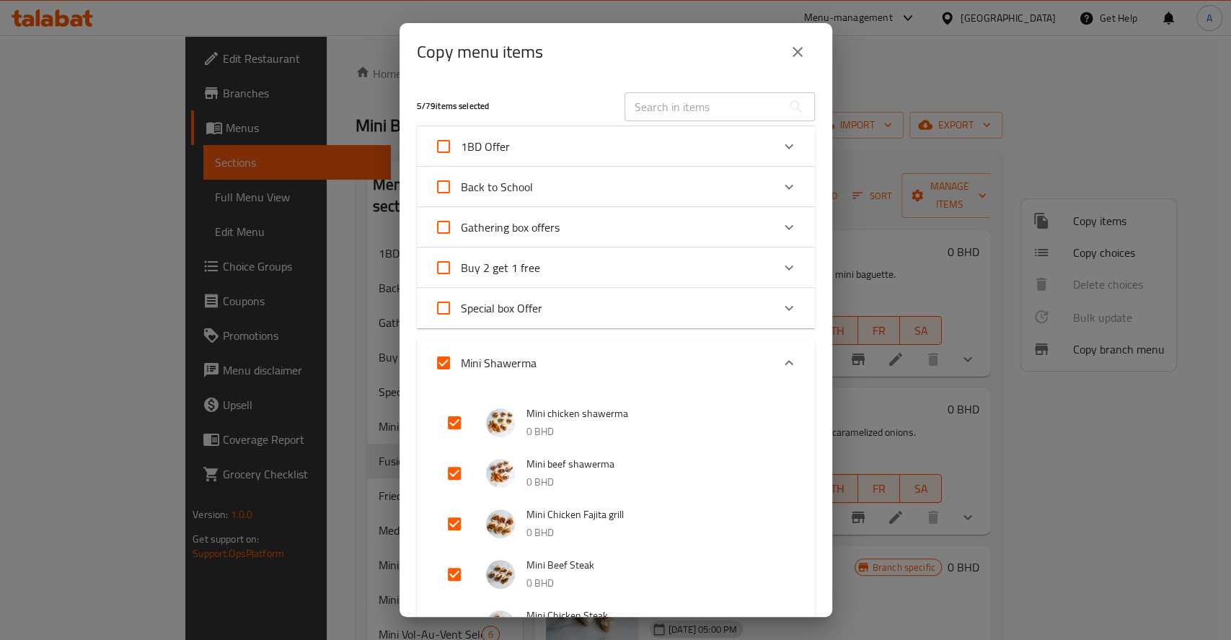
checkbox input "false"
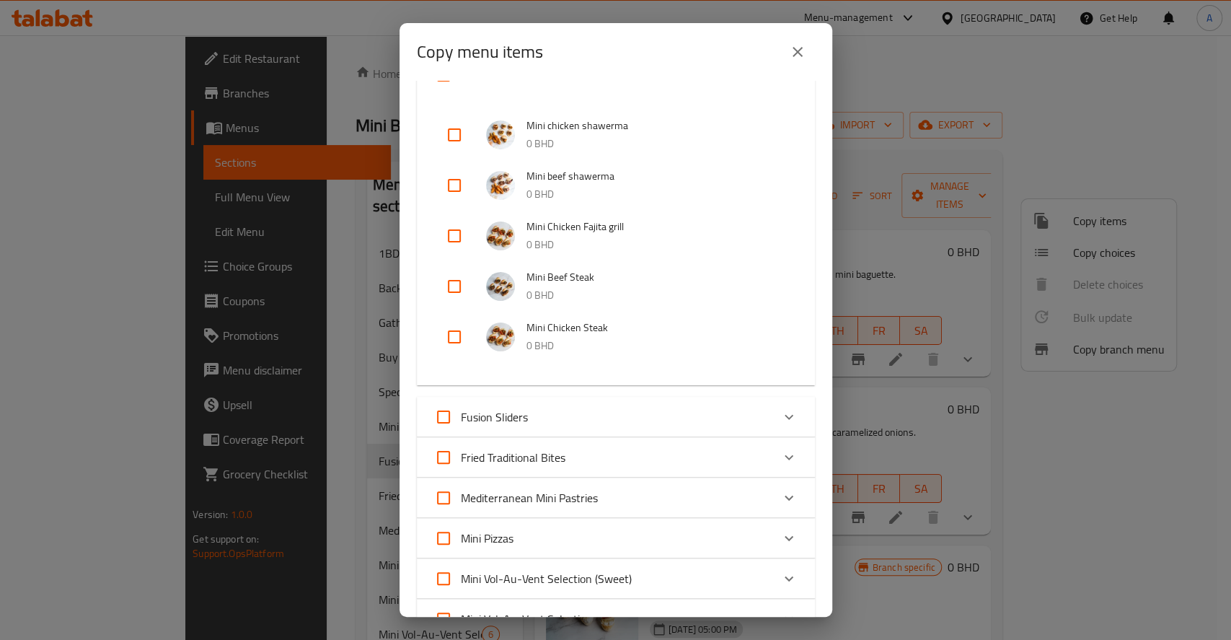
scroll to position [288, 0]
click at [459, 283] on input "checkbox" at bounding box center [454, 285] width 35 height 35
checkbox input "true"
click at [444, 344] on input "checkbox" at bounding box center [454, 336] width 35 height 35
checkbox input "true"
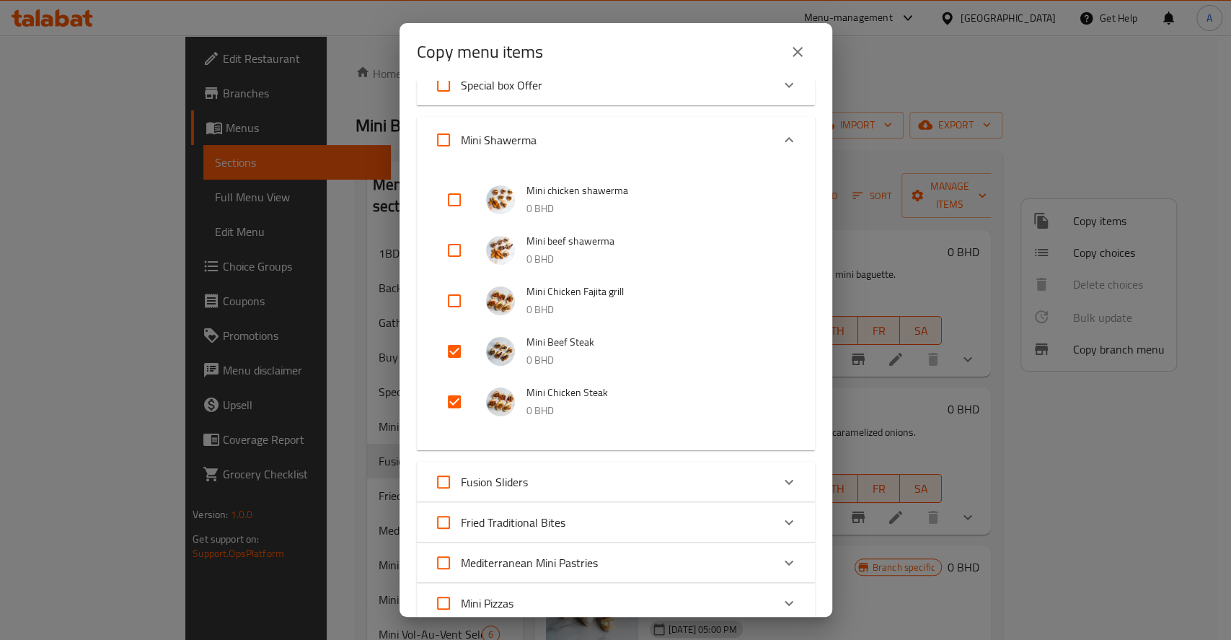
scroll to position [192, 0]
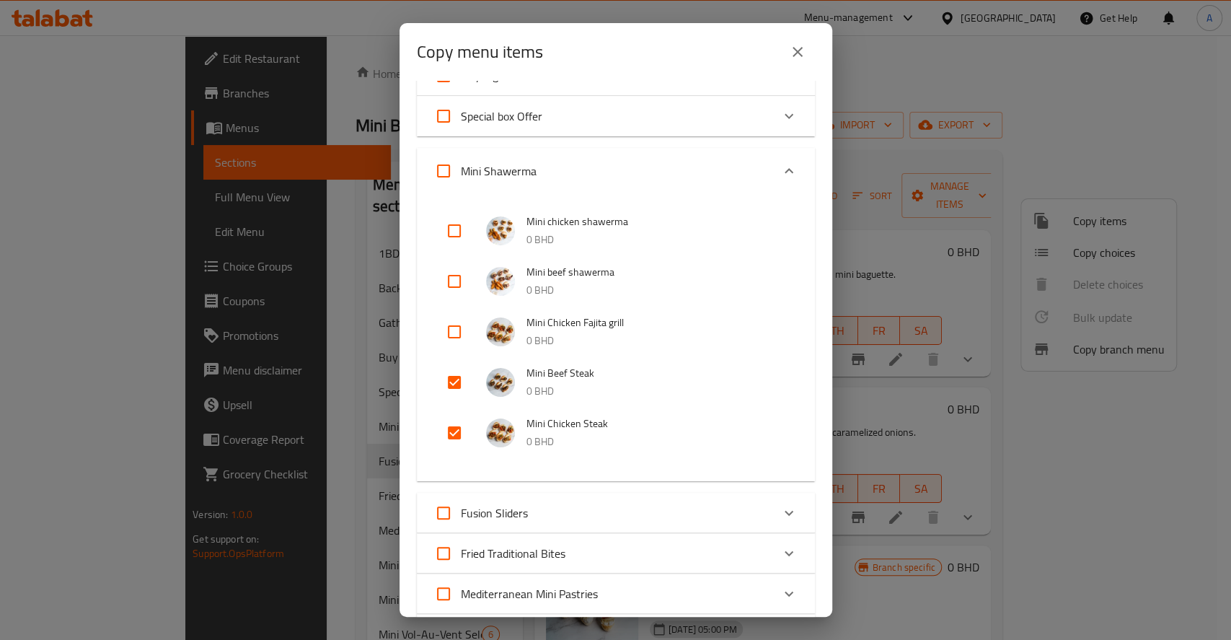
click at [459, 329] on input "checkbox" at bounding box center [454, 331] width 35 height 35
checkbox input "true"
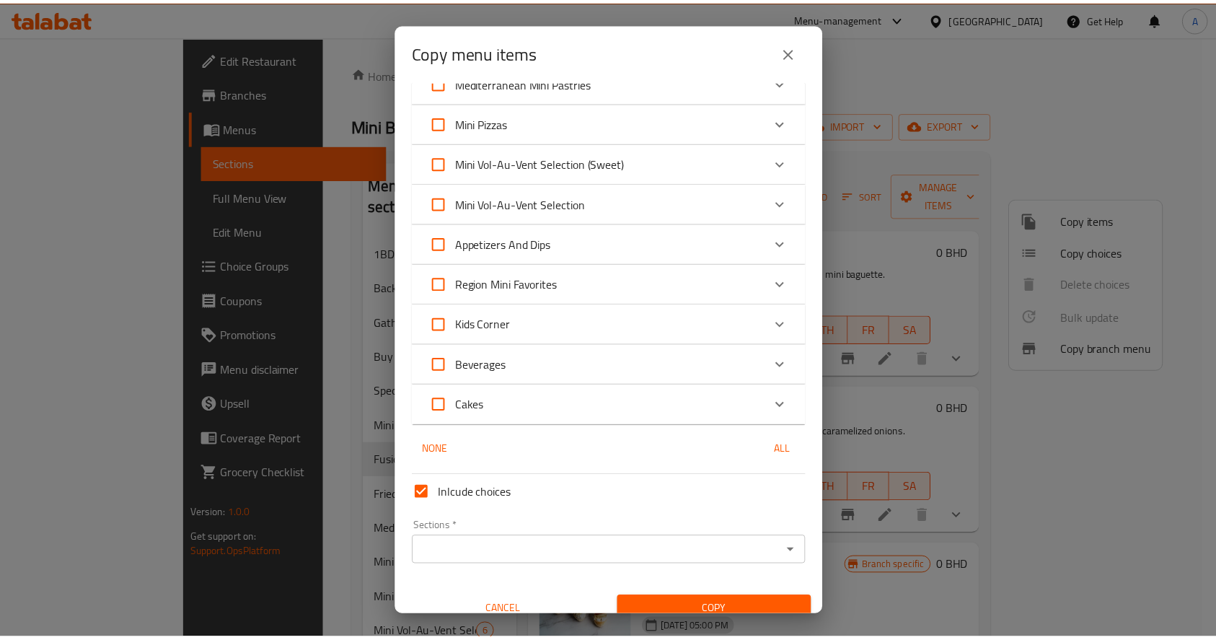
scroll to position [720, 0]
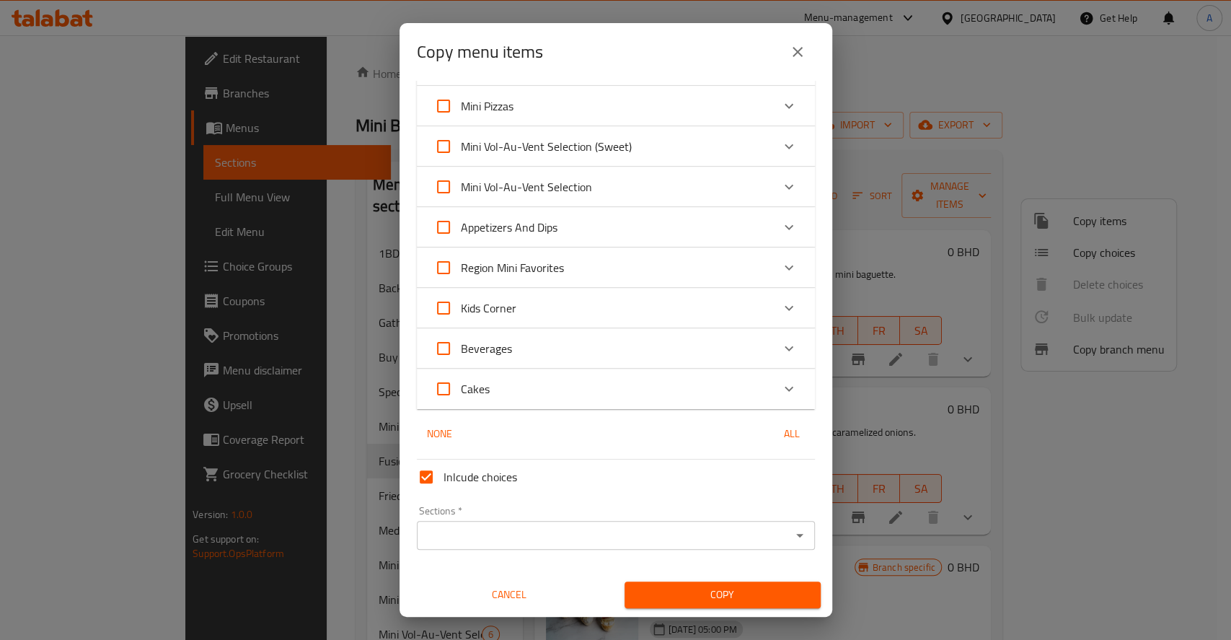
click at [625, 532] on input "Sections   *" at bounding box center [604, 535] width 366 height 20
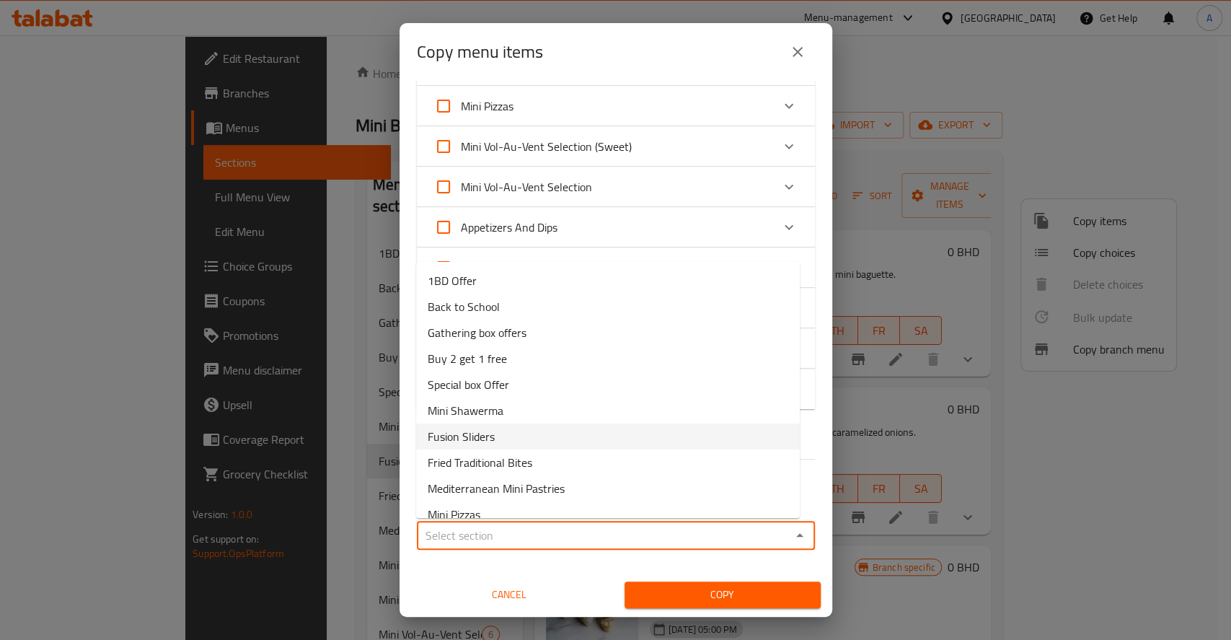
click at [476, 431] on span "Fusion Sliders" at bounding box center [461, 436] width 67 height 17
type input "Fusion Sliders"
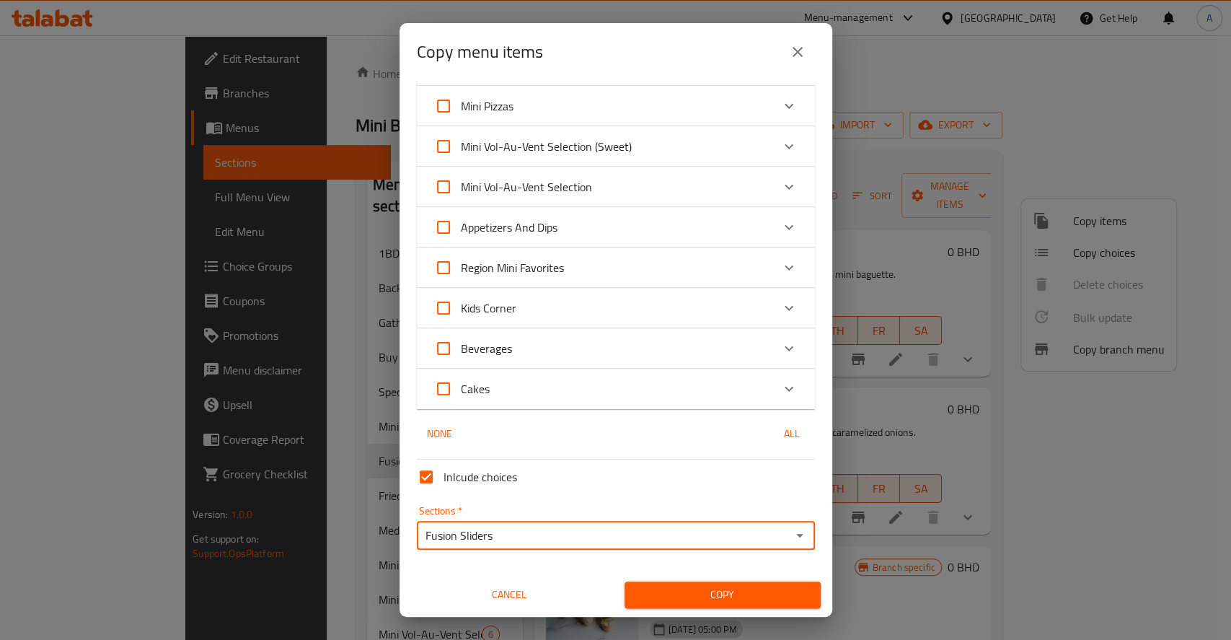
click at [770, 592] on span "Copy" at bounding box center [722, 595] width 173 height 18
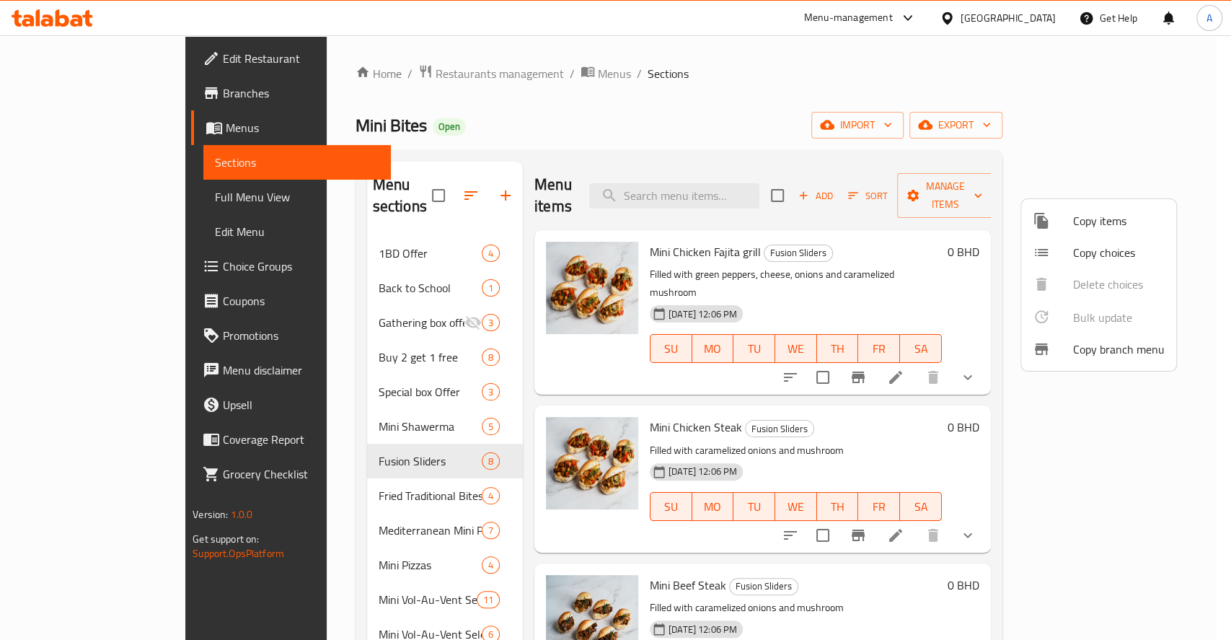
click at [356, 442] on div at bounding box center [615, 320] width 1231 height 640
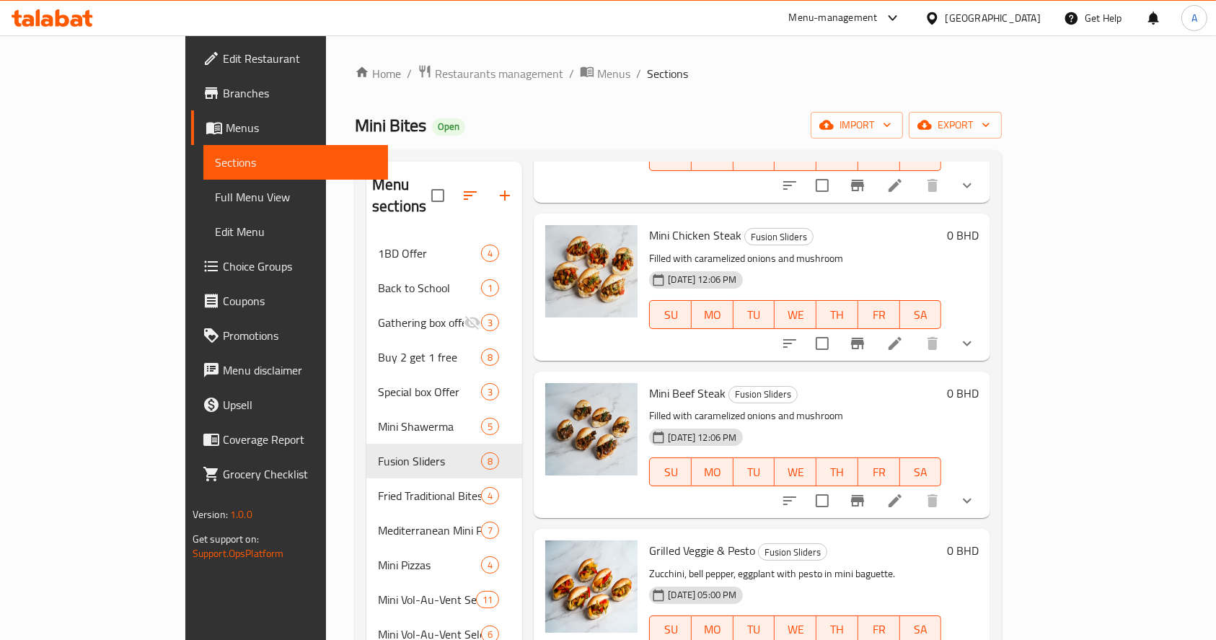
scroll to position [0, 0]
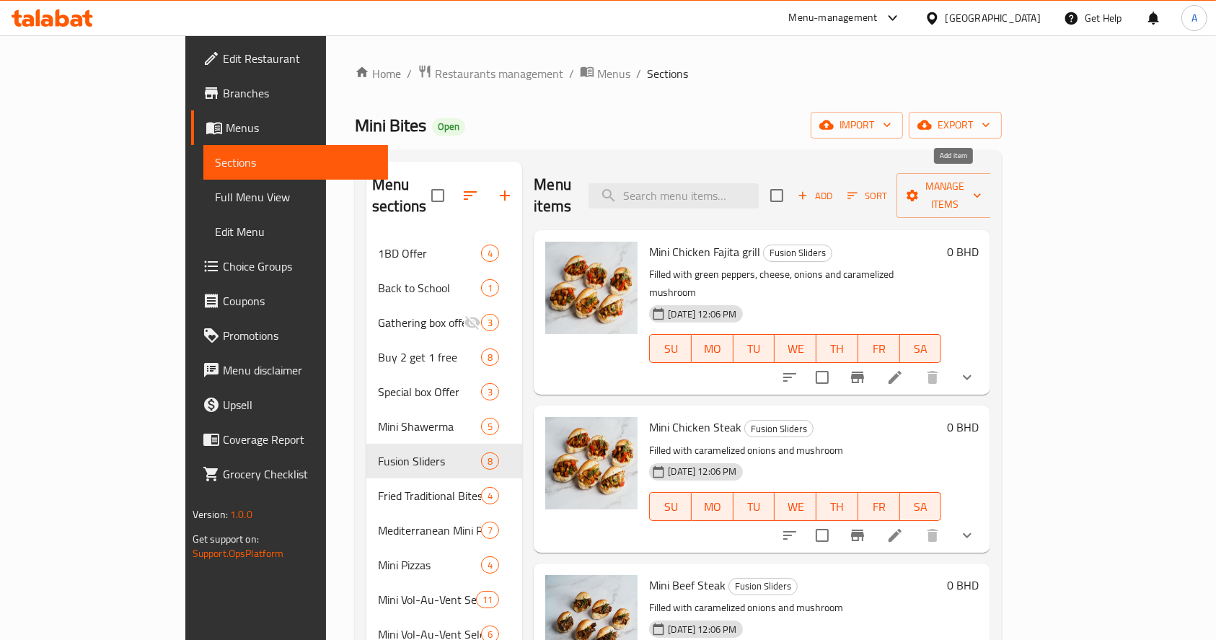
click at [834, 188] on span "Add" at bounding box center [814, 196] width 39 height 17
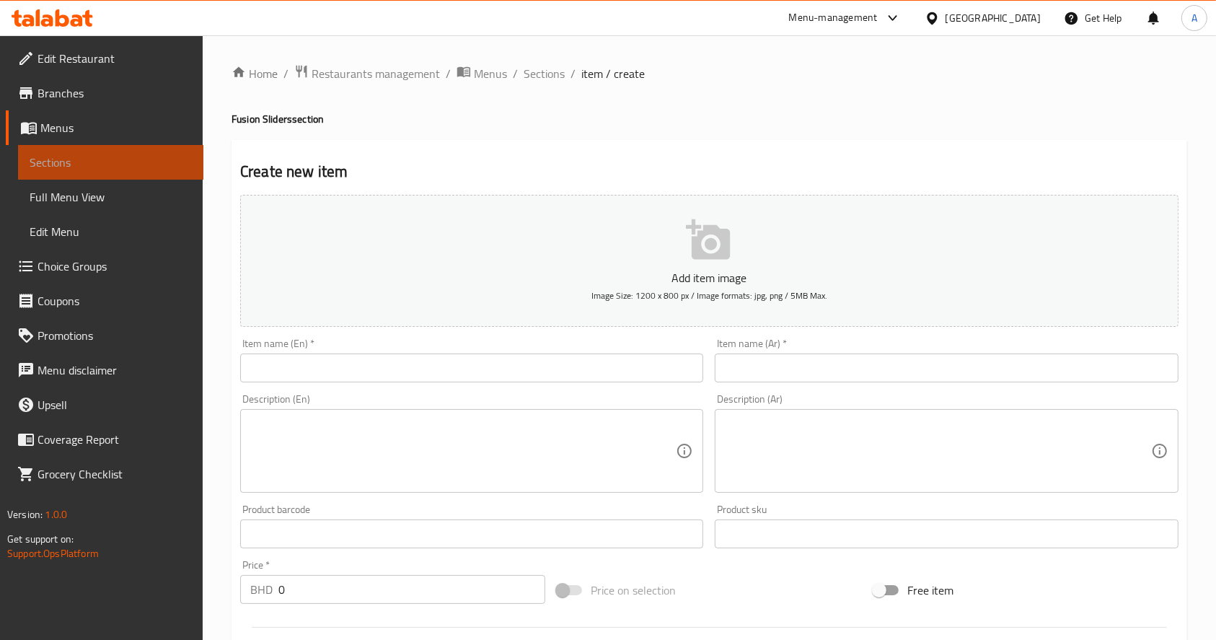
click at [145, 169] on span "Sections" at bounding box center [111, 162] width 162 height 17
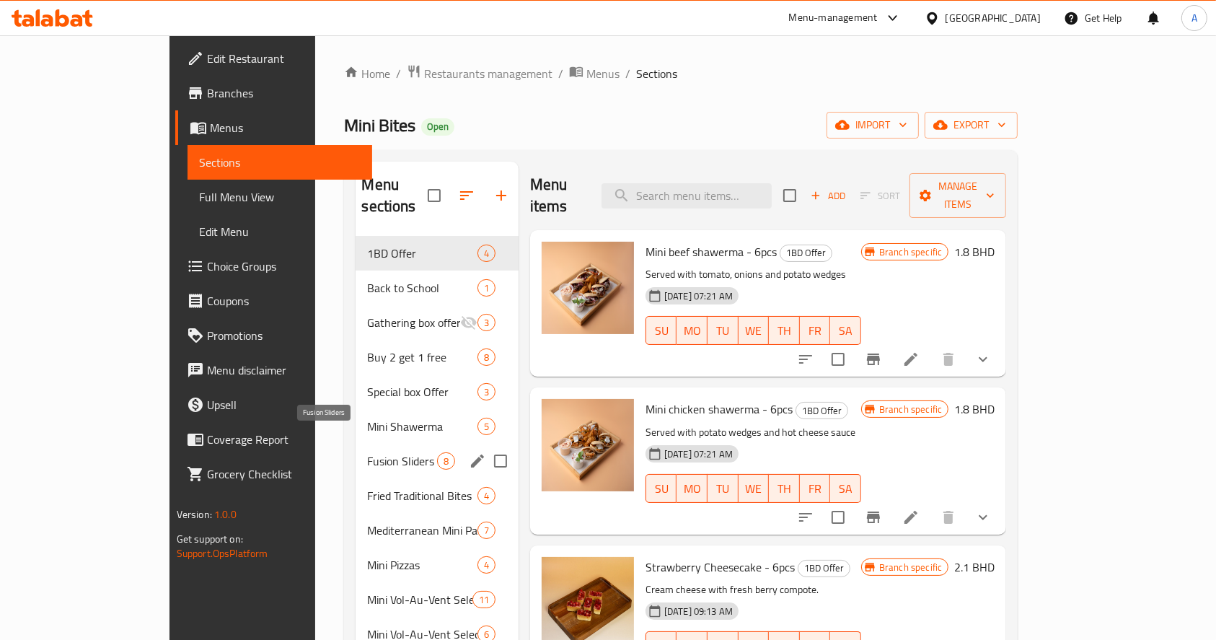
click at [367, 452] on span "Fusion Sliders" at bounding box center [401, 460] width 69 height 17
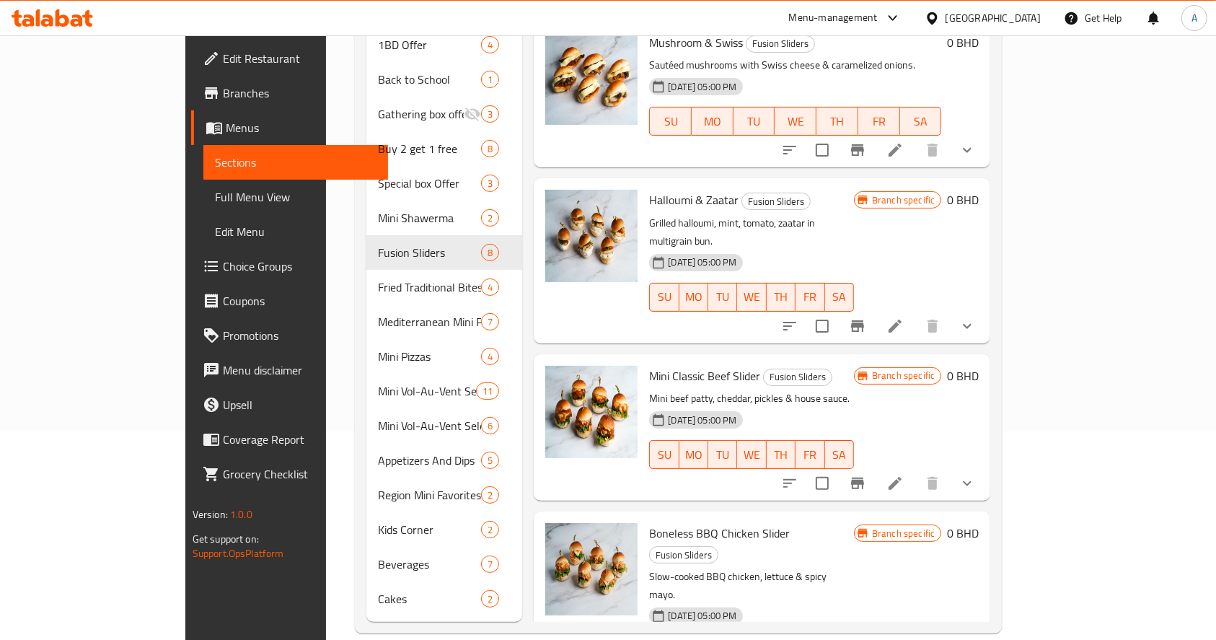
scroll to position [553, 0]
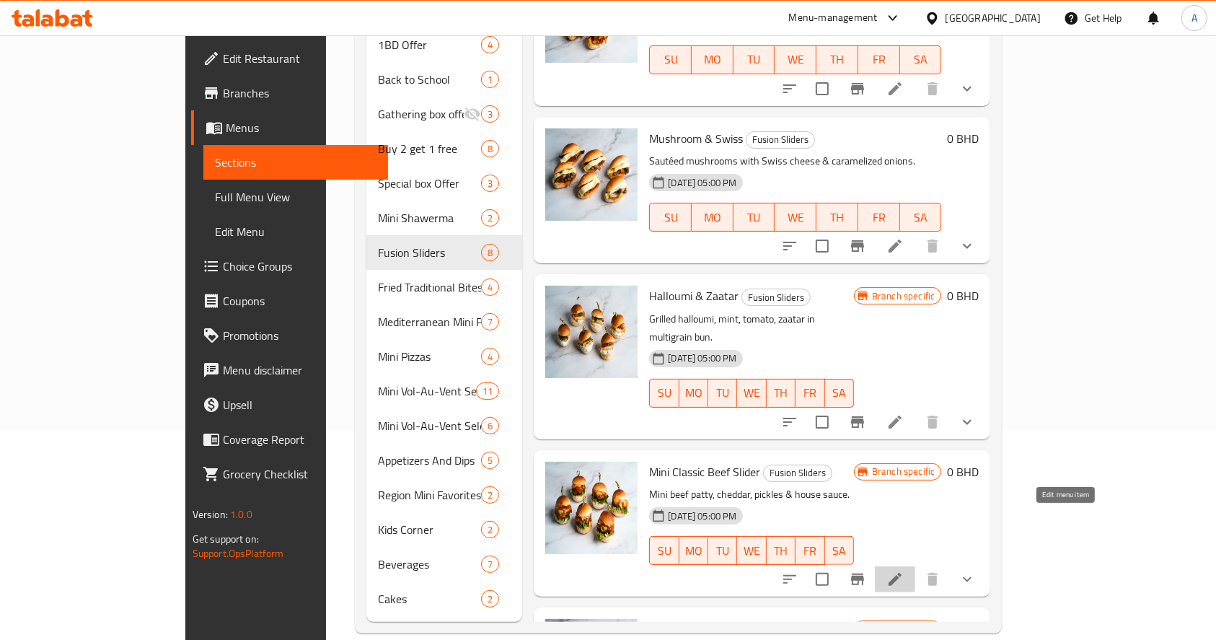
click at [904, 570] on icon at bounding box center [894, 578] width 17 height 17
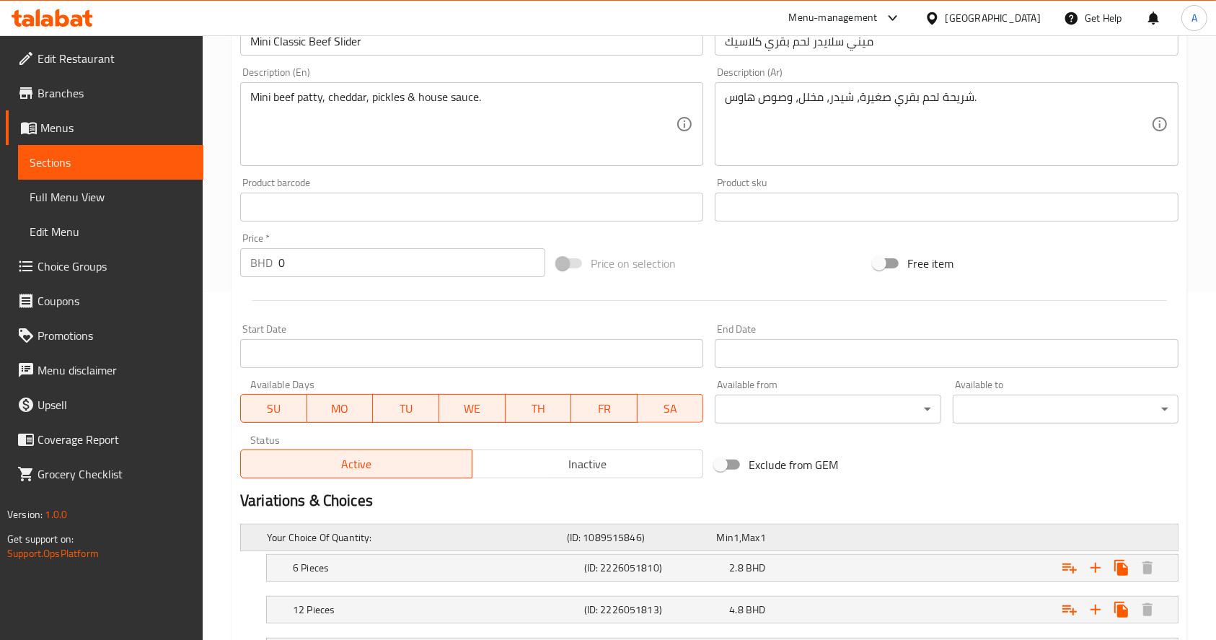
scroll to position [384, 0]
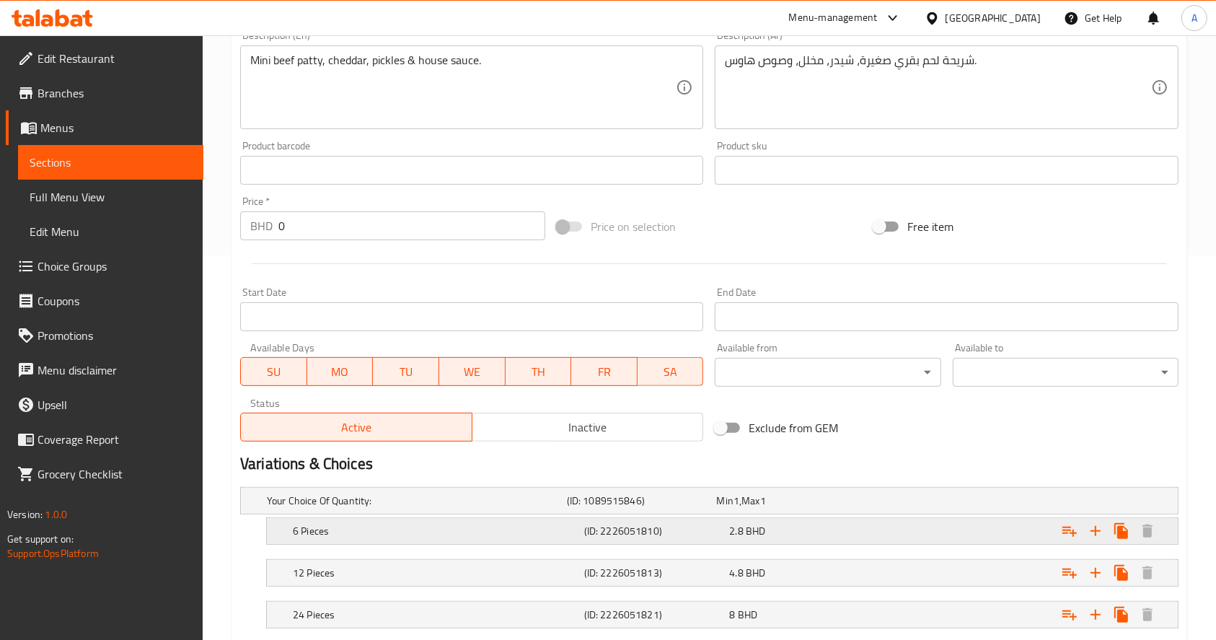
click at [785, 532] on div "2.8 BHD" at bounding box center [799, 531] width 140 height 14
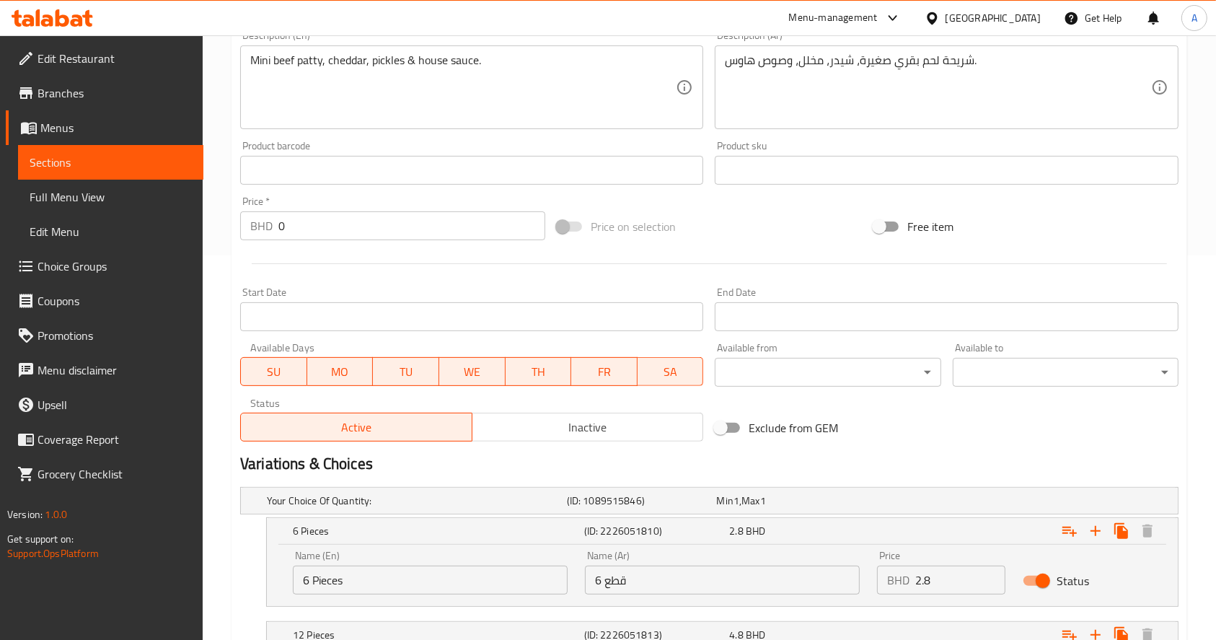
click at [950, 574] on input "2.8" at bounding box center [960, 579] width 90 height 29
type input "2"
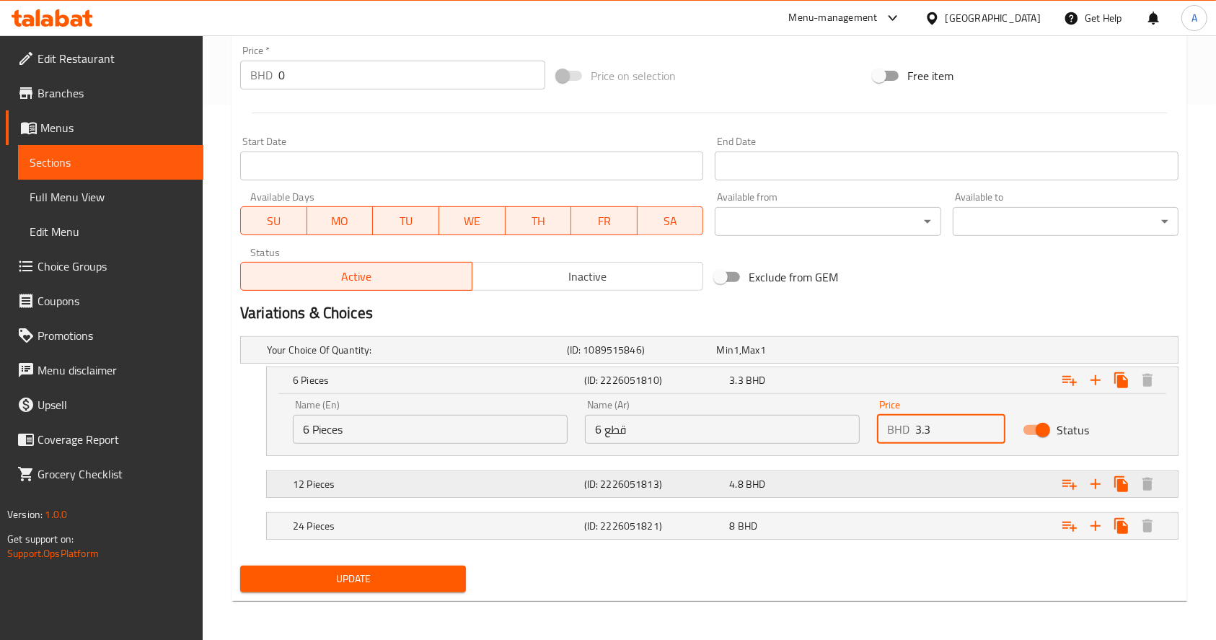
type input "3.3"
click at [916, 482] on div "Expand" at bounding box center [1017, 484] width 291 height 32
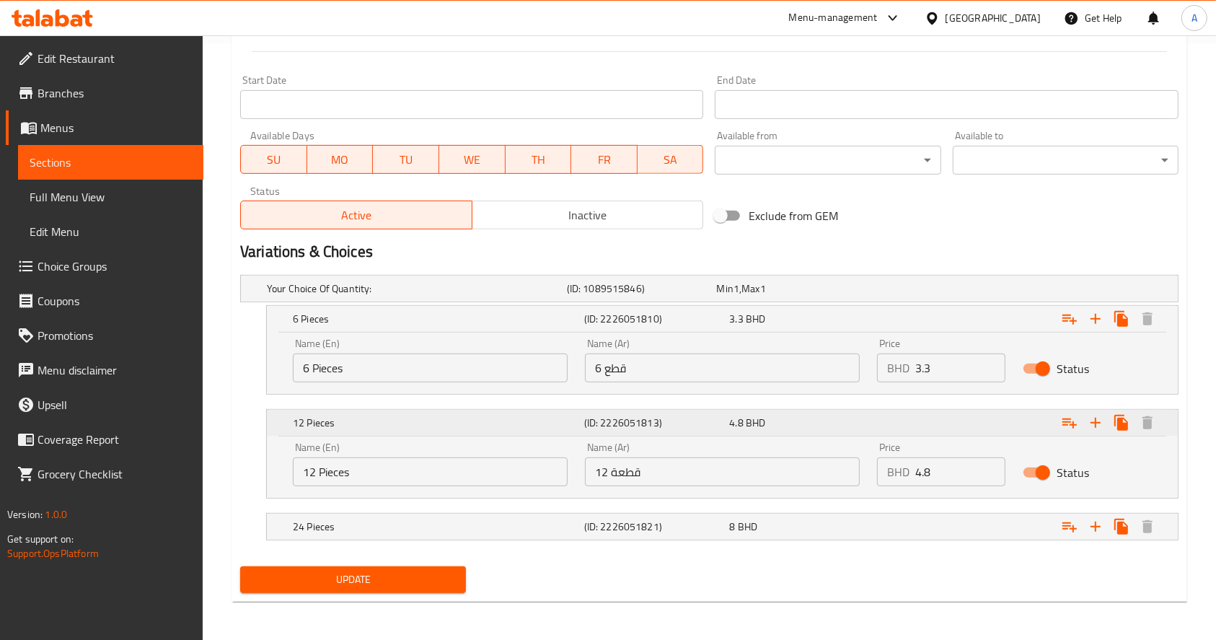
scroll to position [597, 0]
click at [937, 467] on input "4.8" at bounding box center [960, 471] width 90 height 29
drag, startPoint x: 938, startPoint y: 471, endPoint x: 892, endPoint y: 472, distance: 45.5
click at [892, 472] on div "BHD 4.8 Price" at bounding box center [941, 471] width 128 height 29
click at [940, 472] on input "4.8" at bounding box center [960, 471] width 90 height 29
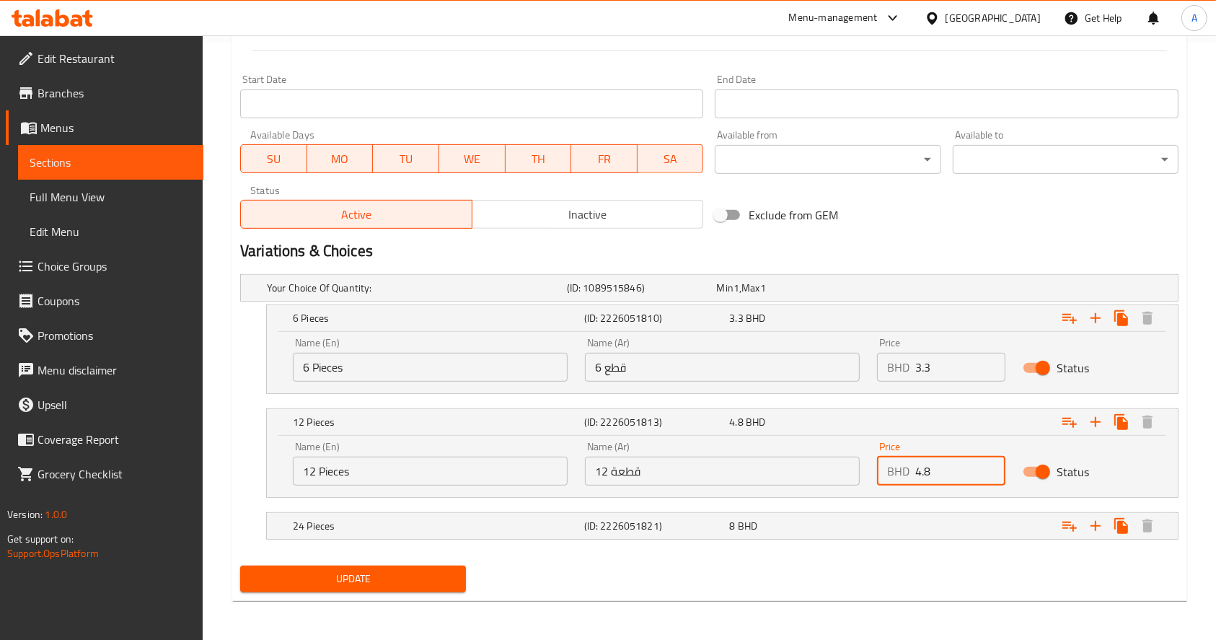
click at [951, 469] on input "4.8" at bounding box center [960, 471] width 90 height 29
type input "4"
type input "5.5"
click at [895, 516] on div "Expand" at bounding box center [1017, 526] width 291 height 32
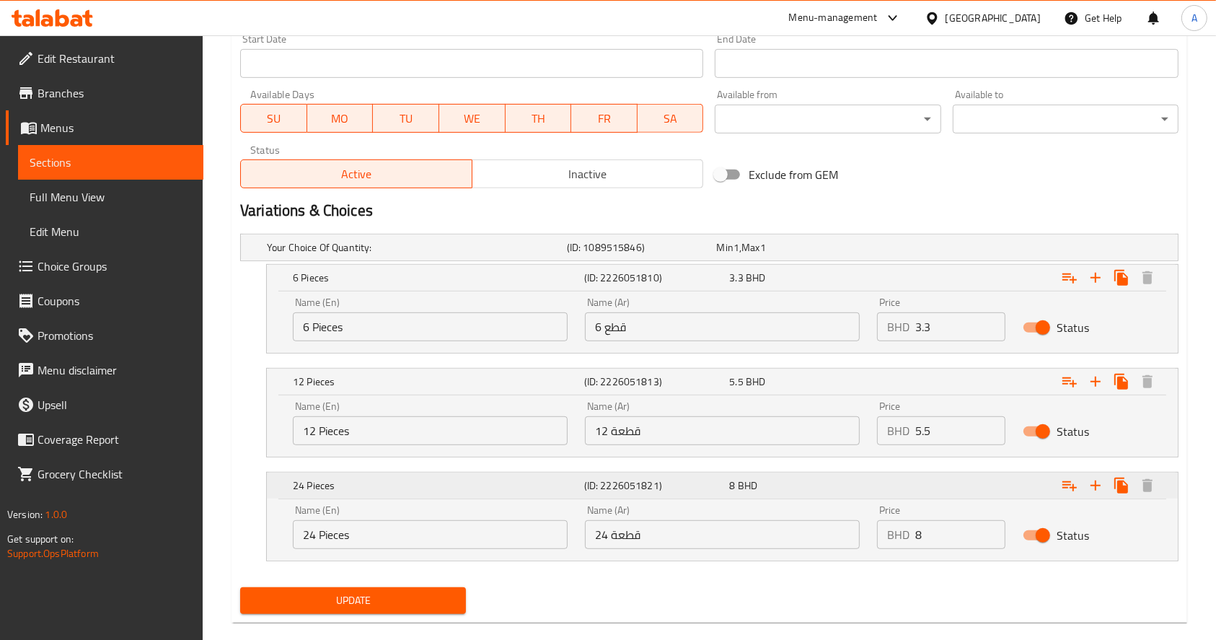
scroll to position [659, 0]
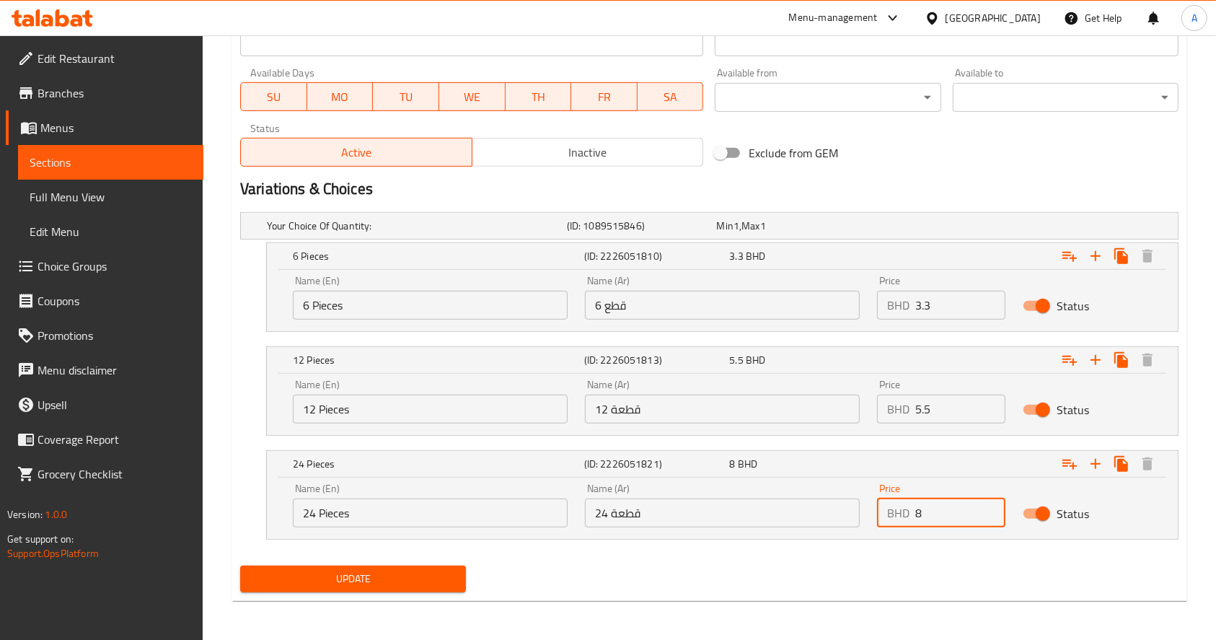
click at [947, 511] on input "8" at bounding box center [960, 512] width 90 height 29
click at [946, 413] on input "5.5" at bounding box center [960, 408] width 90 height 29
click at [940, 511] on input "8" at bounding box center [960, 512] width 90 height 29
type input "8"
drag, startPoint x: 955, startPoint y: 407, endPoint x: 941, endPoint y: 412, distance: 14.6
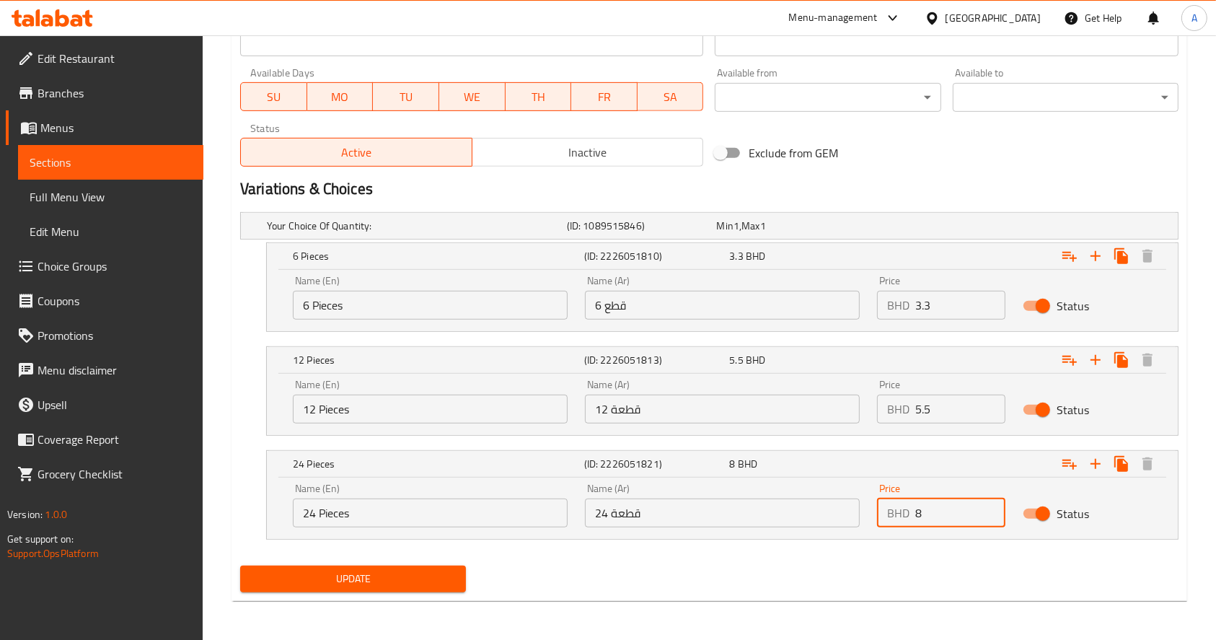
click at [955, 407] on input "5.5" at bounding box center [960, 408] width 90 height 29
type input "5"
drag, startPoint x: 944, startPoint y: 297, endPoint x: 935, endPoint y: 325, distance: 29.6
click at [944, 298] on input "3.3" at bounding box center [960, 305] width 90 height 29
type input "3"
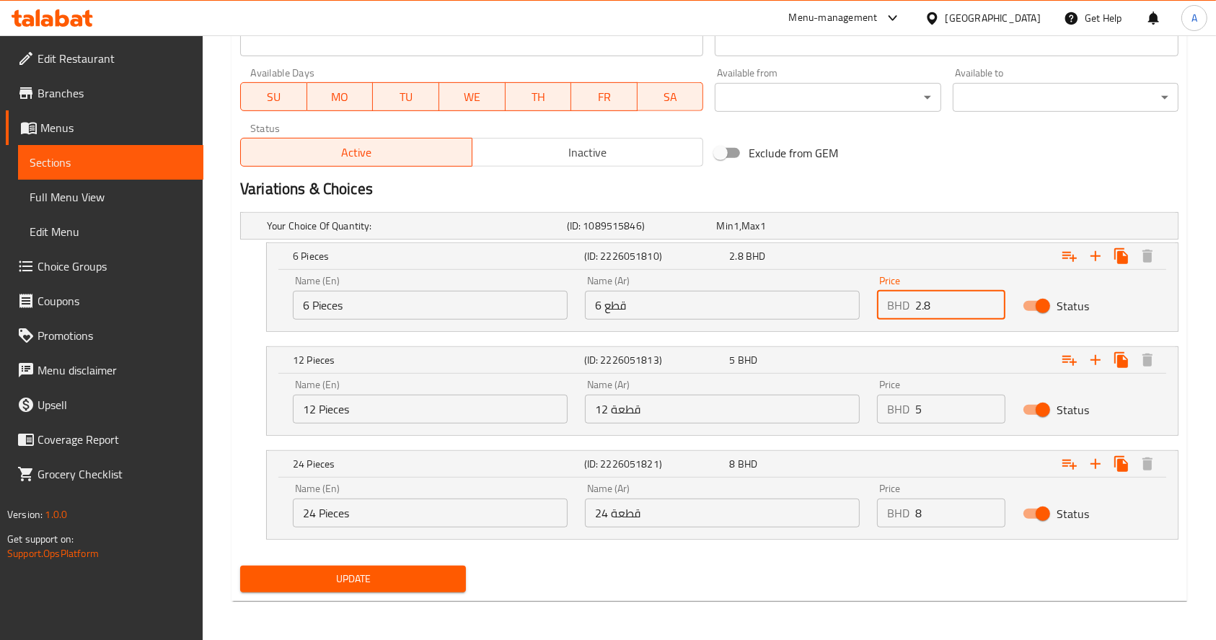
type input "2.8"
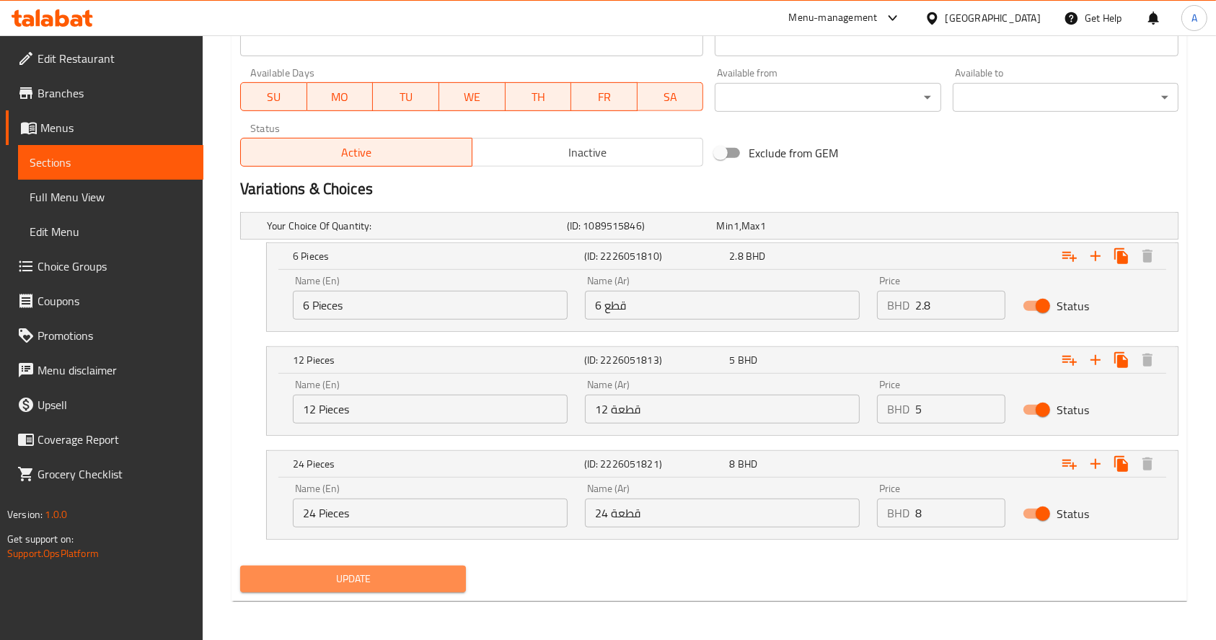
click at [384, 570] on span "Update" at bounding box center [353, 579] width 203 height 18
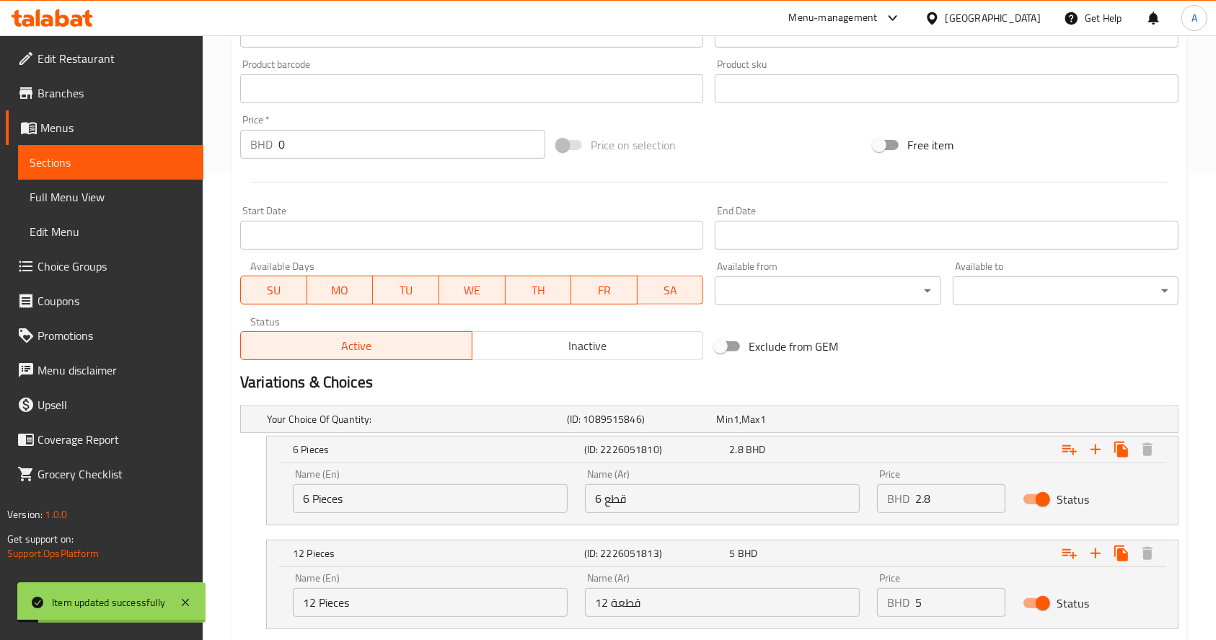
scroll to position [577, 0]
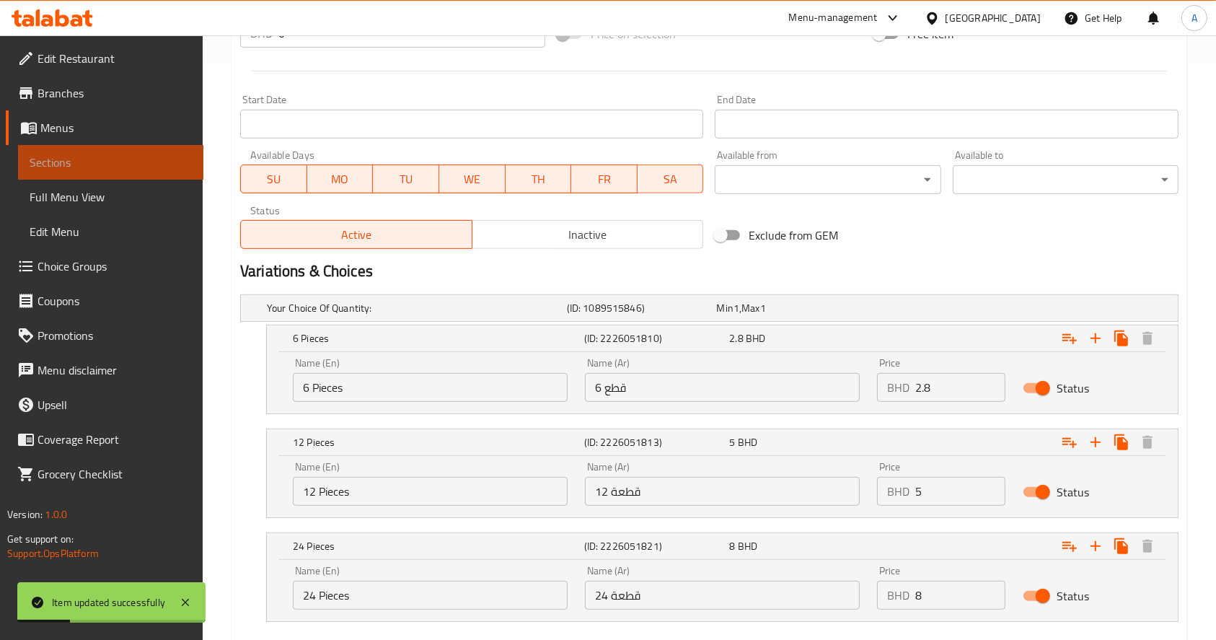
click at [164, 156] on span "Sections" at bounding box center [111, 162] width 162 height 17
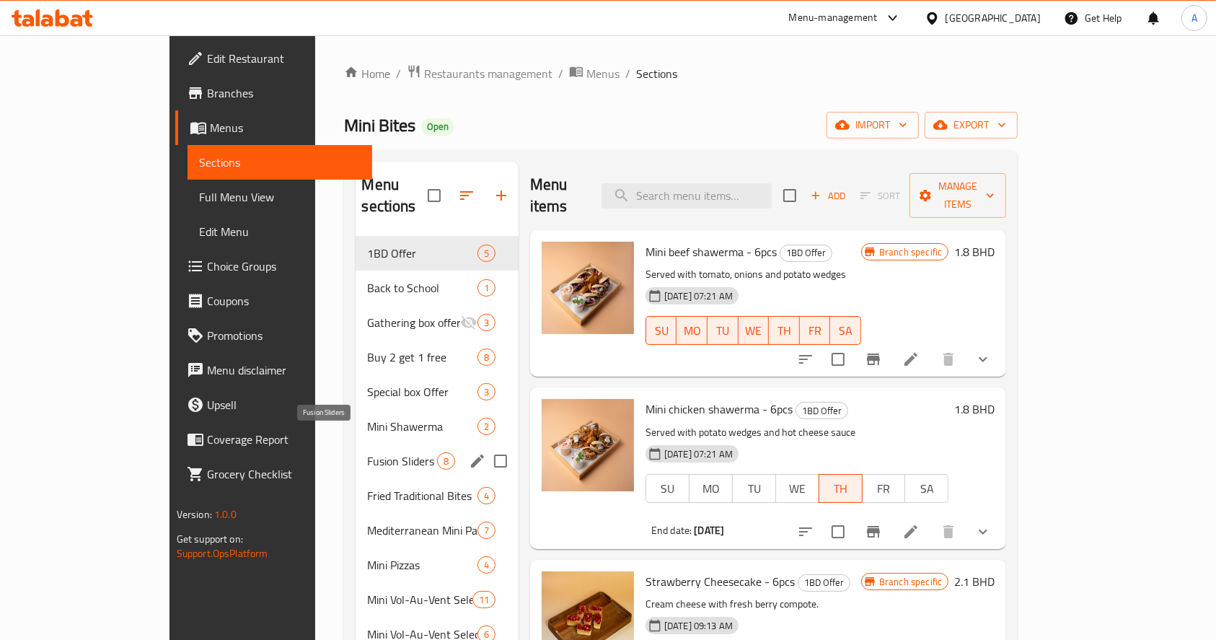
click at [367, 452] on span "Fusion Sliders" at bounding box center [401, 460] width 69 height 17
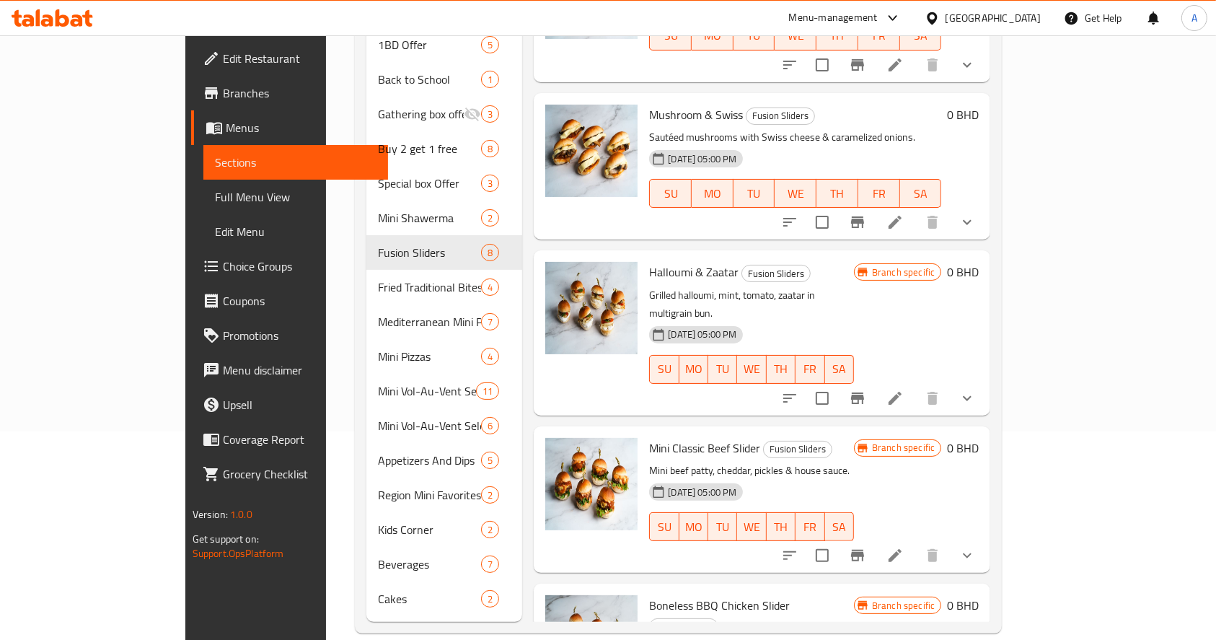
scroll to position [649, 0]
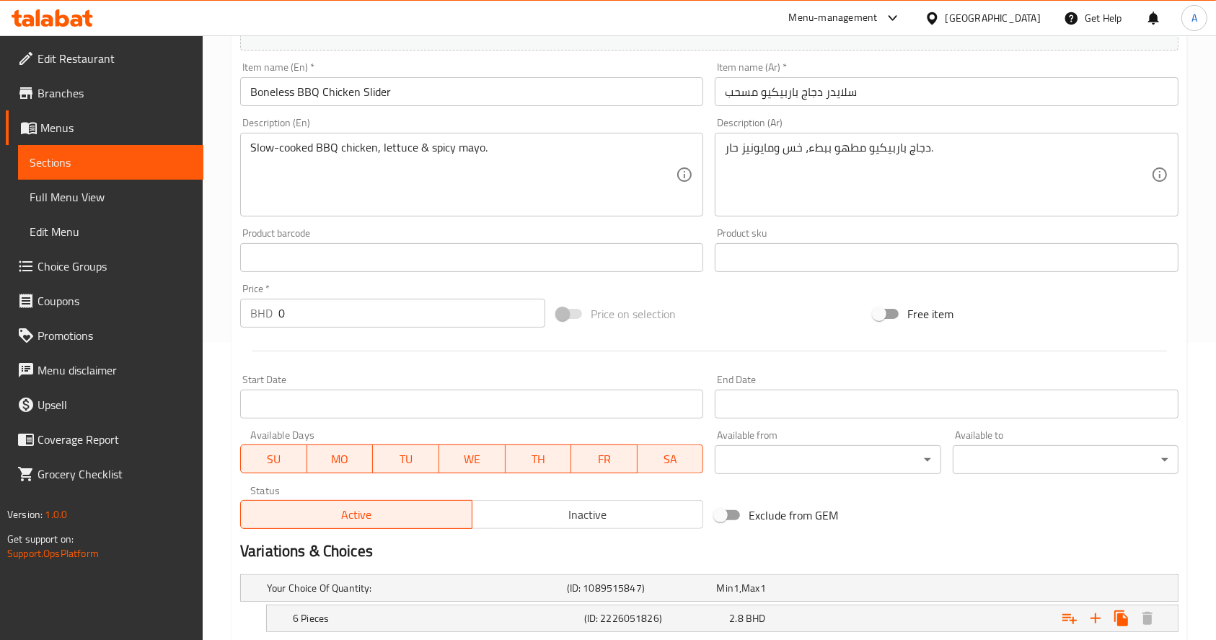
scroll to position [473, 0]
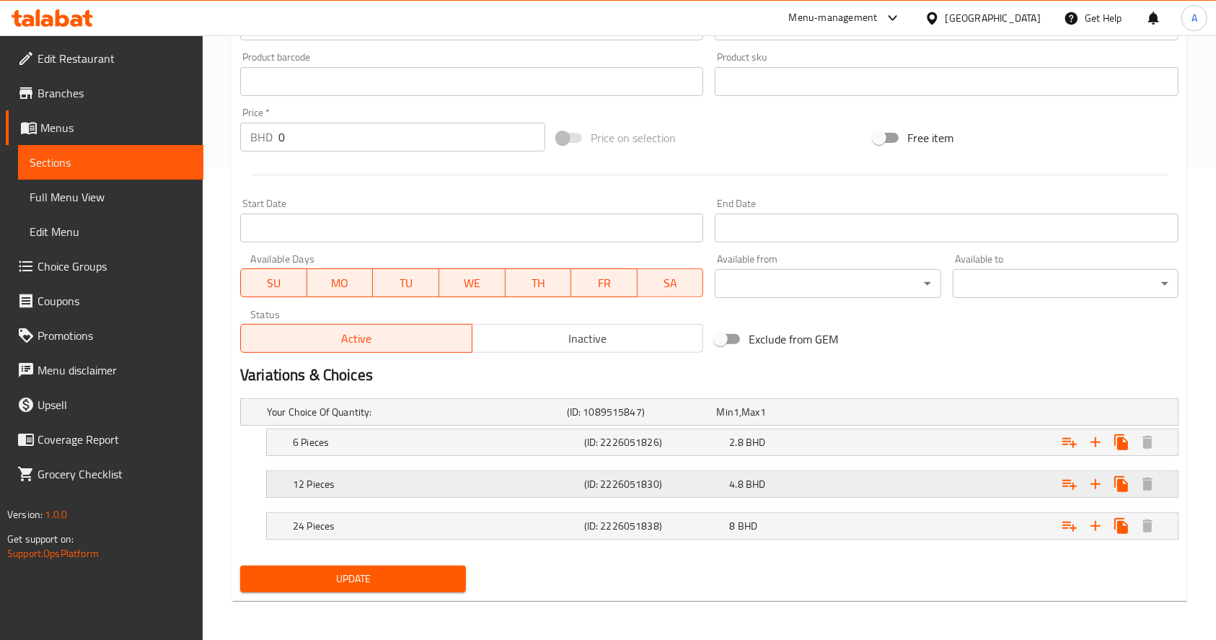
click at [989, 487] on div "Expand" at bounding box center [1017, 484] width 291 height 32
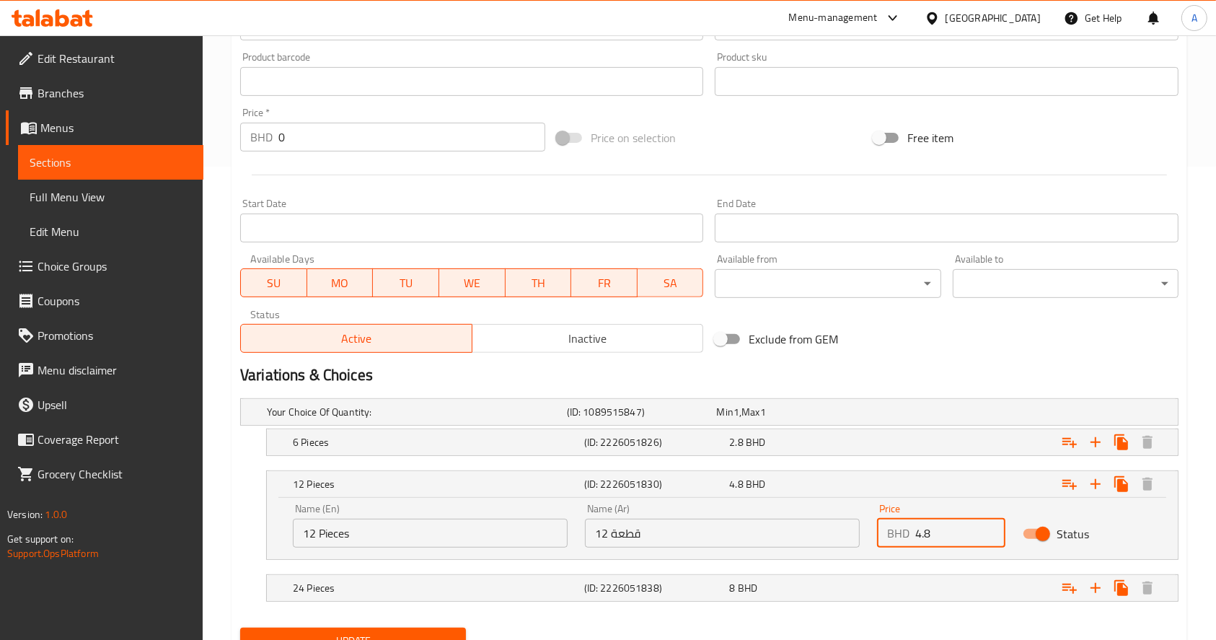
drag, startPoint x: 941, startPoint y: 536, endPoint x: 794, endPoint y: 552, distance: 148.1
click at [801, 551] on div "Name (En) 12 Pieces Name (En) Name (Ar) 12 قطعة Name (Ar) Price BHD 4.8 Price S…" at bounding box center [722, 525] width 876 height 61
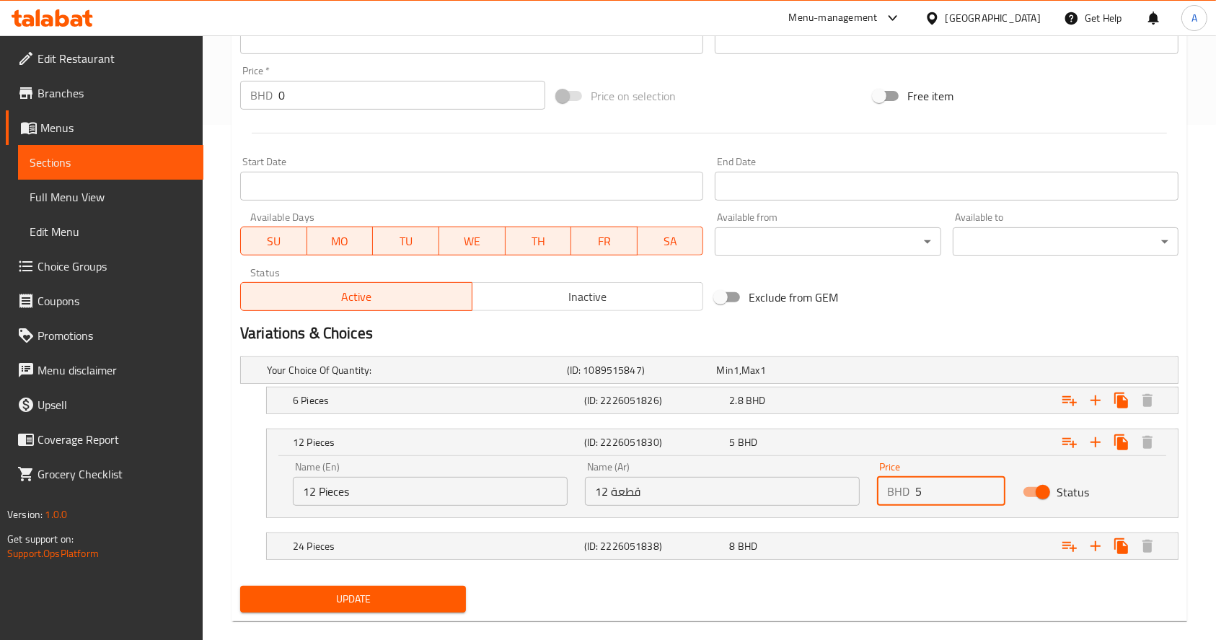
scroll to position [535, 0]
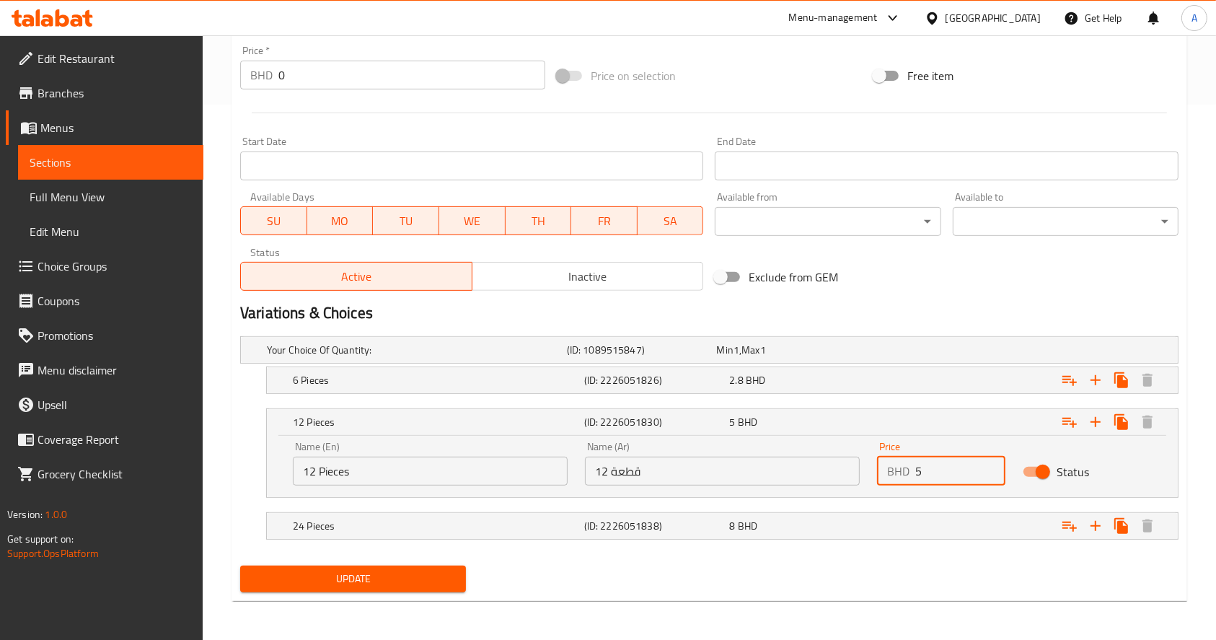
type input "5"
click at [375, 592] on div "Update" at bounding box center [352, 579] width 237 height 38
click at [392, 578] on span "Update" at bounding box center [353, 579] width 203 height 18
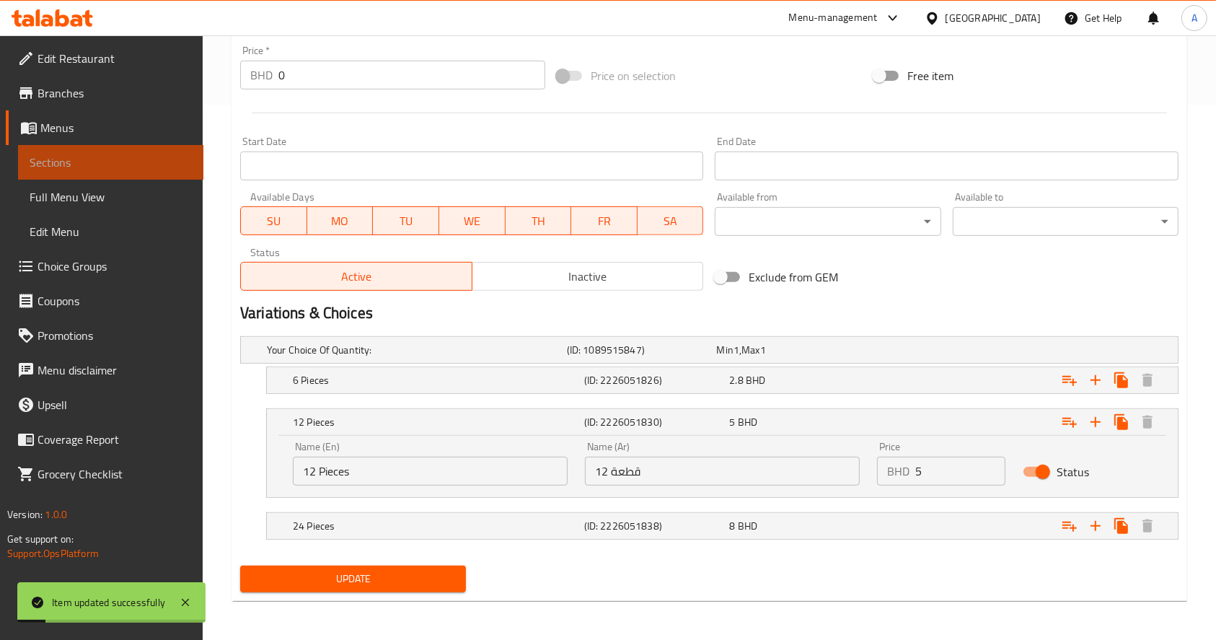
click at [170, 173] on link "Sections" at bounding box center [110, 162] width 185 height 35
